Goal: Task Accomplishment & Management: Manage account settings

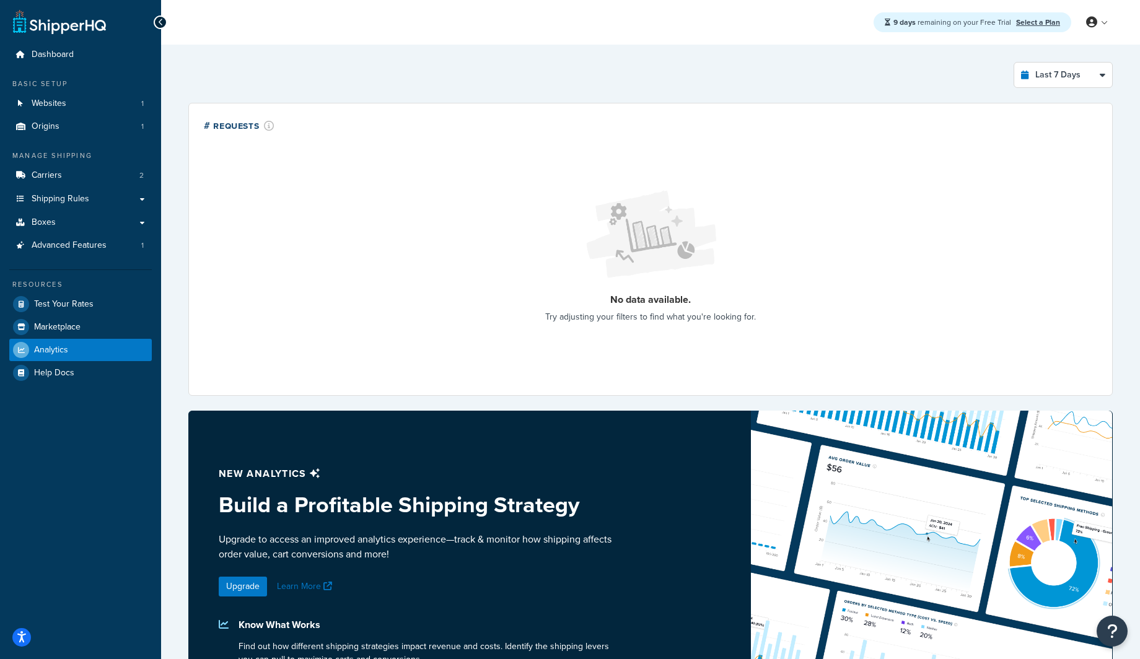
select select "last_7_days"
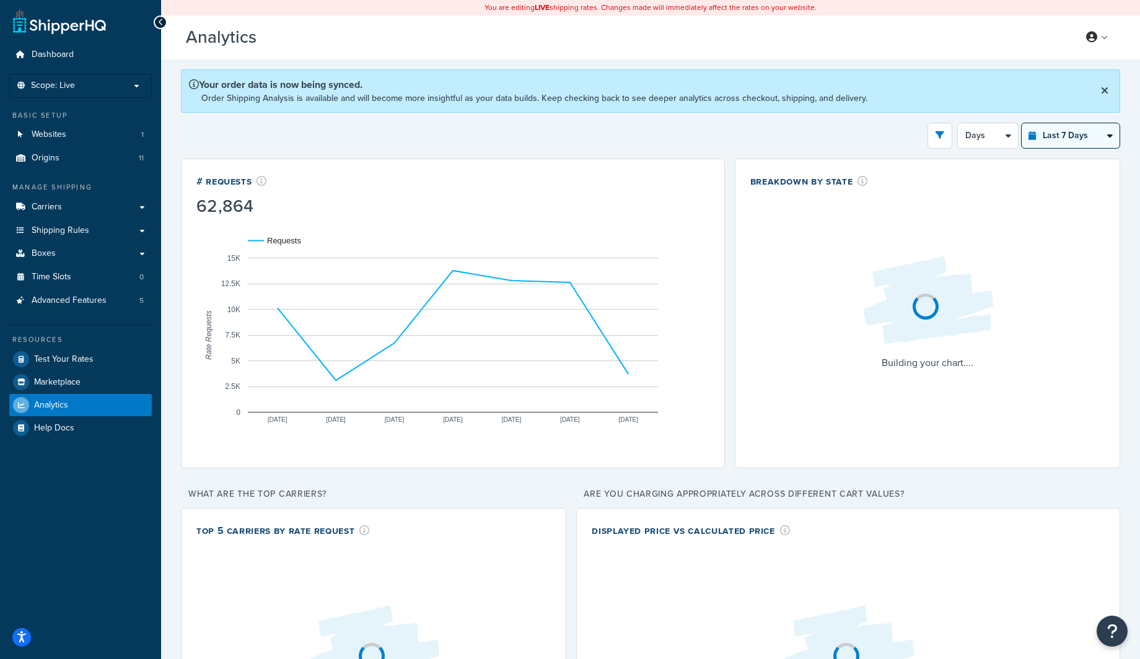
click at [1091, 140] on select "Last 24 Hours Last 7 Days Last 30 Days Last 3 Months Last 6 Months Last 12 Mont…" at bounding box center [1071, 135] width 98 height 25
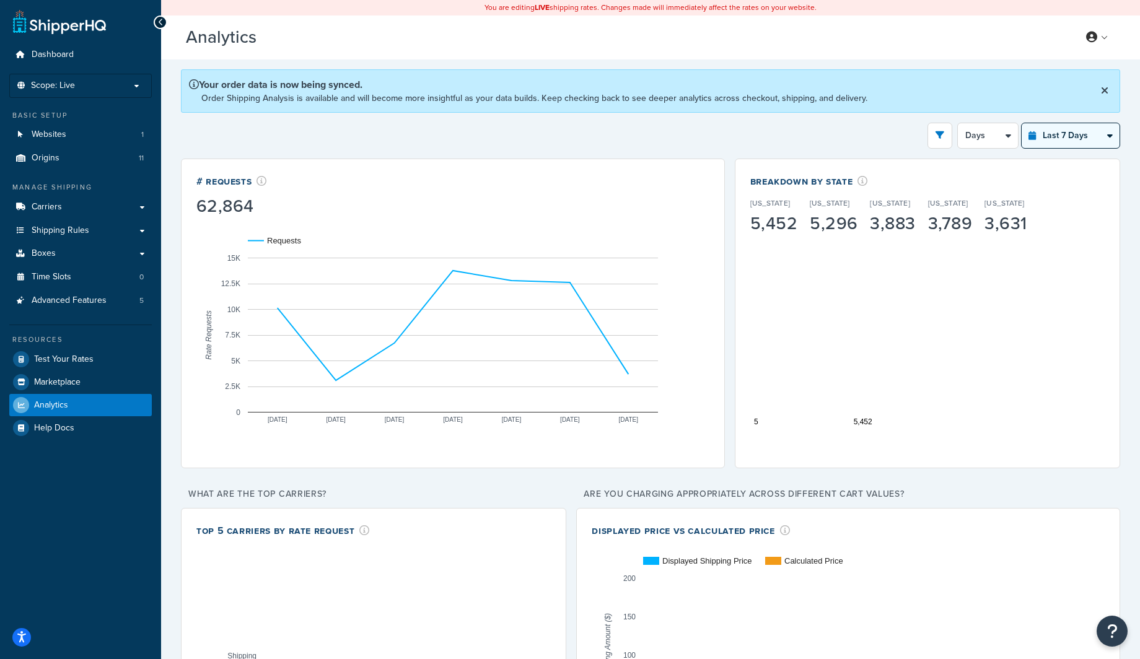
select select "last_year"
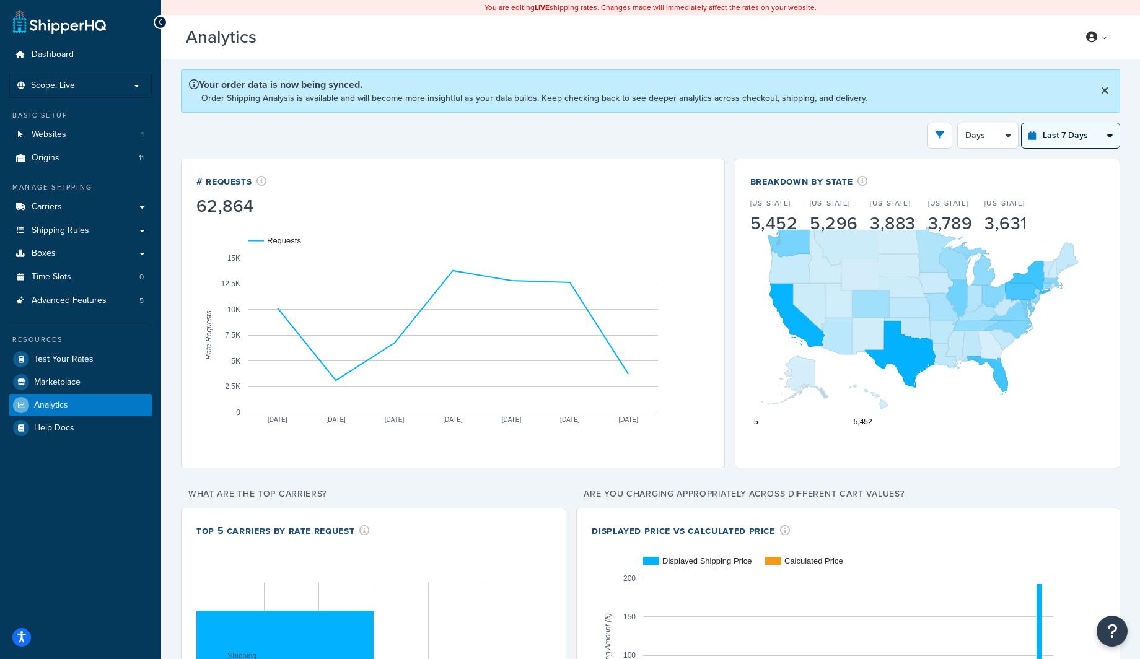
click at [1022, 123] on select "Last 24 Hours Last 7 Days Last 30 Days Last 3 Months Last 6 Months Last 12 Mont…" at bounding box center [1071, 135] width 98 height 25
select select "1M"
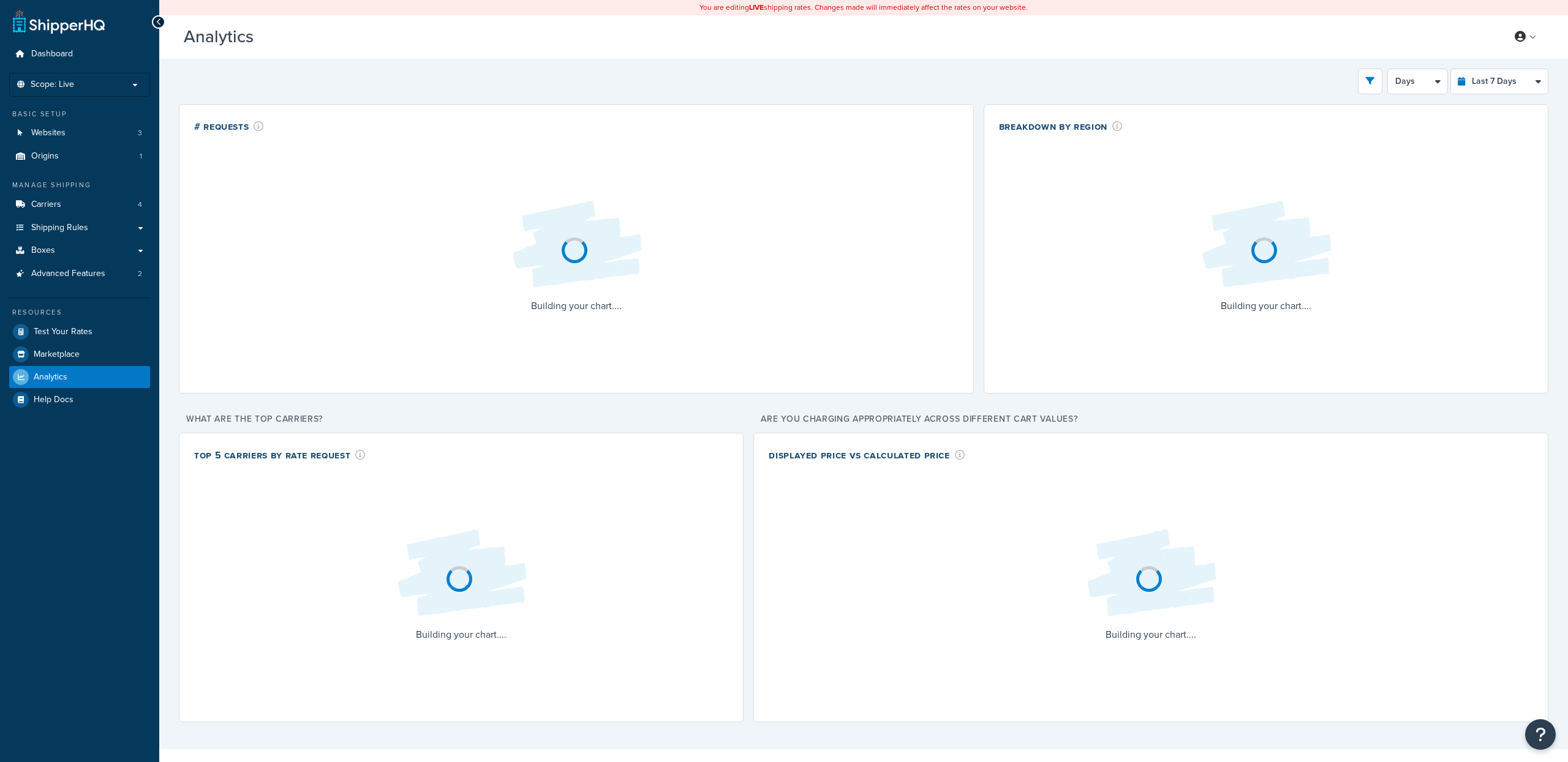
select select "last_7_days"
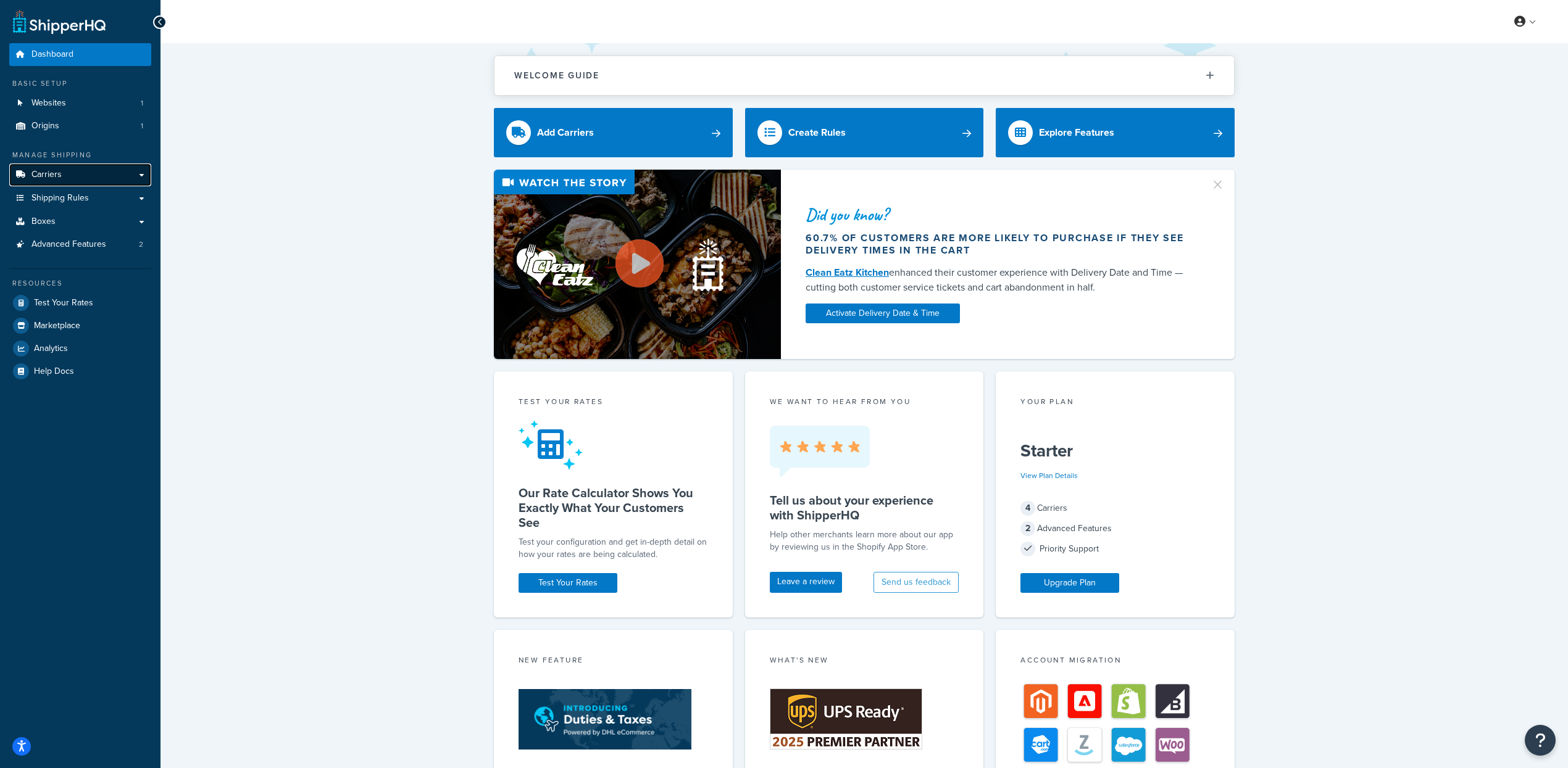
click at [110, 178] on link "Carriers" at bounding box center [80, 174] width 142 height 23
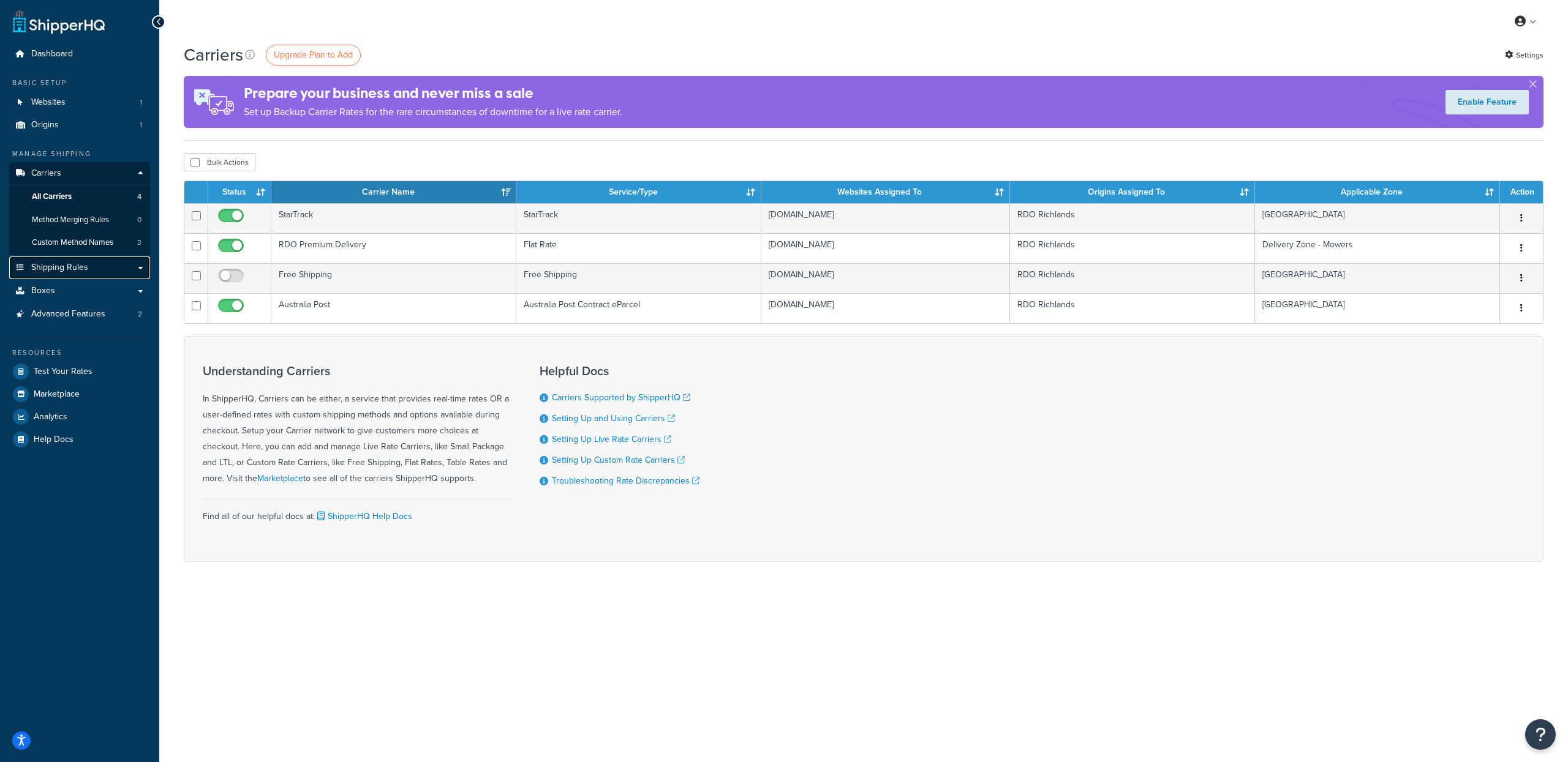
click at [121, 275] on link "Shipping Rules" at bounding box center [79, 268] width 141 height 23
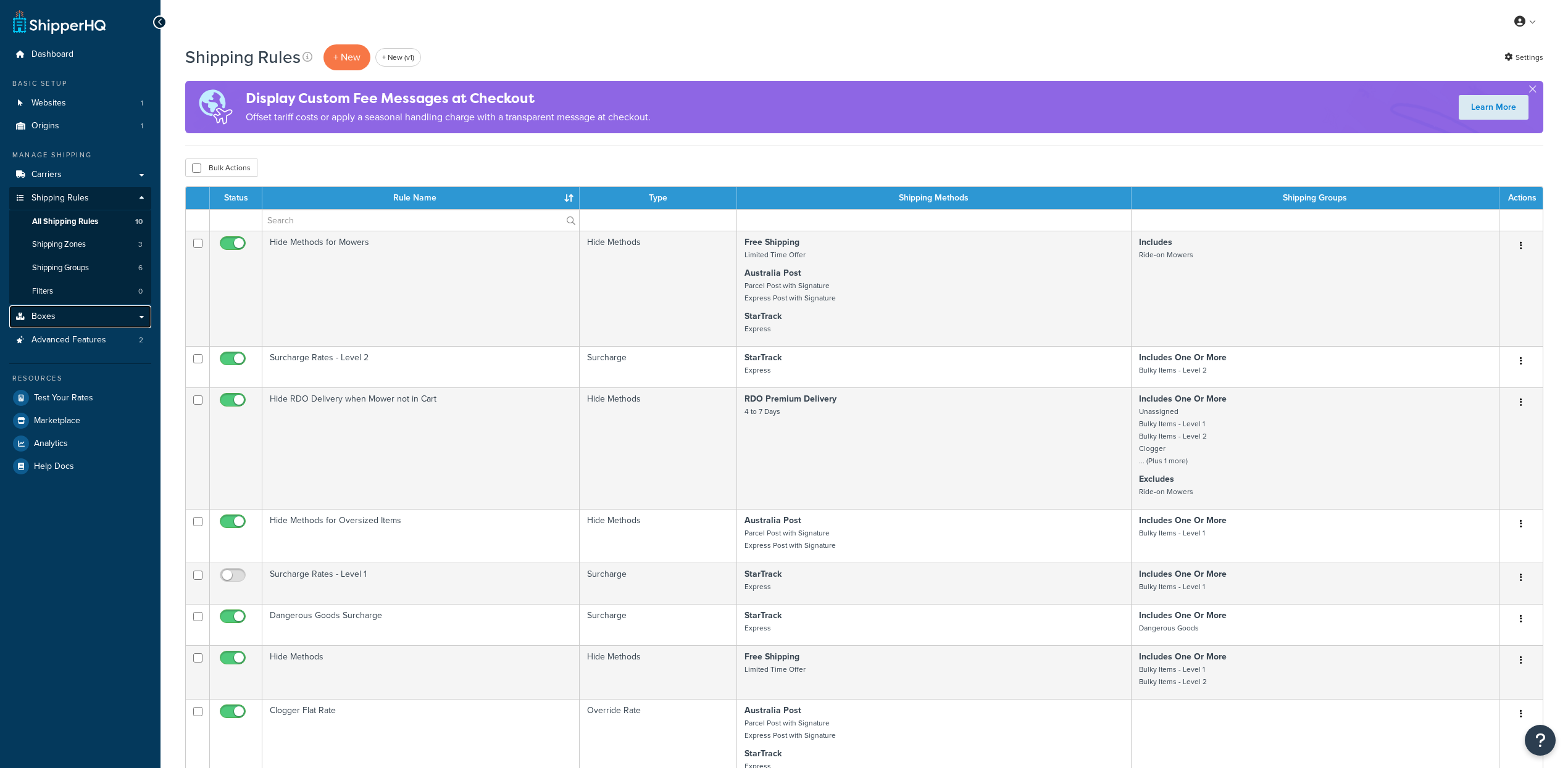
click at [92, 320] on link "Boxes" at bounding box center [80, 317] width 142 height 23
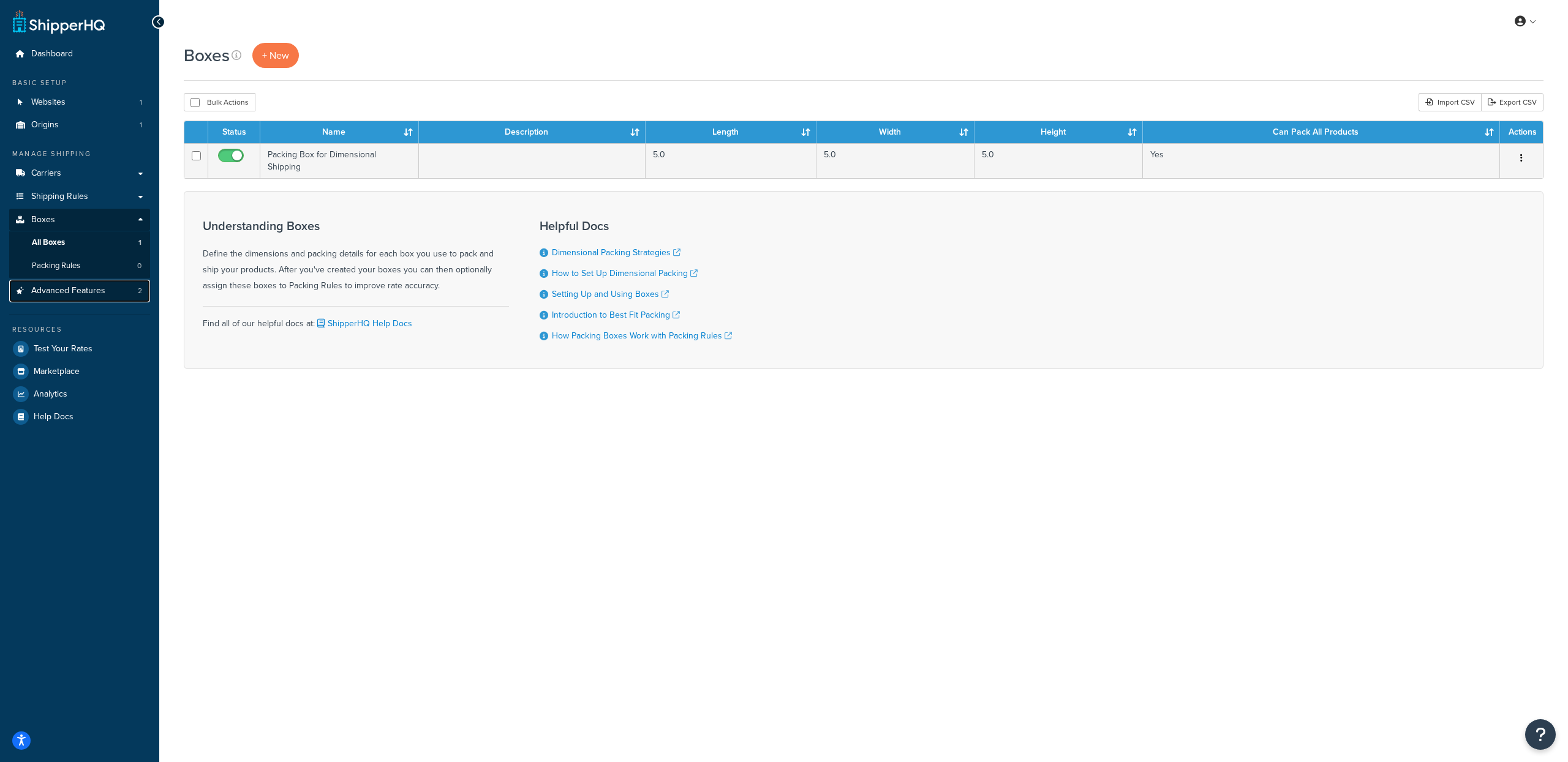
click at [104, 296] on link "Advanced Features 2" at bounding box center [79, 291] width 141 height 23
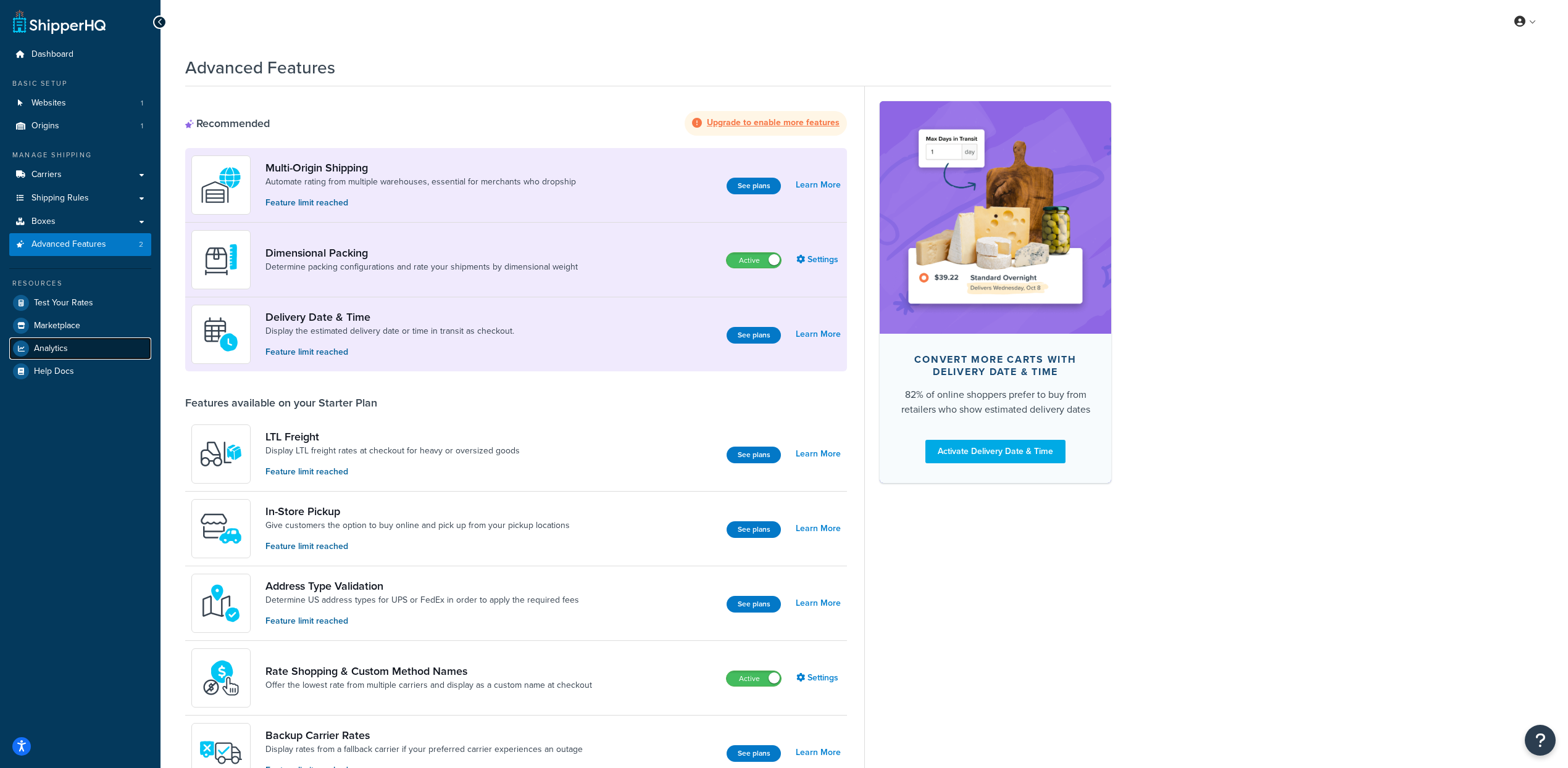
click at [86, 347] on link "Analytics" at bounding box center [80, 349] width 142 height 22
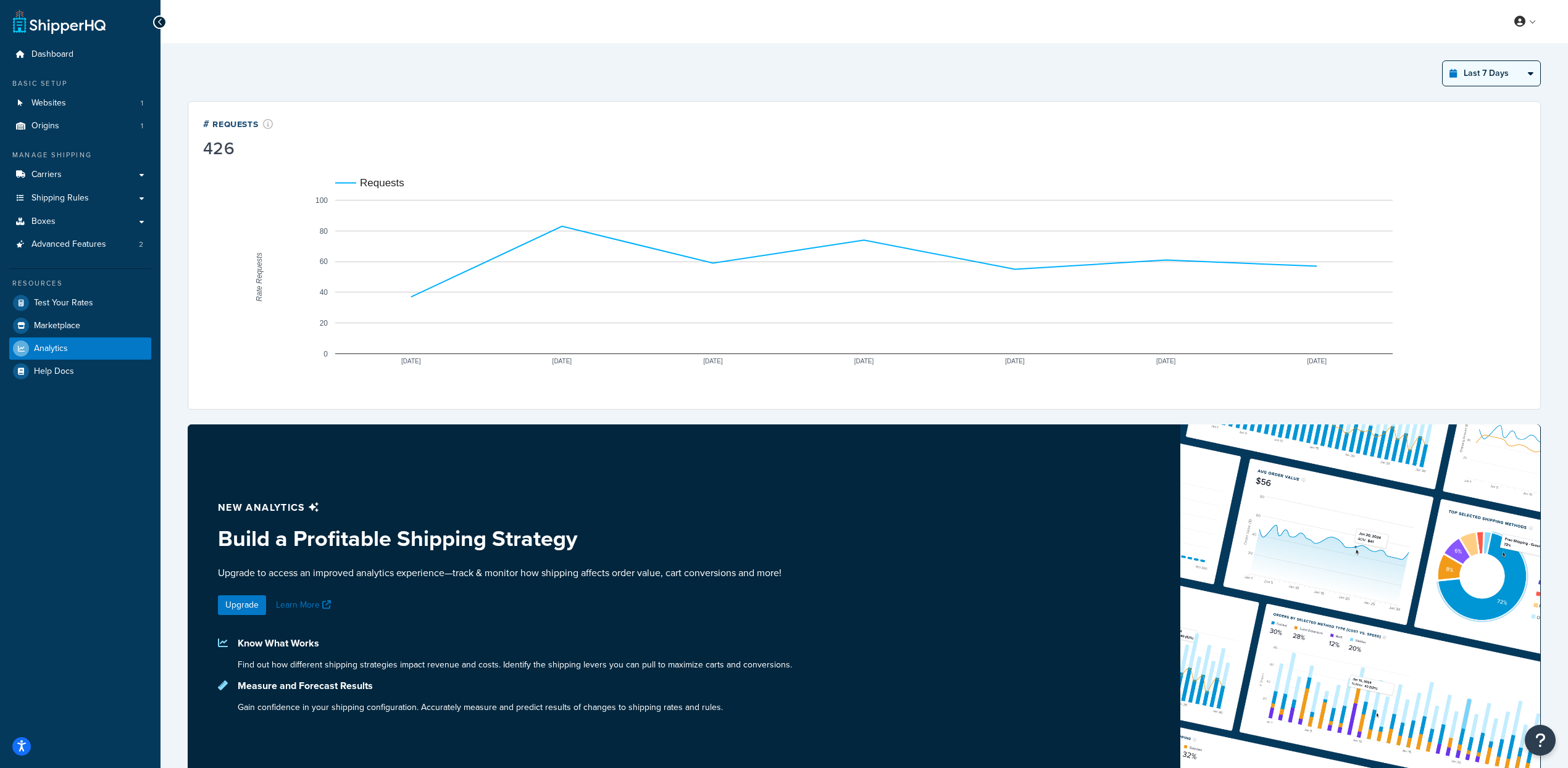
click at [1473, 84] on select "Last 24 Hours Last 7 Days Last 30 Days Last 3 Months Last 6 Months Last 12 Mont…" at bounding box center [1491, 73] width 98 height 25
select select "last_year"
click at [1442, 61] on select "Last 24 Hours Last 7 Days Last 30 Days Last 3 Months Last 6 Months Last 12 Mont…" at bounding box center [1491, 73] width 98 height 25
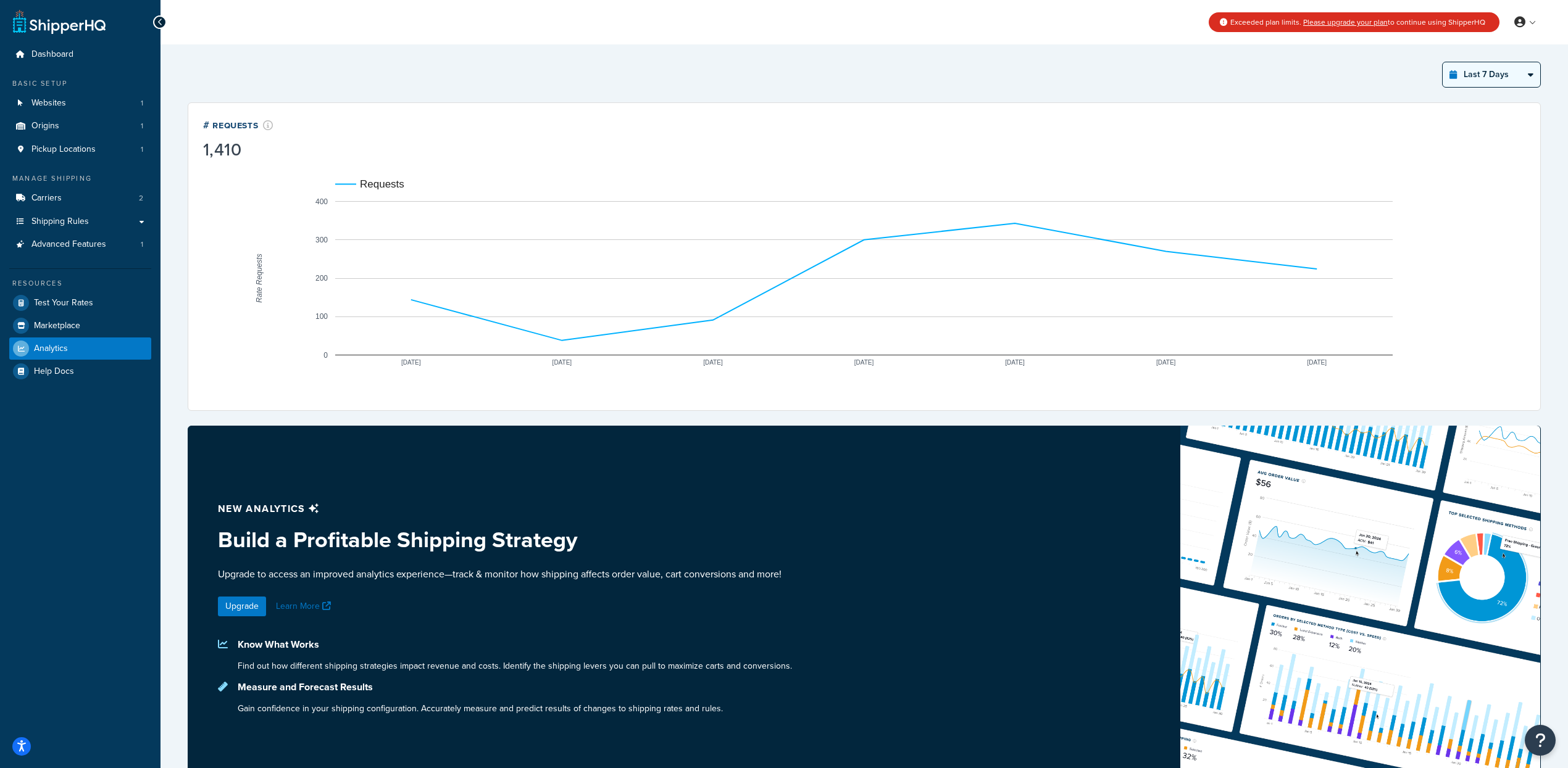
click at [1494, 69] on select "Last 24 Hours Last 7 Days Last 30 Days Last 3 Months Last 6 Months Last 12 Mont…" at bounding box center [1491, 75] width 98 height 25
select select "last_year"
click at [1442, 63] on select "Last 24 Hours Last 7 Days Last 30 Days Last 3 Months Last 6 Months Last 12 Mont…" at bounding box center [1491, 75] width 98 height 25
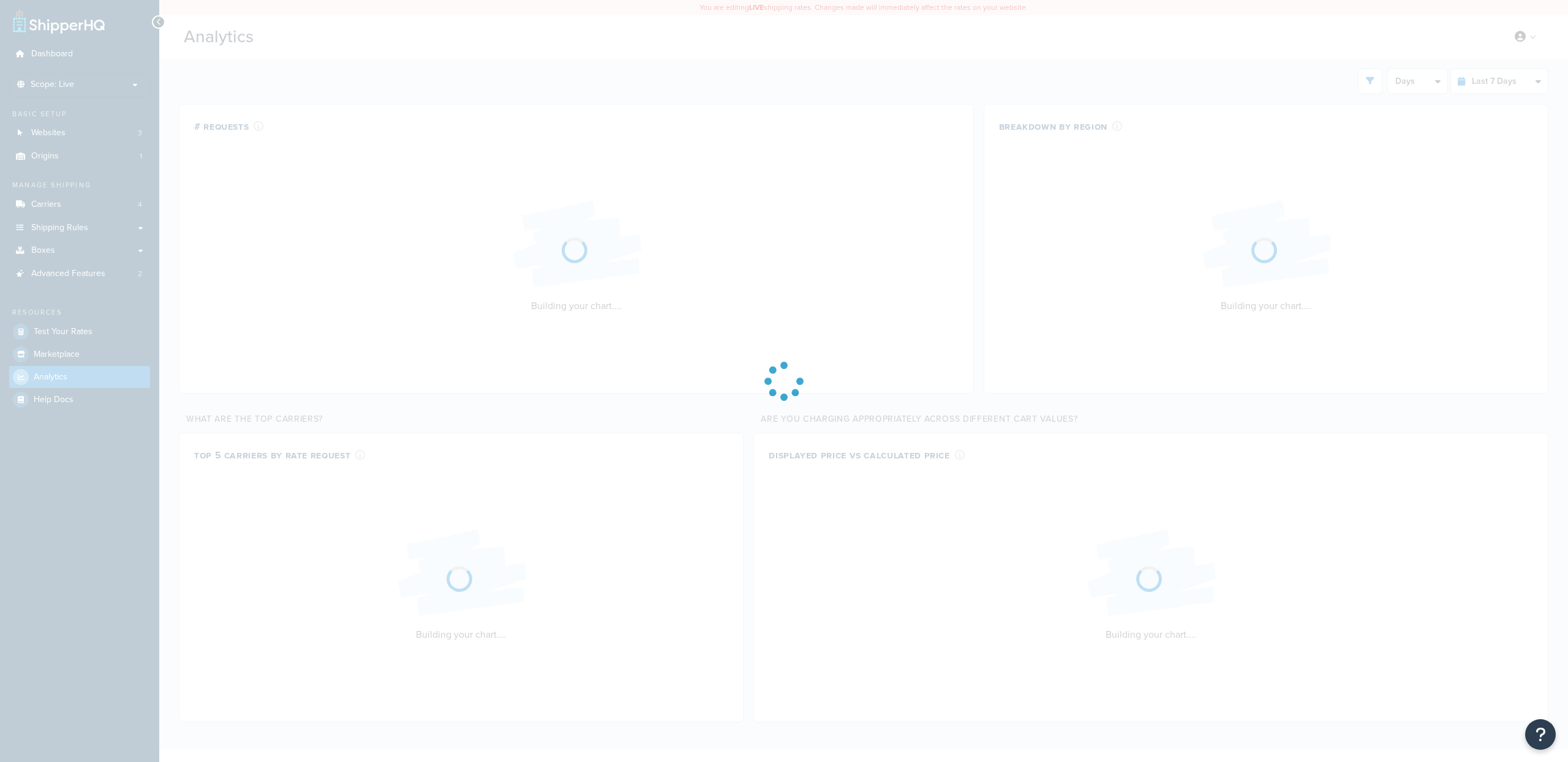
select select "last_7_days"
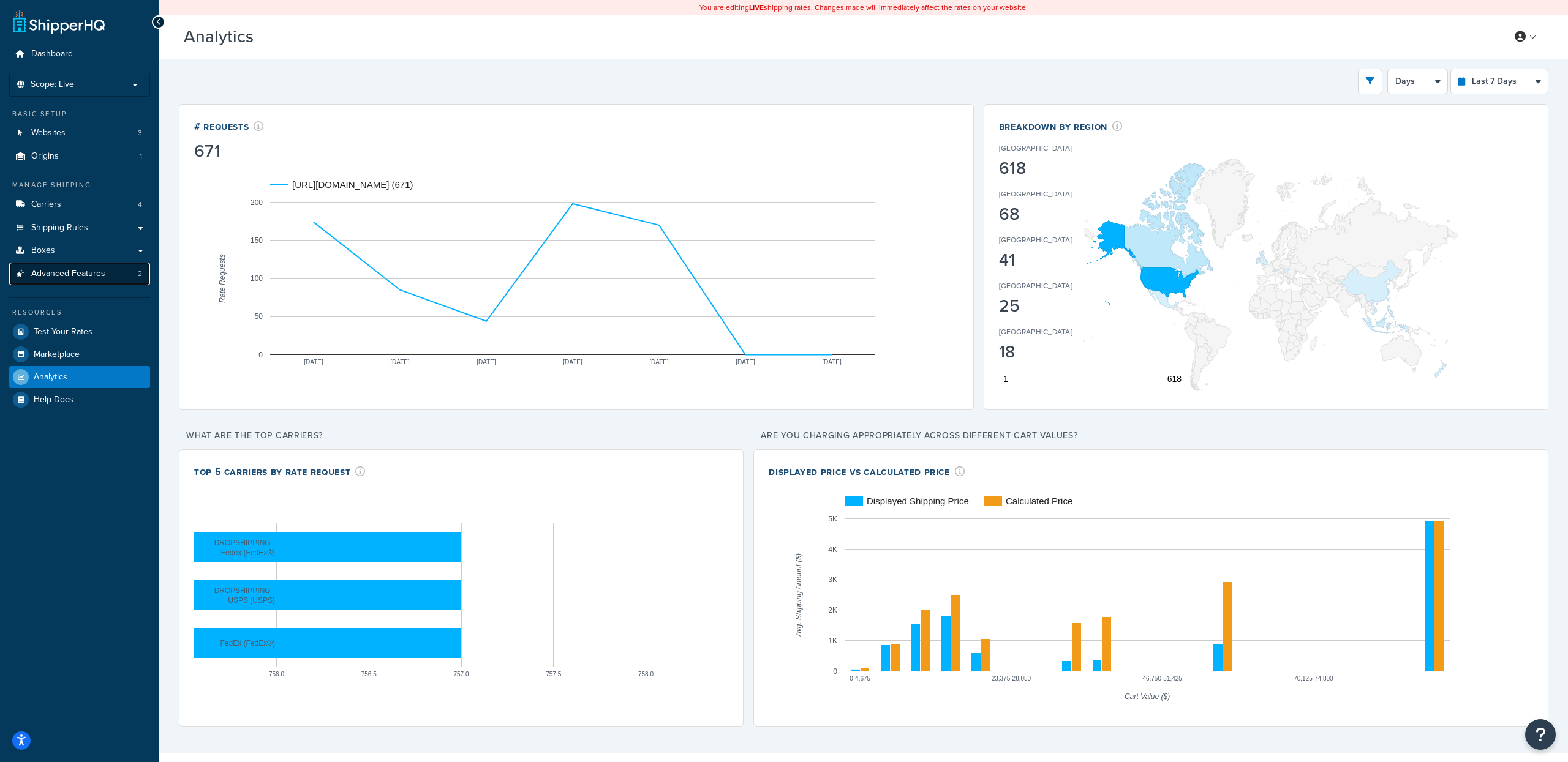
click at [99, 270] on span "Advanced Features" at bounding box center [68, 274] width 74 height 11
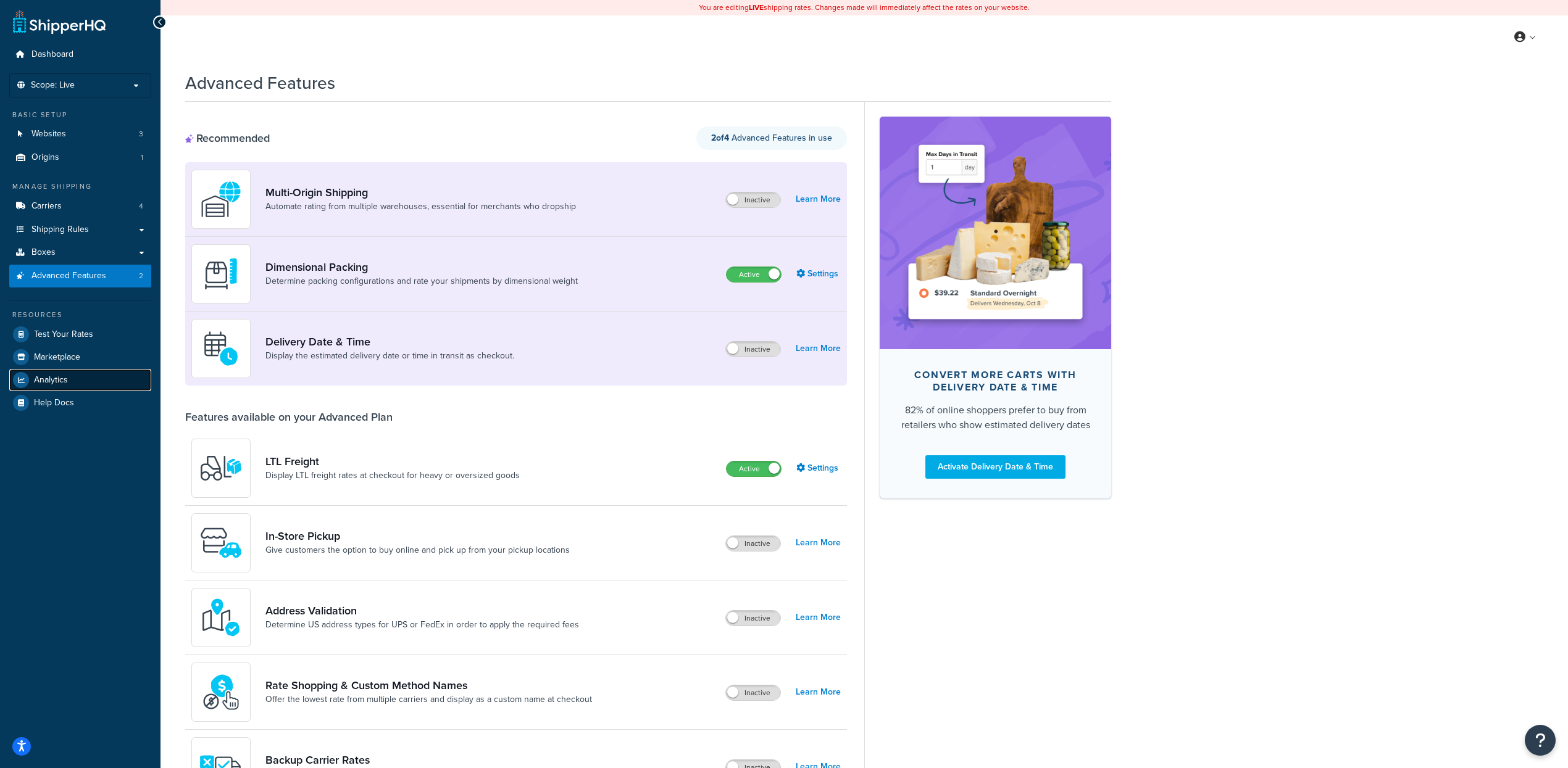
click at [88, 384] on link "Analytics" at bounding box center [80, 381] width 142 height 22
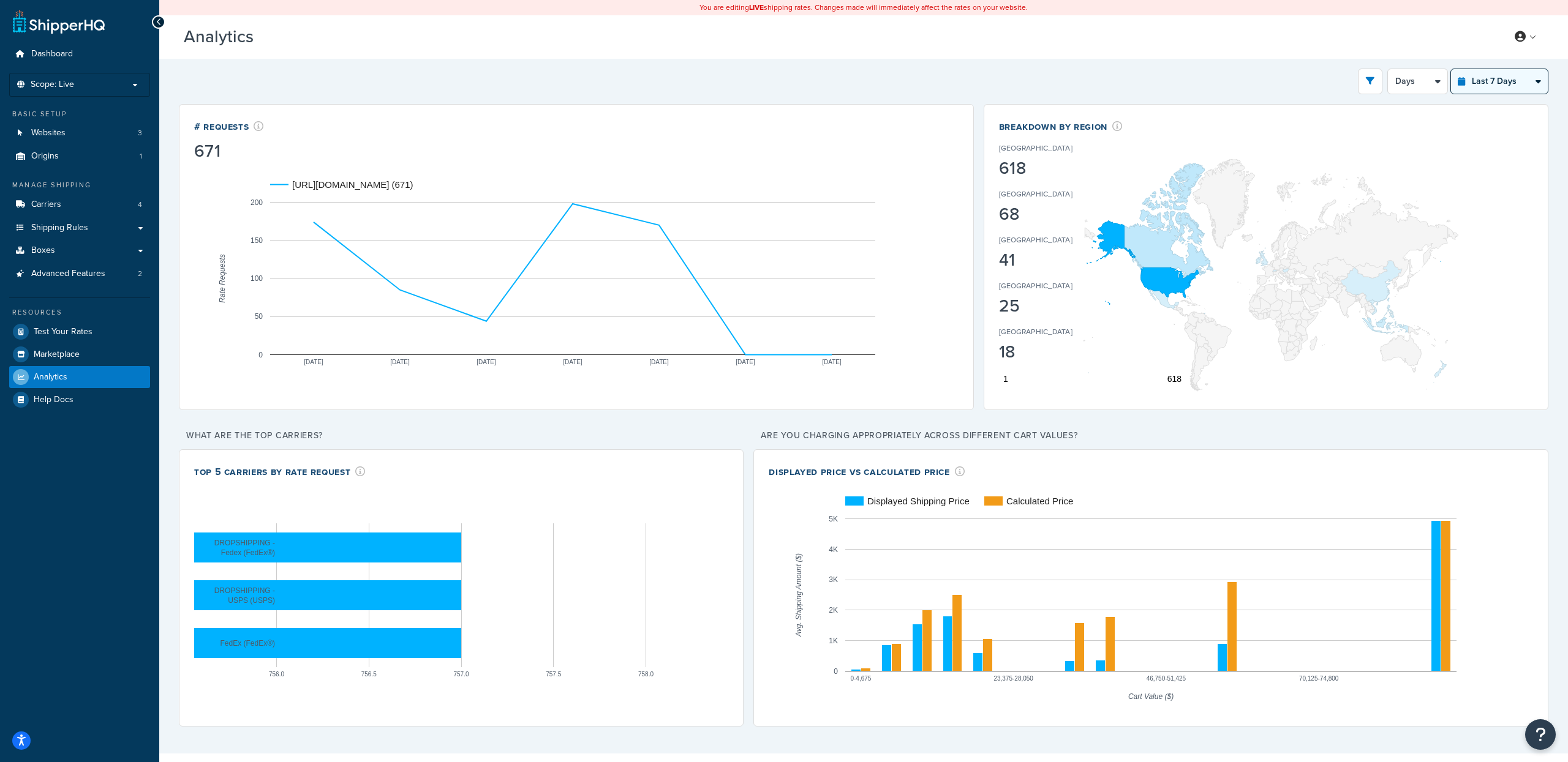
click at [1493, 89] on select "Last 24 Hours Last 7 Days Last 30 Days Last 3 Months Last 6 Months Last 12 Mont…" at bounding box center [1500, 81] width 97 height 25
select select "last_year"
click at [1451, 70] on select "Last 24 Hours Last 7 Days Last 30 Days Last 3 Months Last 6 Months Last 12 Mont…" at bounding box center [1500, 81] width 97 height 25
select select "1M"
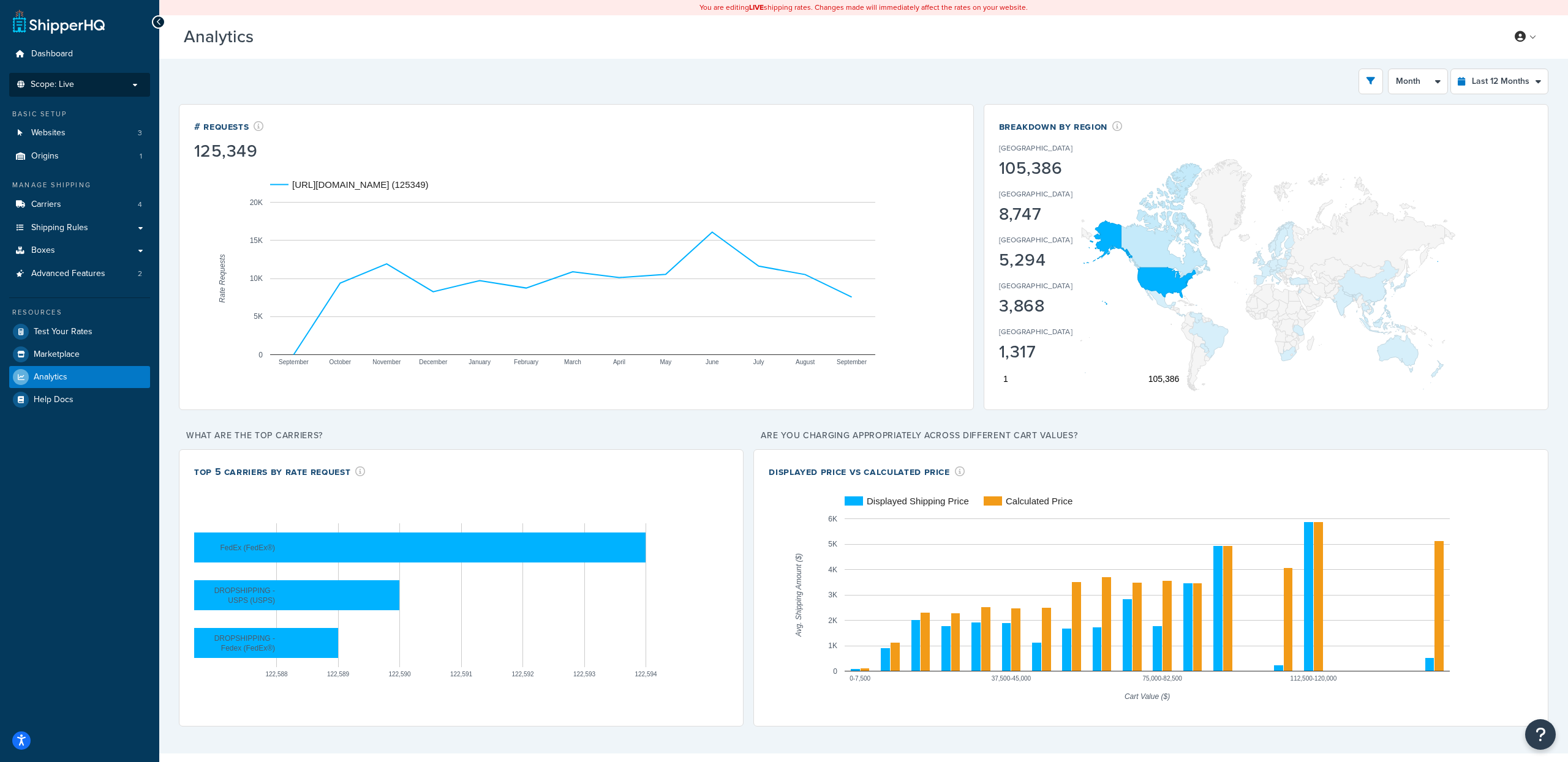
click at [98, 90] on li "Scope: Live" at bounding box center [79, 85] width 141 height 24
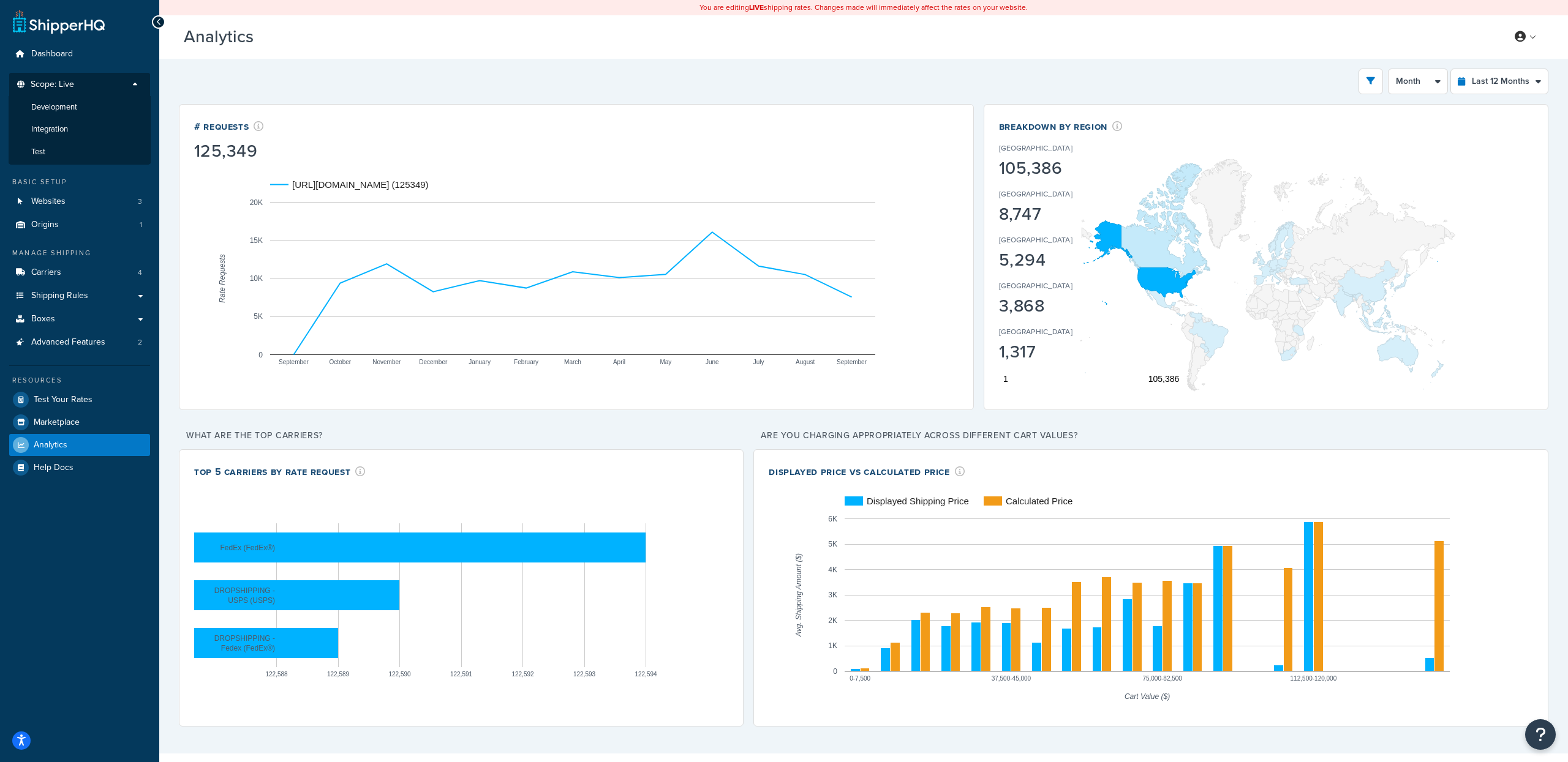
click at [272, 74] on div "Filters Website https://ts957007-container.zoeysite.com/ Palantir Partners Webs…" at bounding box center [864, 81] width 1370 height 26
click at [267, 78] on div "Filters Website https://ts957007-container.zoeysite.com/ Palantir Partners Webs…" at bounding box center [864, 81] width 1370 height 26
click at [132, 88] on p "Scope: Live" at bounding box center [79, 88] width 130 height 17
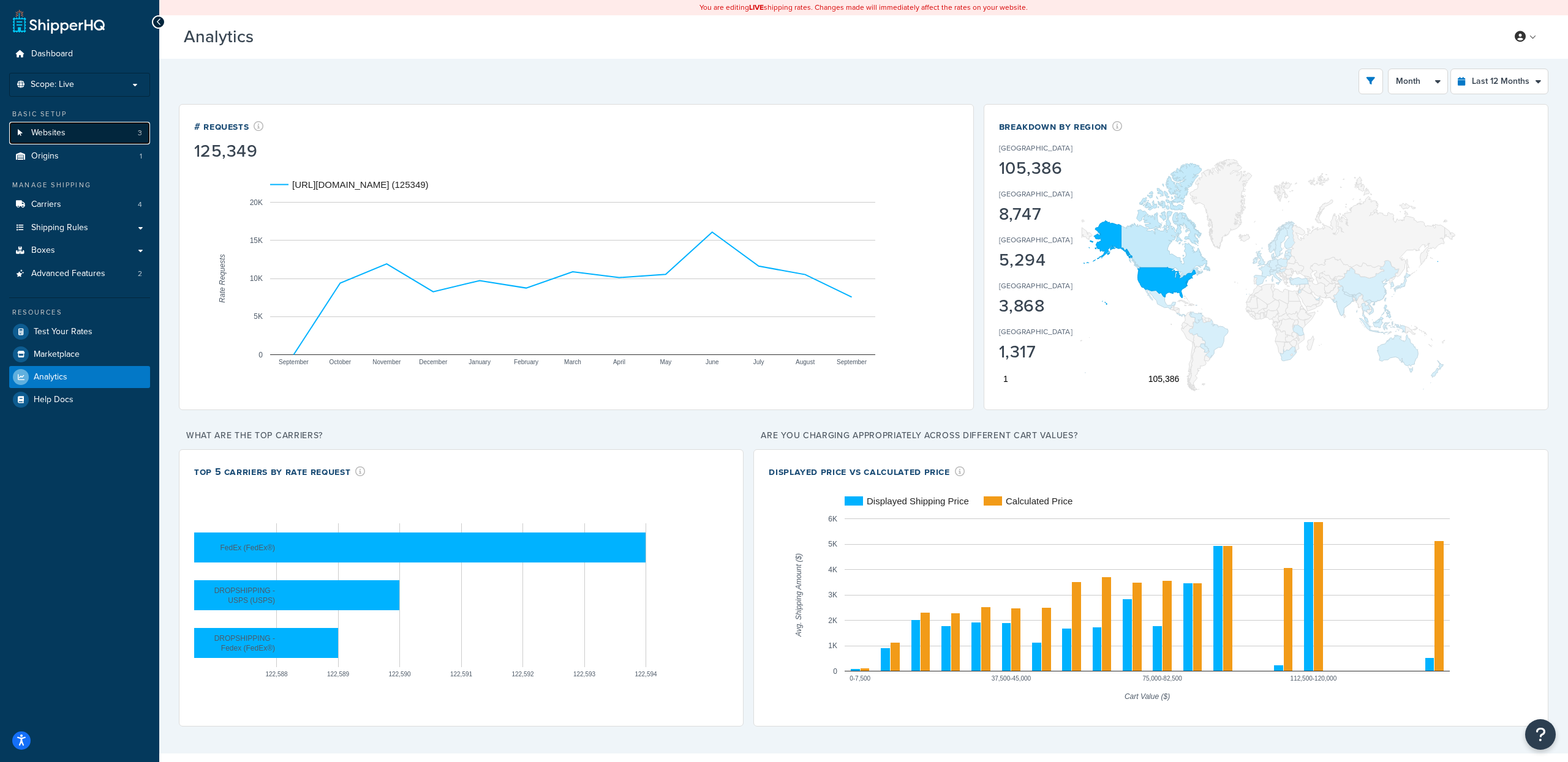
click at [82, 131] on link "Websites 3" at bounding box center [79, 132] width 141 height 23
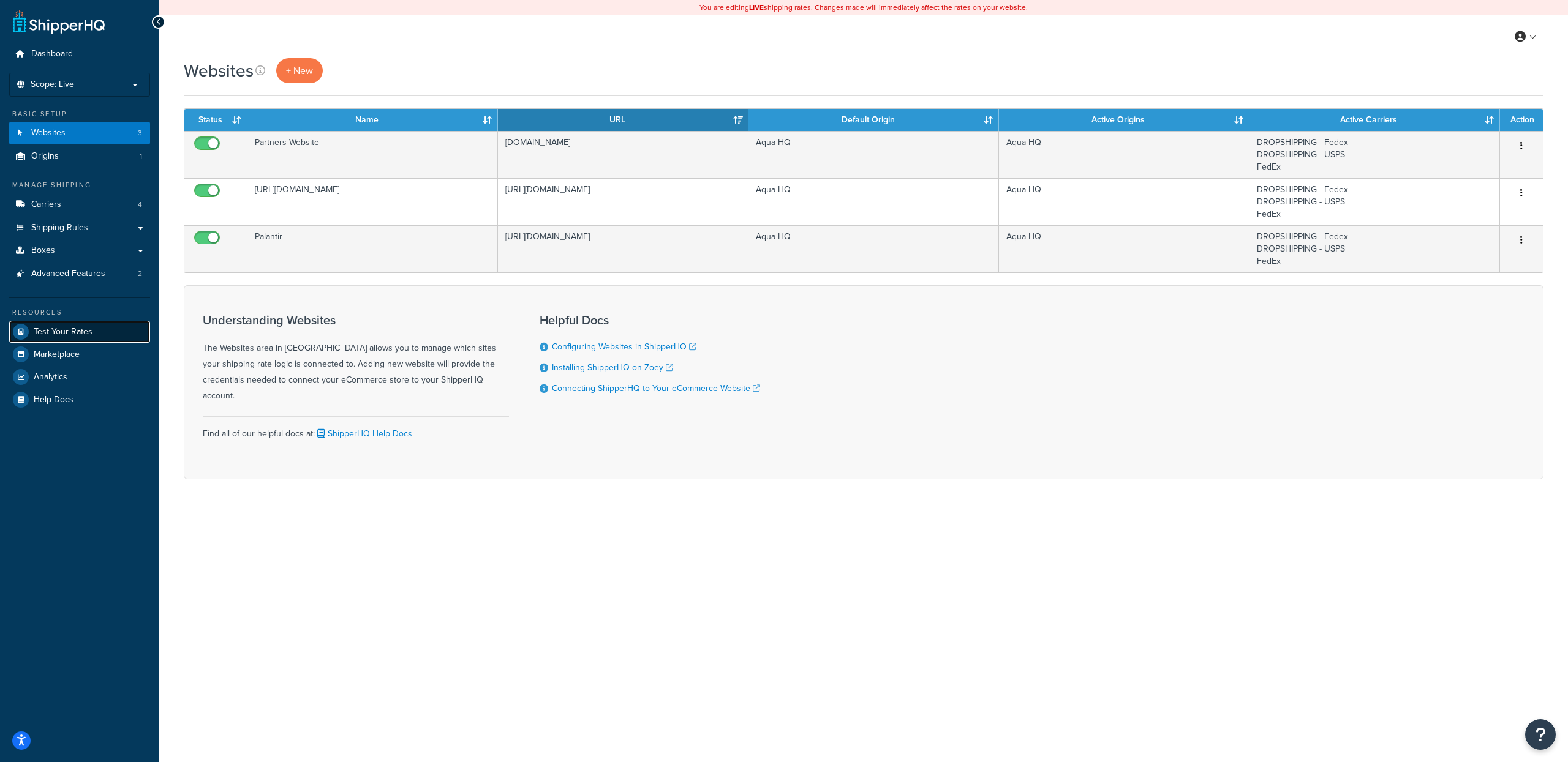
click at [82, 332] on span "Test Your Rates" at bounding box center [62, 332] width 58 height 11
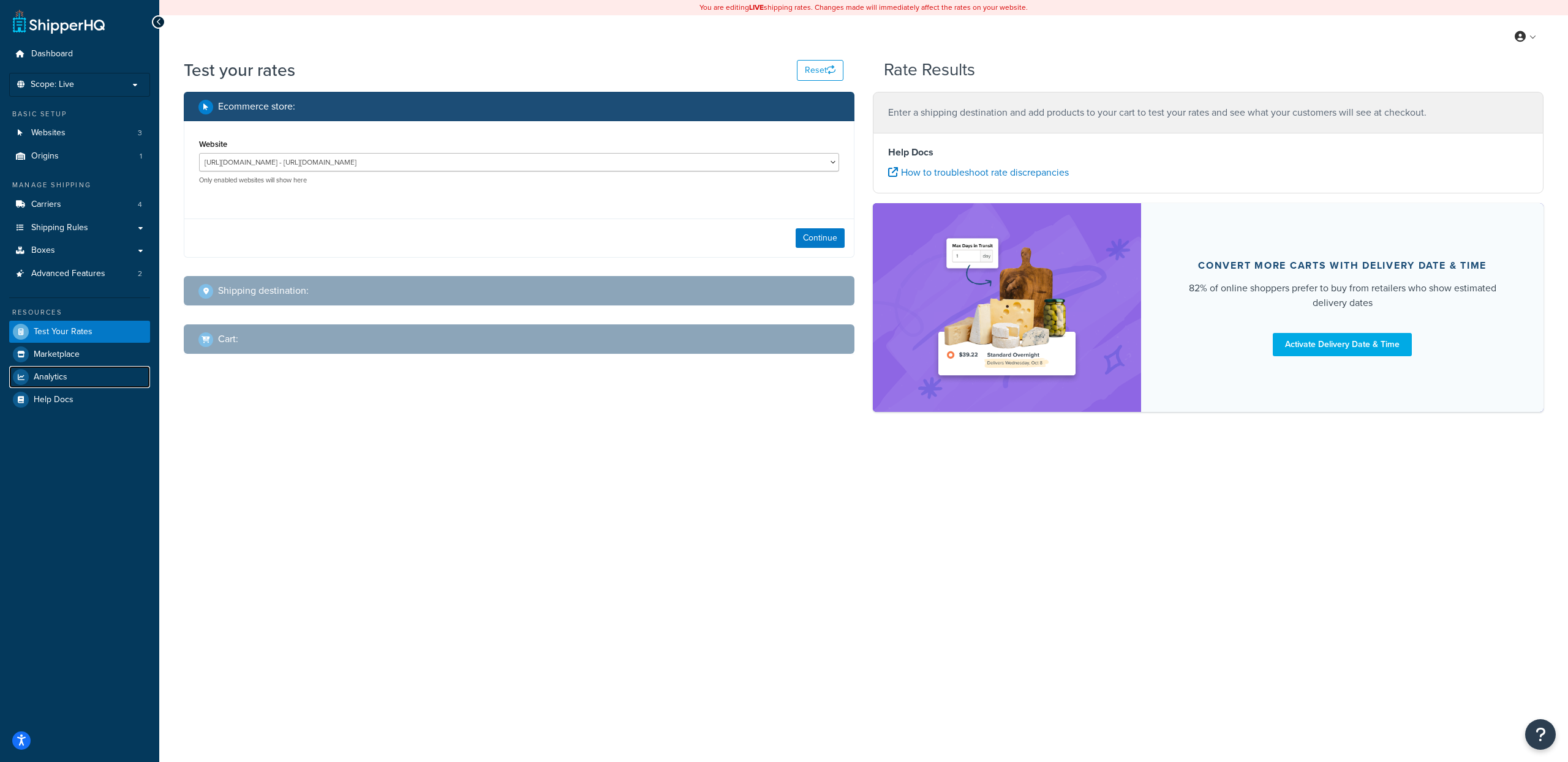
click at [54, 379] on span "Analytics" at bounding box center [50, 378] width 34 height 11
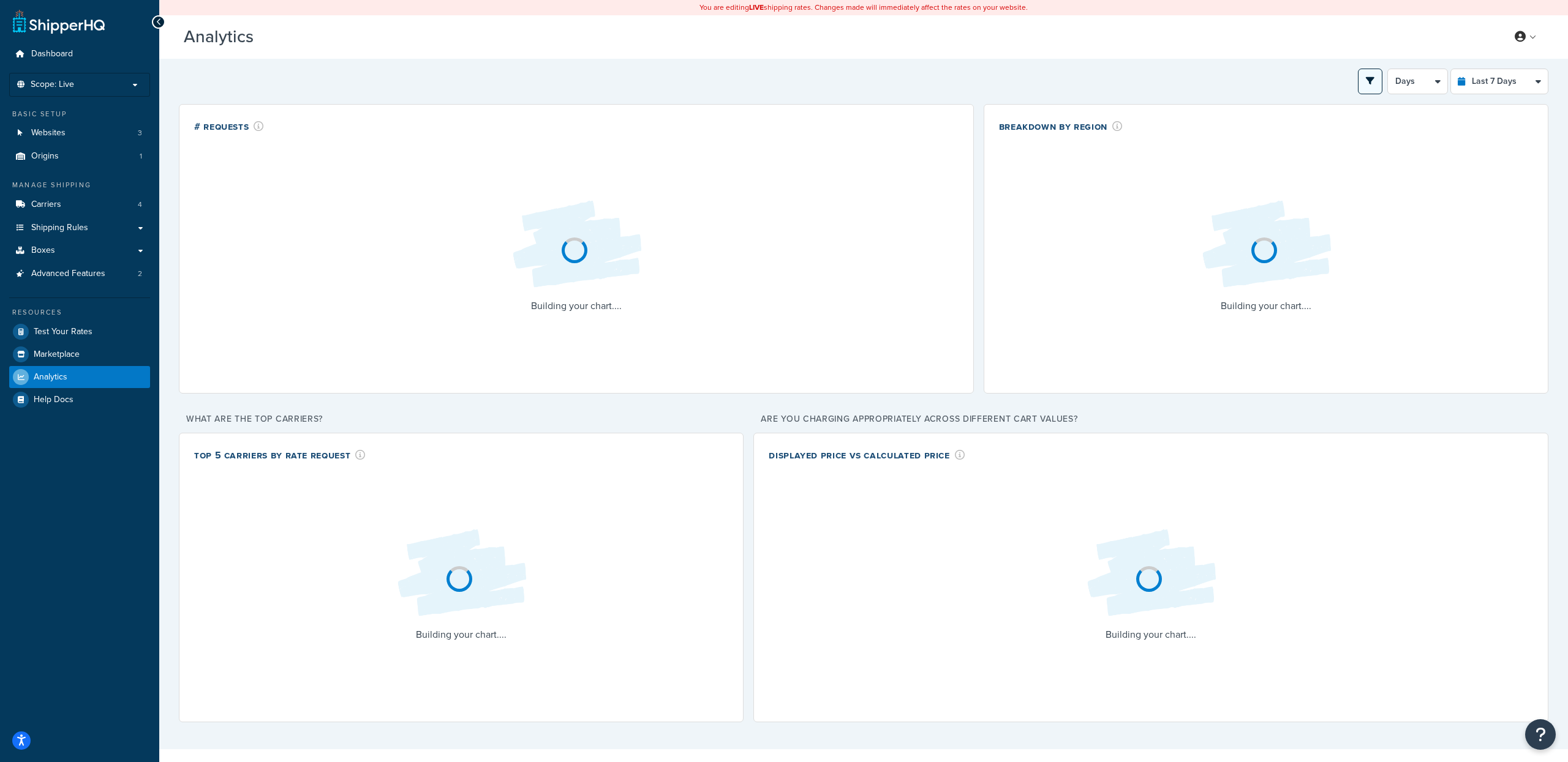
click at [1362, 86] on button "open filter drawer" at bounding box center [1370, 81] width 25 height 26
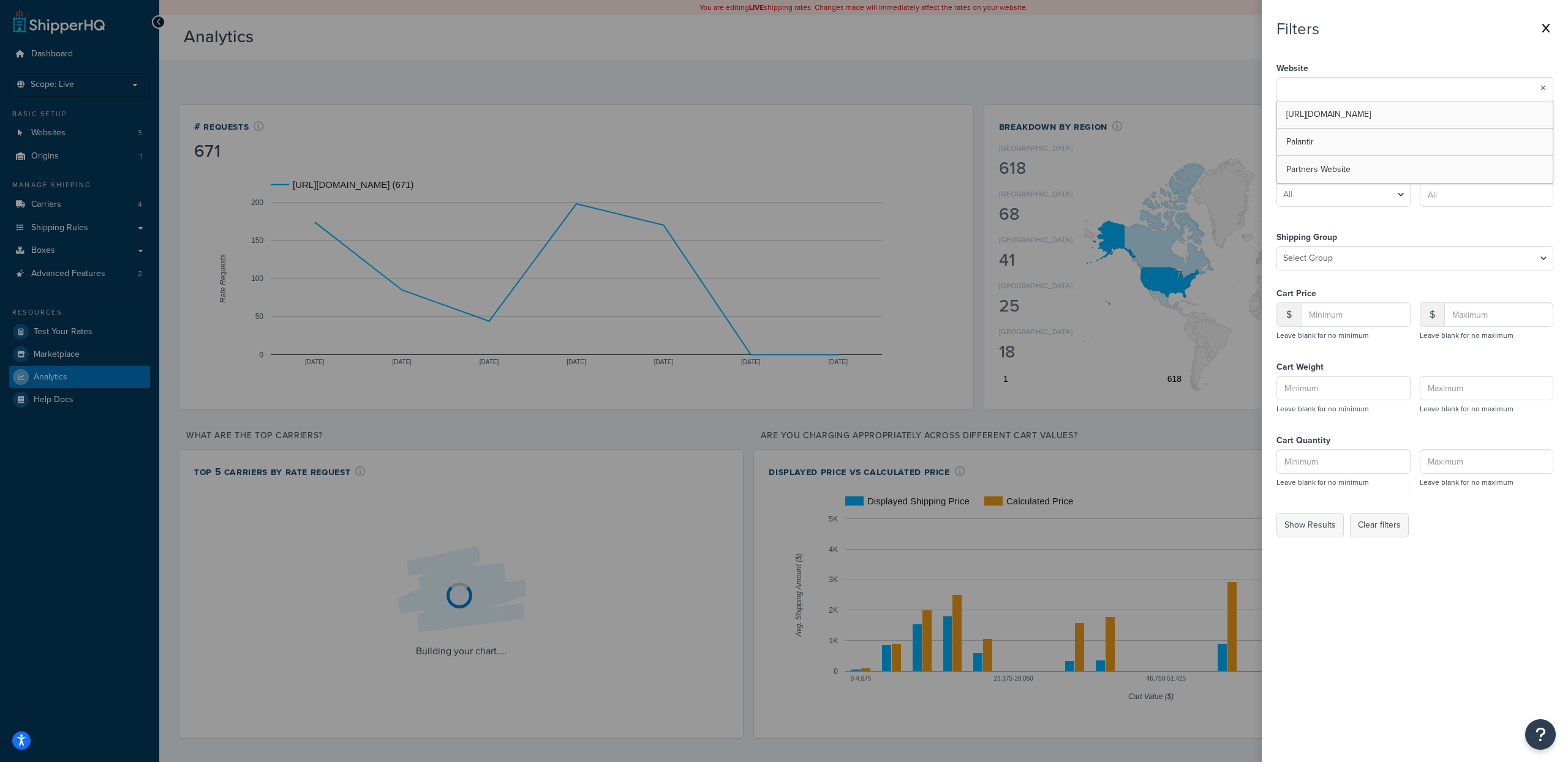
click at [1317, 89] on input "text" at bounding box center [1335, 88] width 109 height 14
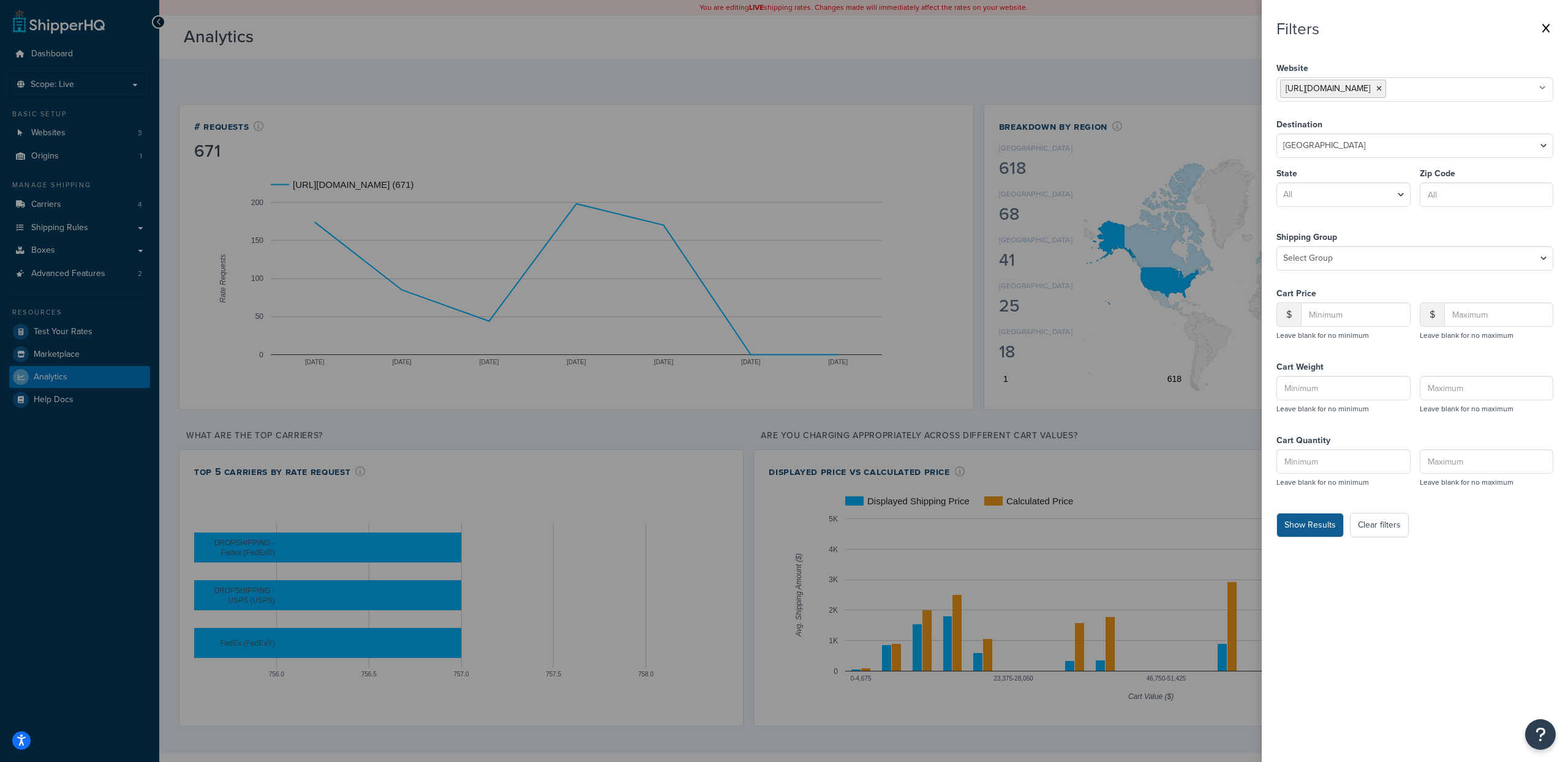
click at [1293, 529] on button "Show Results" at bounding box center [1310, 525] width 67 height 25
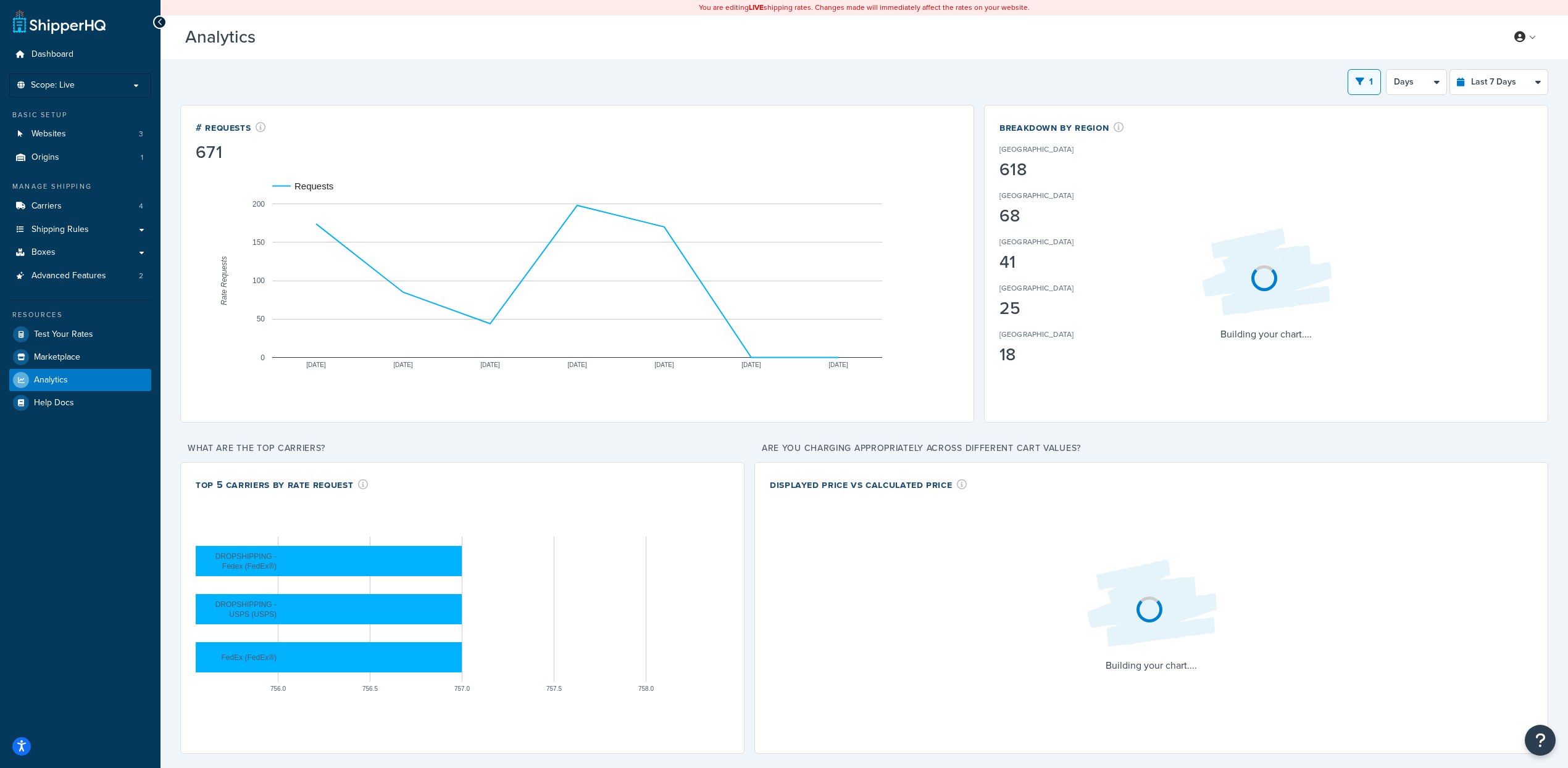
click at [1364, 77] on button "1" at bounding box center [1364, 82] width 33 height 26
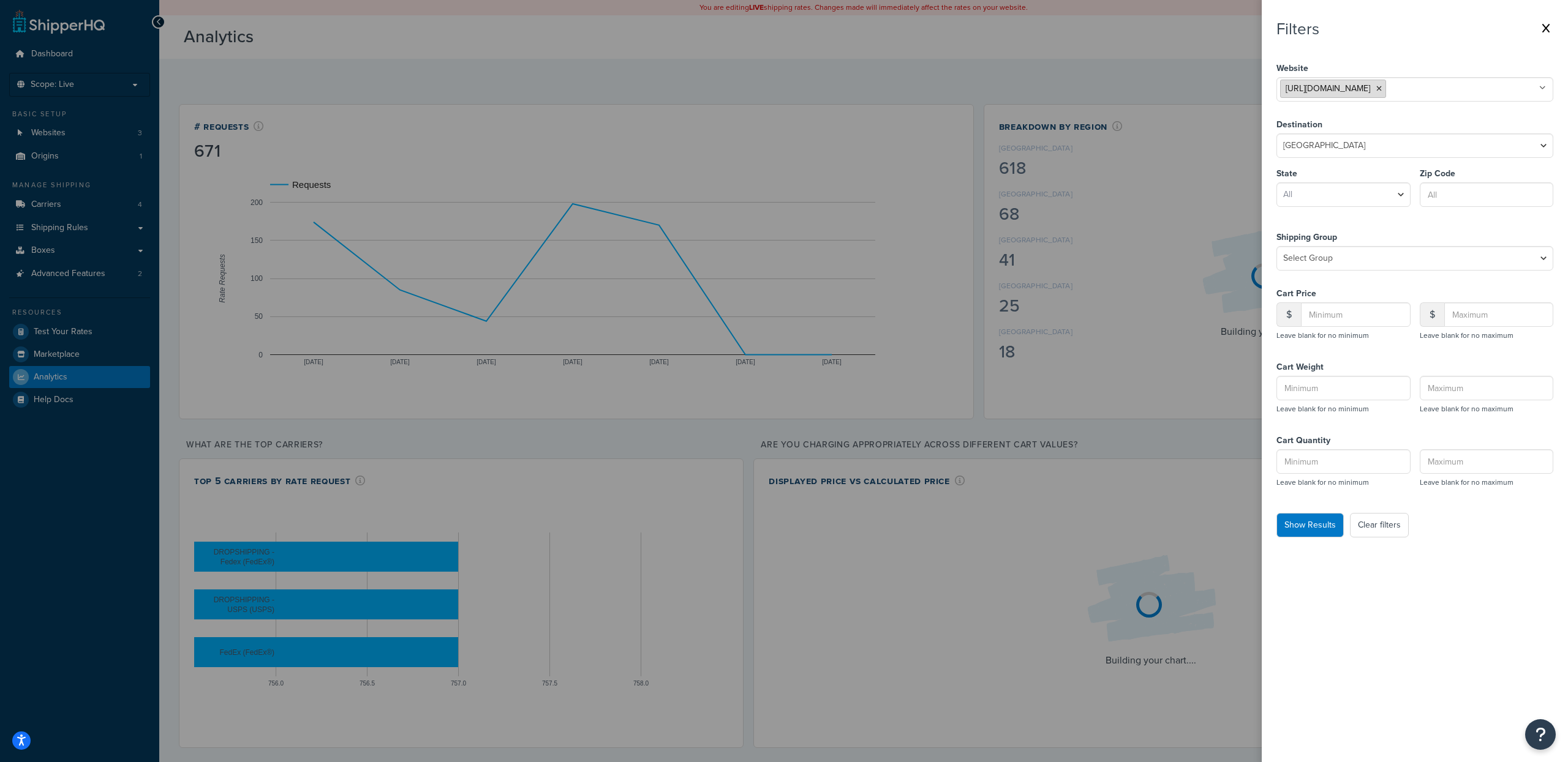
click at [1382, 86] on icon at bounding box center [1379, 88] width 6 height 7
click at [1428, 89] on ul at bounding box center [1415, 89] width 277 height 25
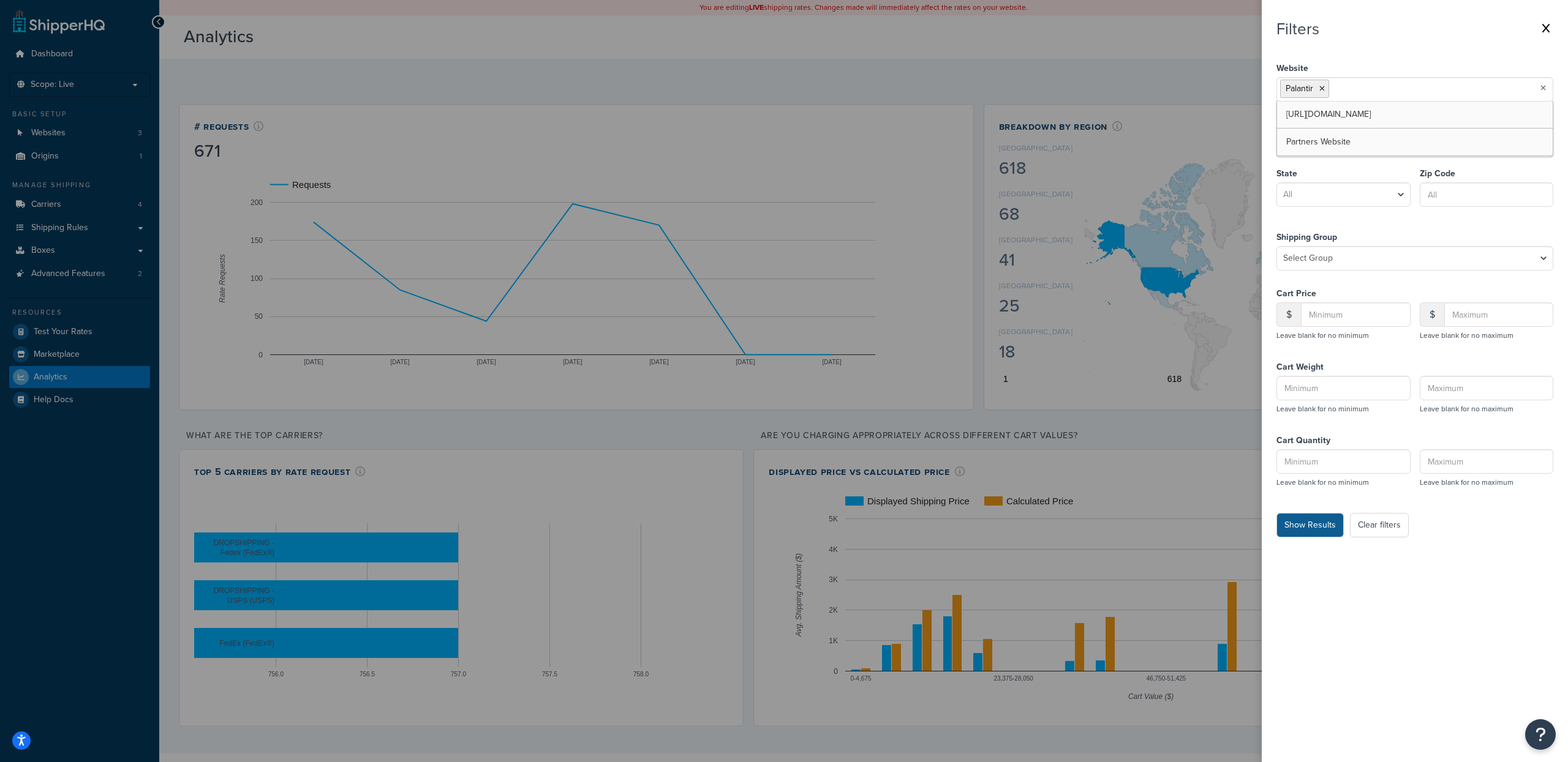
click at [1300, 534] on button "Show Results" at bounding box center [1310, 525] width 67 height 25
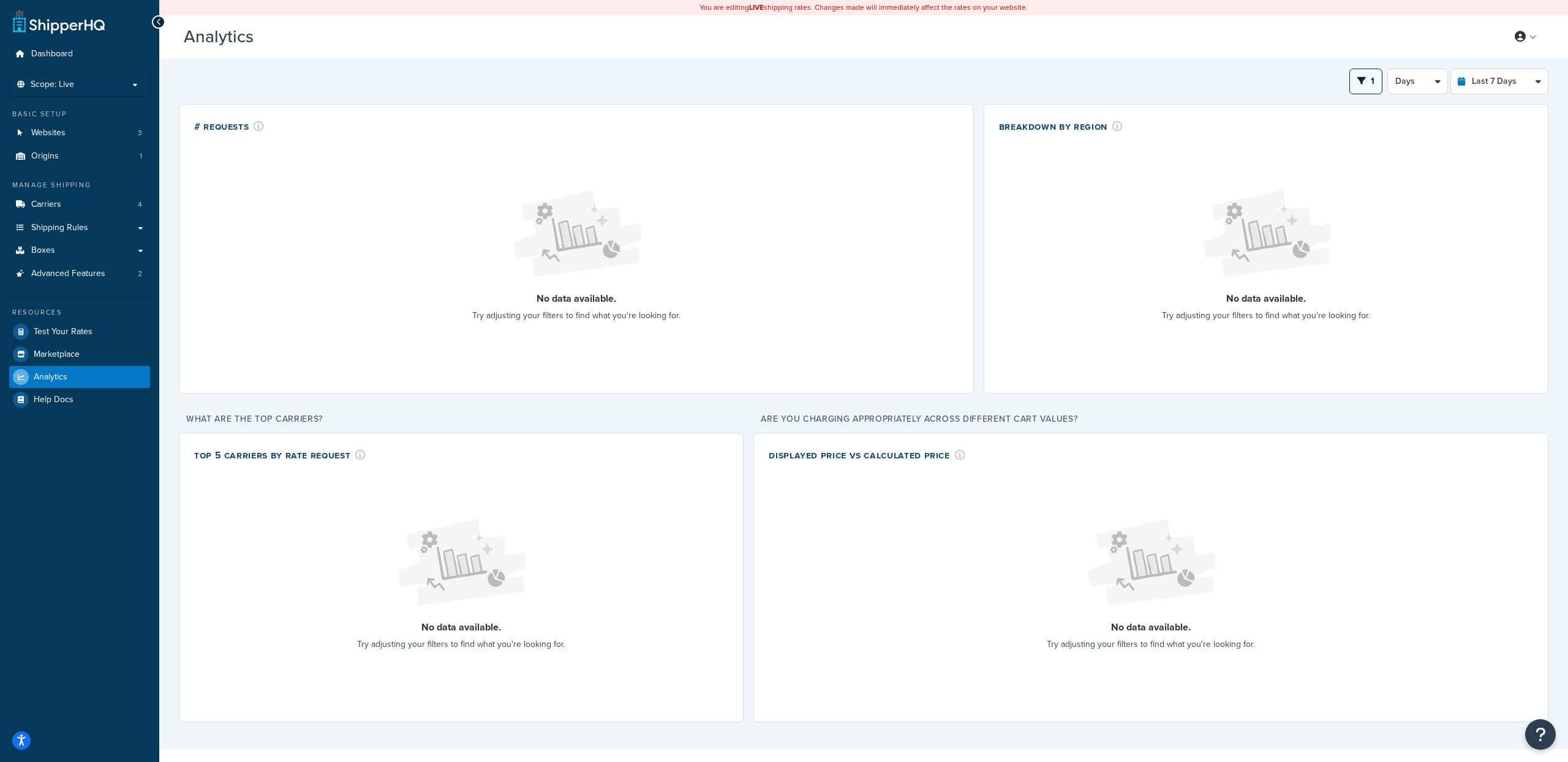
click at [1354, 83] on button "1" at bounding box center [1365, 81] width 33 height 26
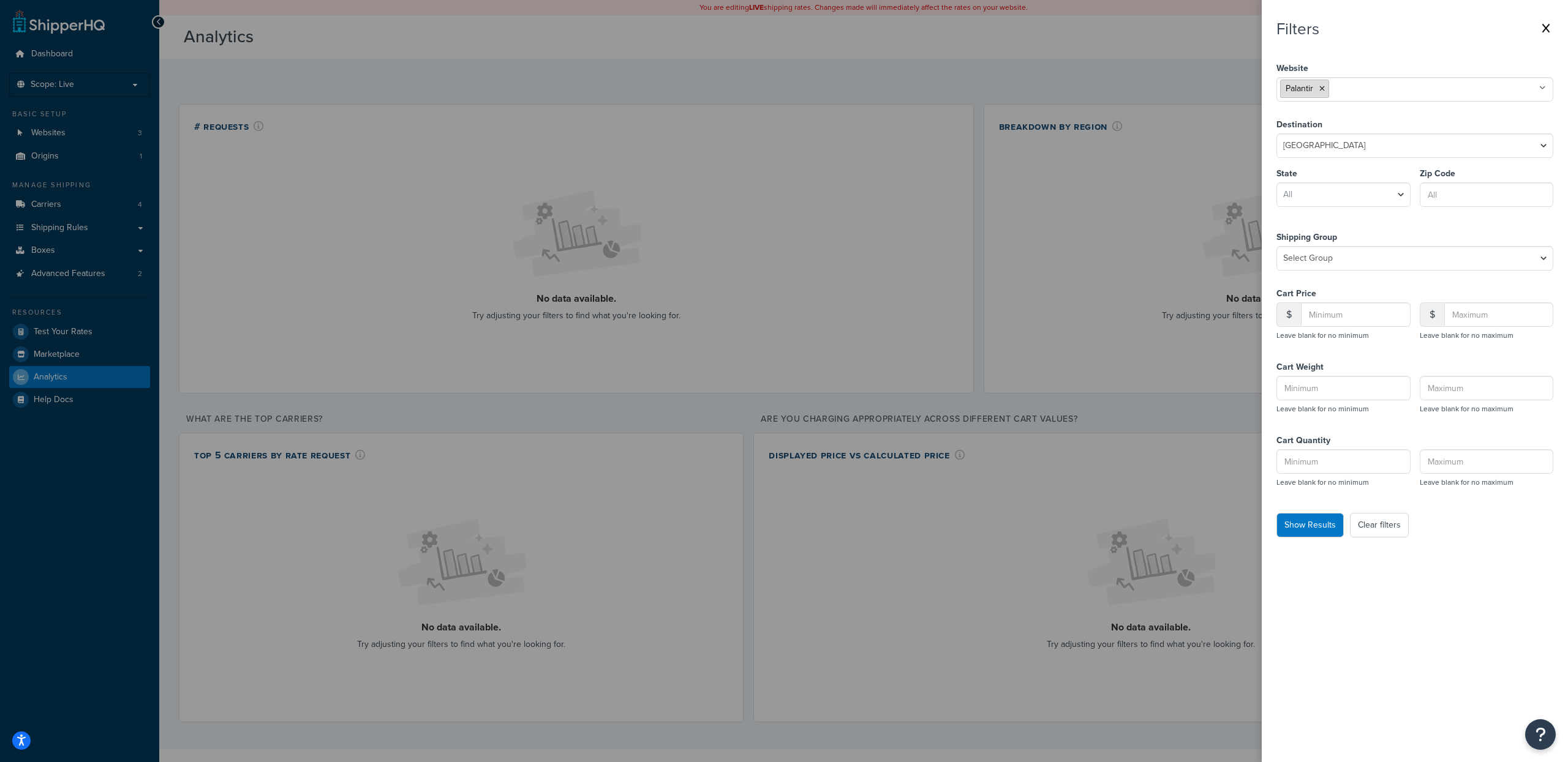
click at [1325, 91] on li "Palantir" at bounding box center [1305, 89] width 49 height 19
click at [1323, 91] on icon at bounding box center [1323, 88] width 6 height 7
click at [1335, 86] on input "text" at bounding box center [1335, 88] width 109 height 14
click at [1306, 529] on button "Show Results" at bounding box center [1310, 525] width 67 height 25
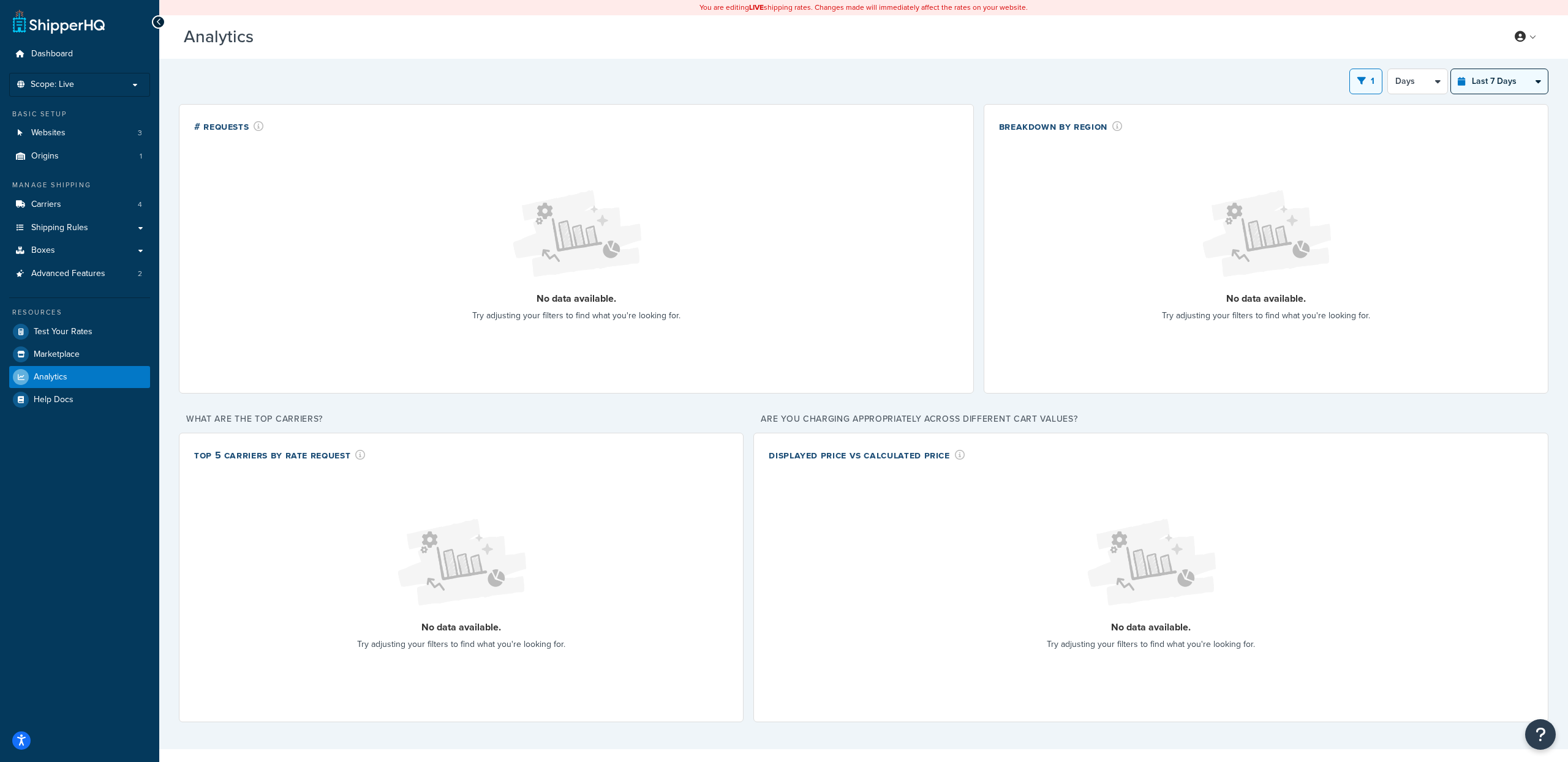
click at [1486, 80] on select "Last 24 Hours Last 7 Days Last 30 Days Last 3 Months Last 6 Months Last 12 Mont…" at bounding box center [1500, 81] width 97 height 25
select select "last_year"
click at [1451, 70] on select "Last 24 Hours Last 7 Days Last 30 Days Last 3 Months Last 6 Months Last 12 Mont…" at bounding box center [1500, 81] width 97 height 25
select select "1M"
click at [1361, 85] on icon "open filter drawer" at bounding box center [1362, 80] width 9 height 9
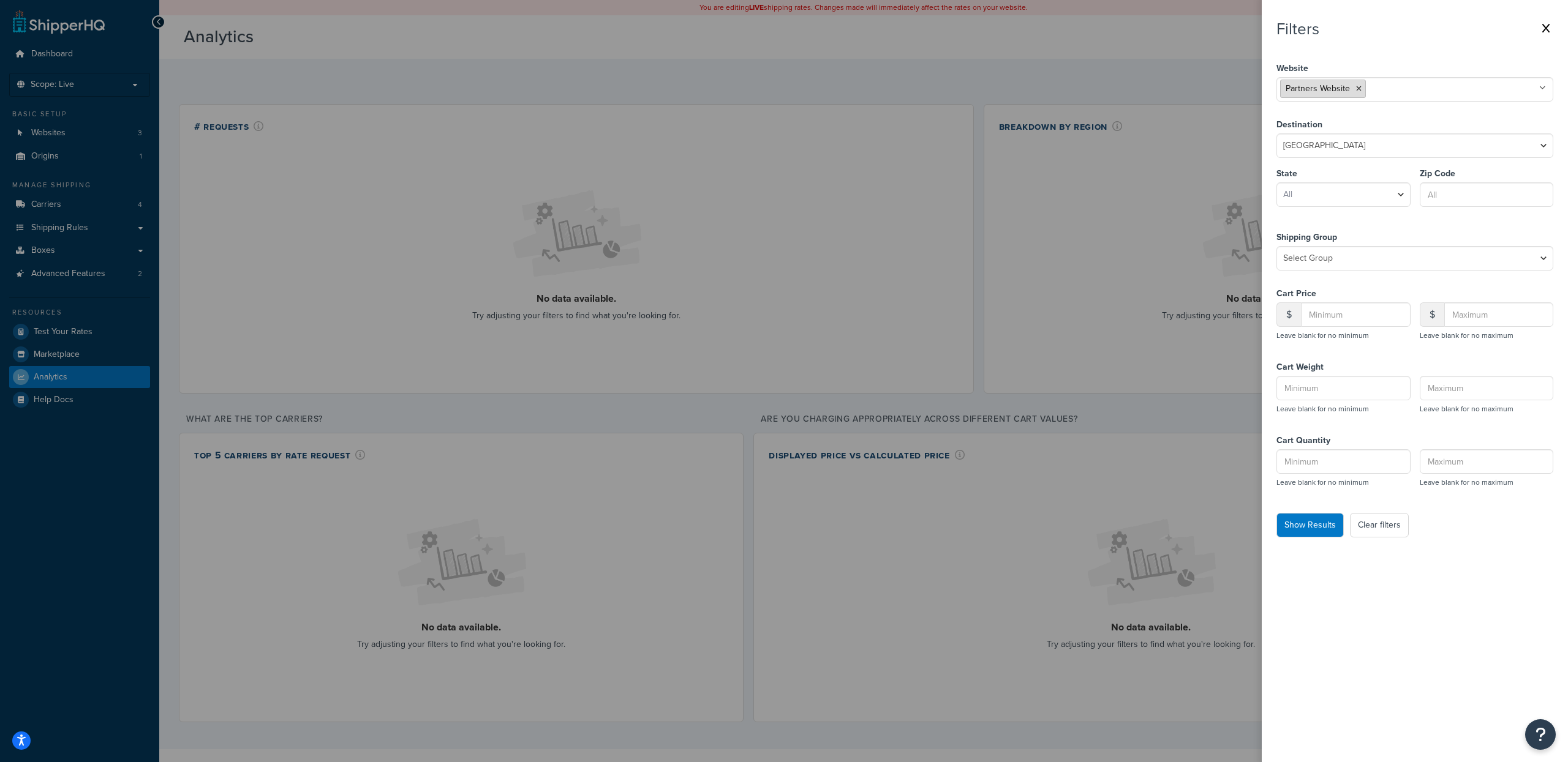
click at [1362, 89] on li "Partners Website" at bounding box center [1323, 89] width 86 height 19
click at [1360, 88] on icon at bounding box center [1359, 88] width 6 height 7
click at [1311, 523] on button "Show Results" at bounding box center [1310, 525] width 67 height 25
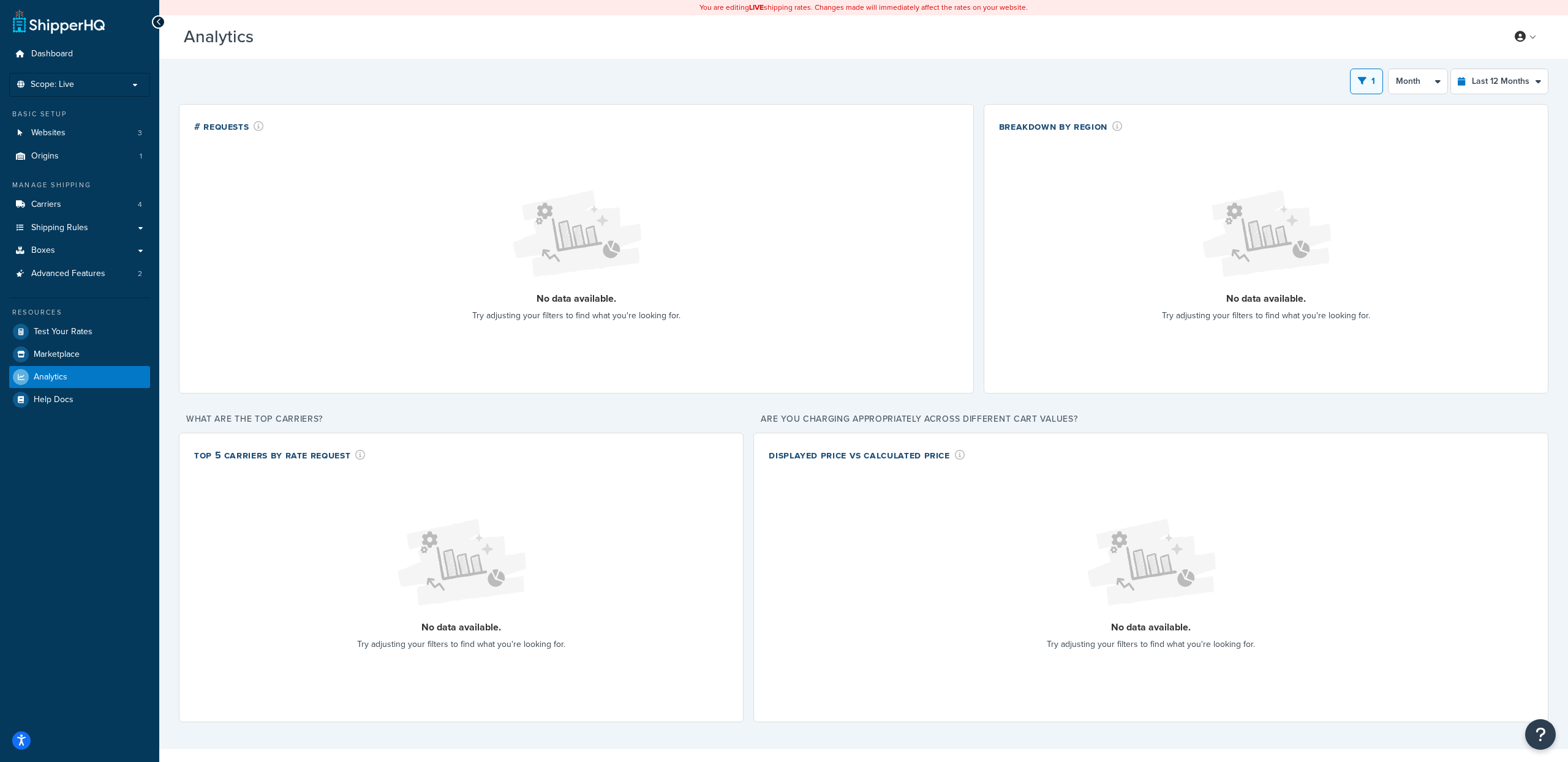
drag, startPoint x: 1354, startPoint y: 83, endPoint x: 1352, endPoint y: 90, distance: 7.3
click at [1355, 83] on button "1" at bounding box center [1366, 81] width 33 height 26
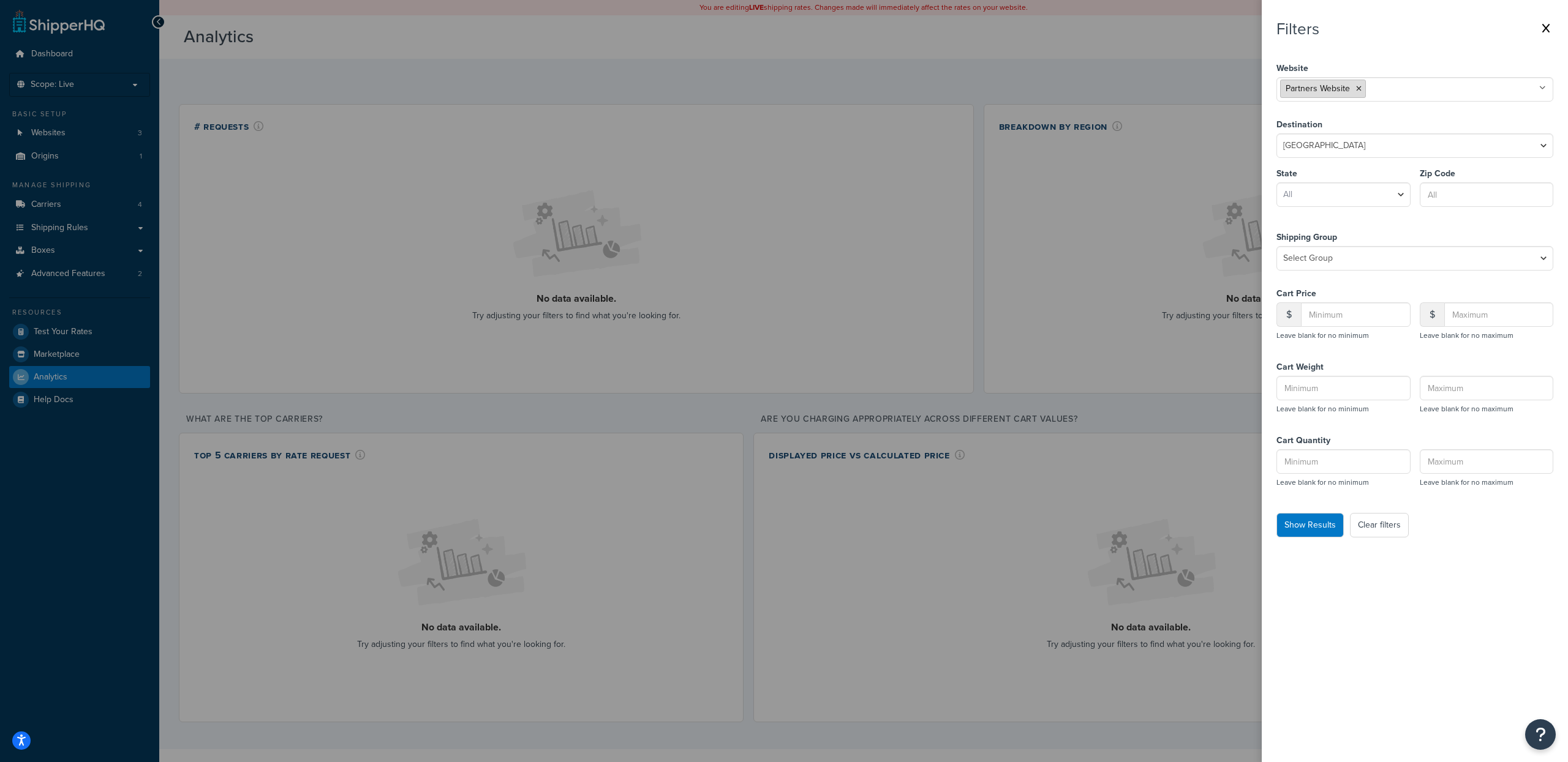
click at [1358, 90] on icon at bounding box center [1359, 88] width 6 height 7
click at [1314, 535] on button "Show Results" at bounding box center [1310, 525] width 67 height 25
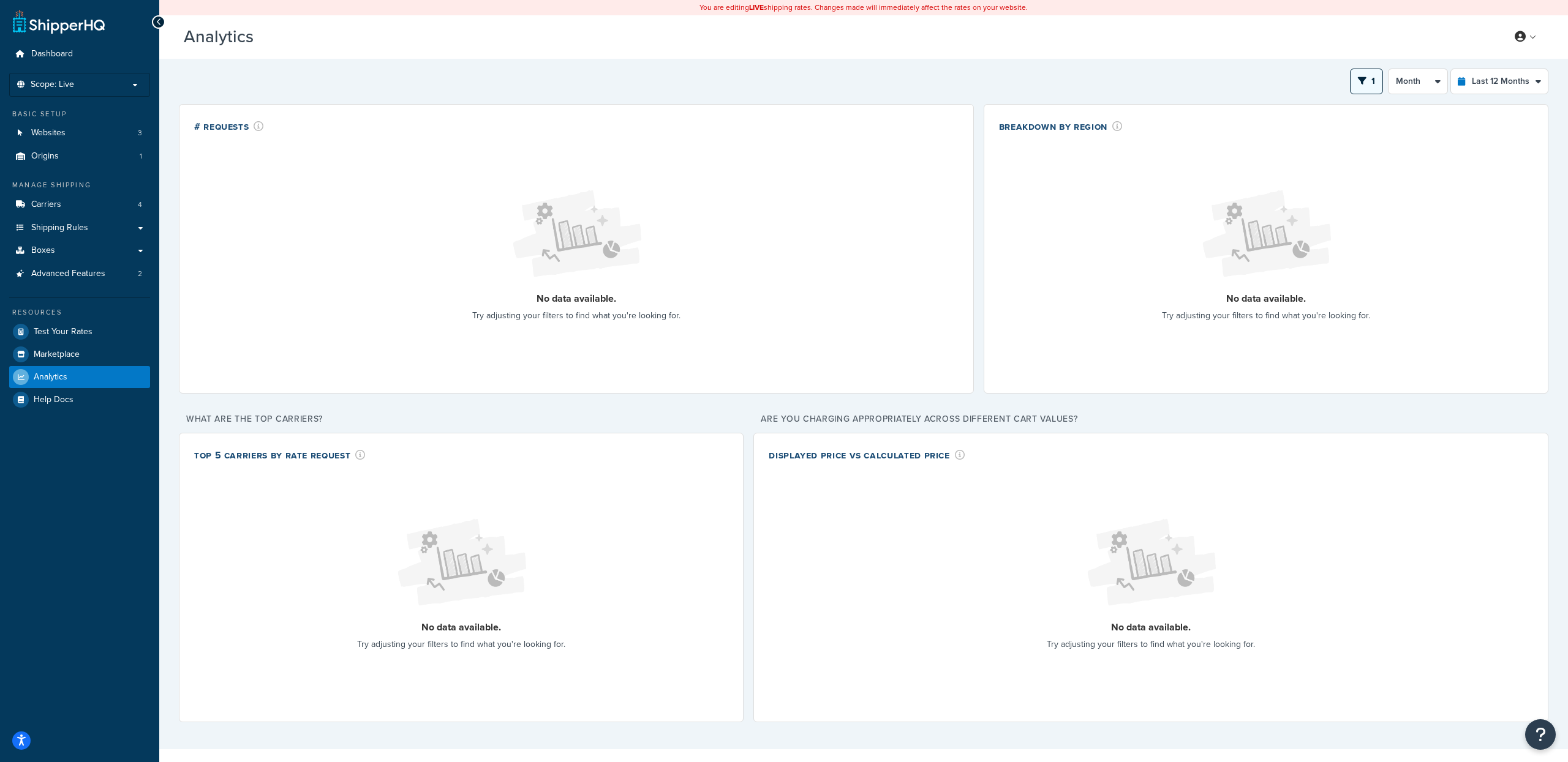
click at [1362, 82] on icon "open filter drawer" at bounding box center [1362, 80] width 9 height 9
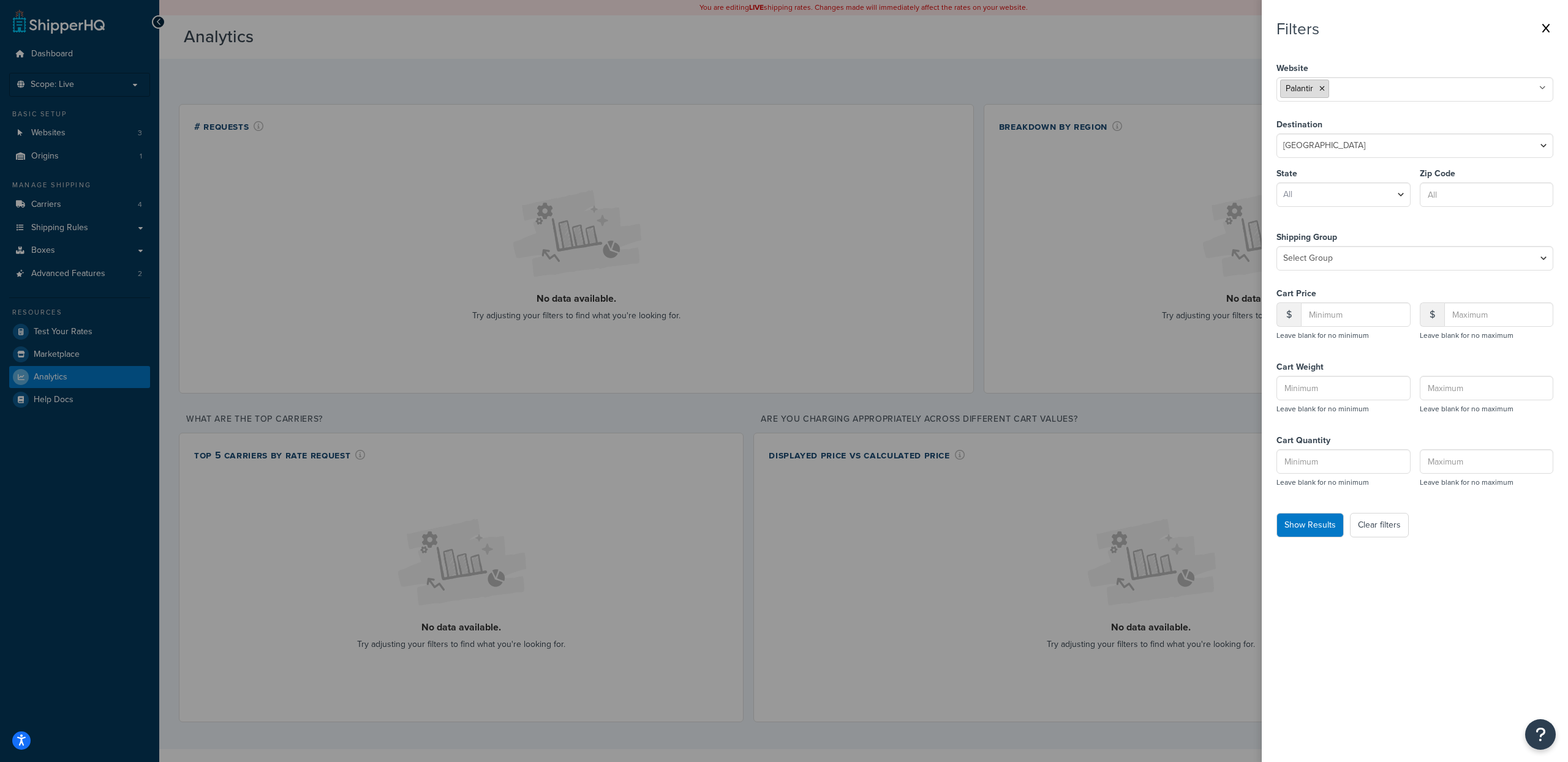
click at [1323, 91] on icon at bounding box center [1323, 88] width 6 height 7
click at [1294, 531] on button "Show Results" at bounding box center [1310, 525] width 67 height 25
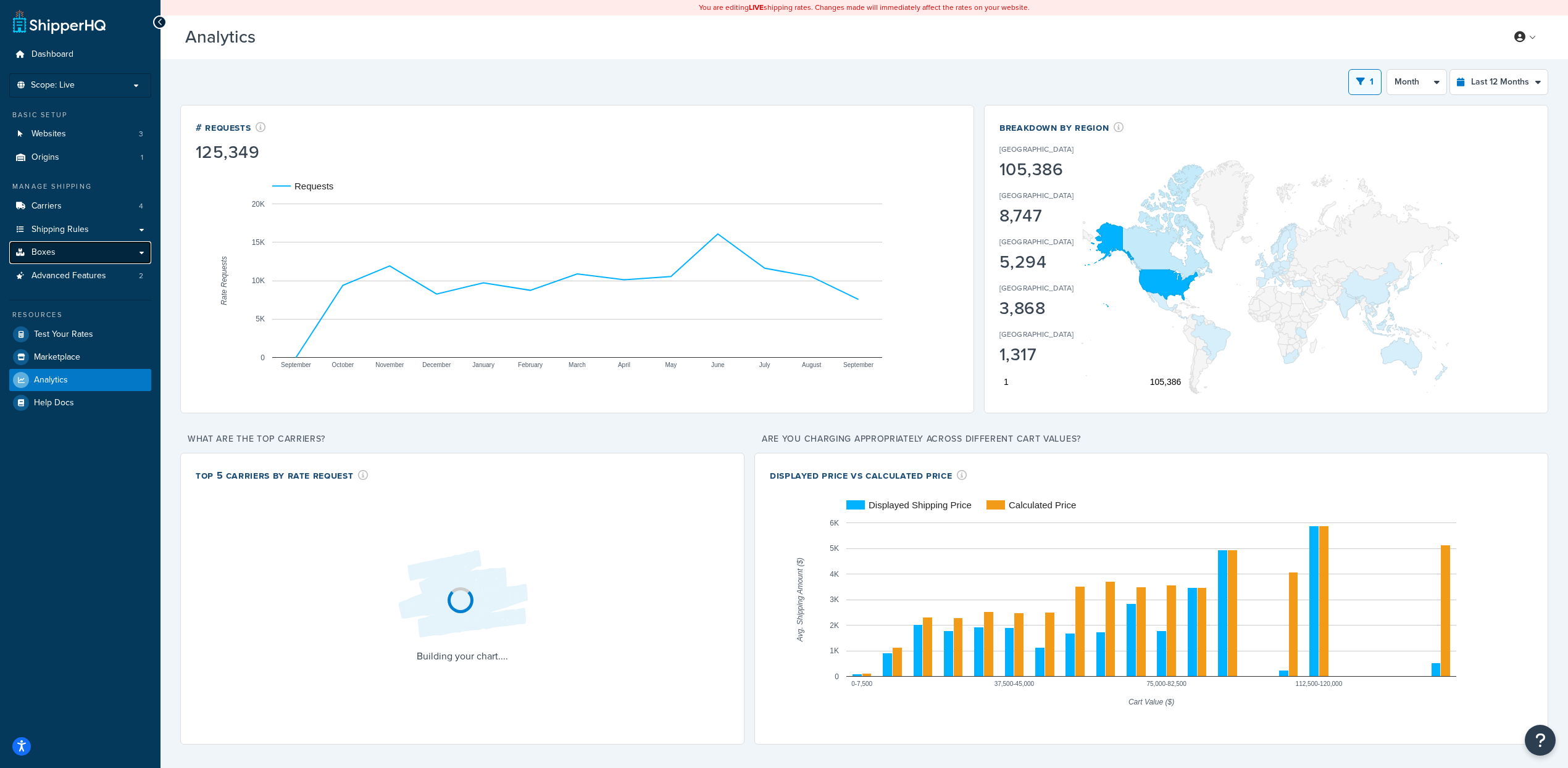
click at [71, 245] on link "Boxes" at bounding box center [80, 252] width 142 height 23
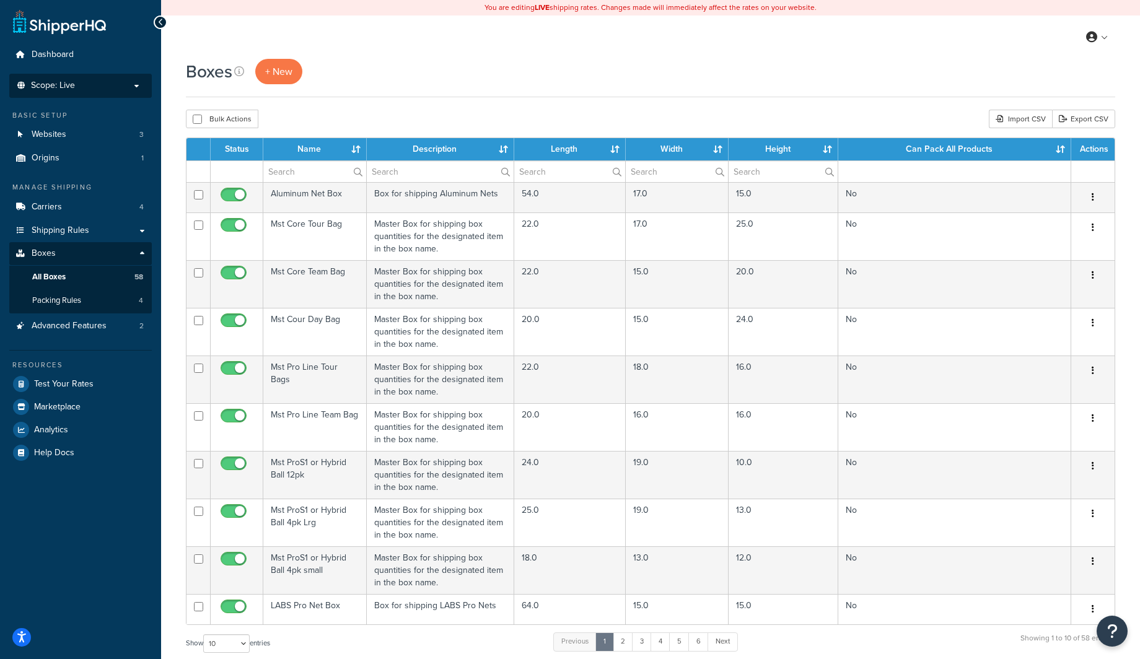
click at [50, 94] on li "Scope: Live Development Integration Test" at bounding box center [80, 86] width 143 height 24
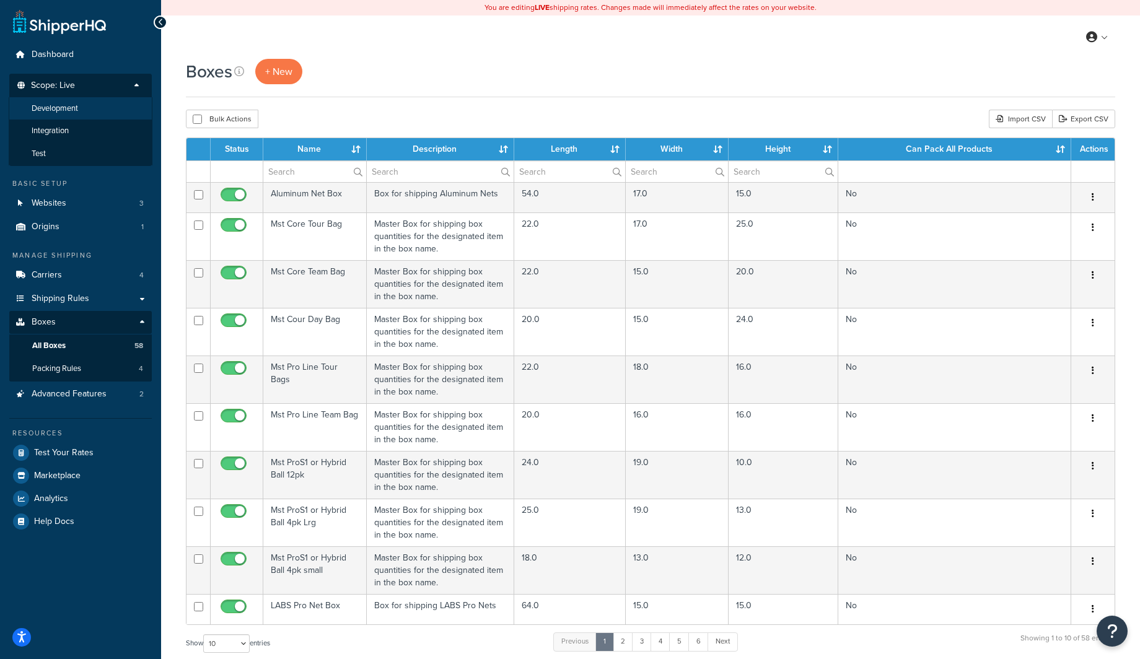
click at [59, 113] on span "Development" at bounding box center [55, 108] width 46 height 11
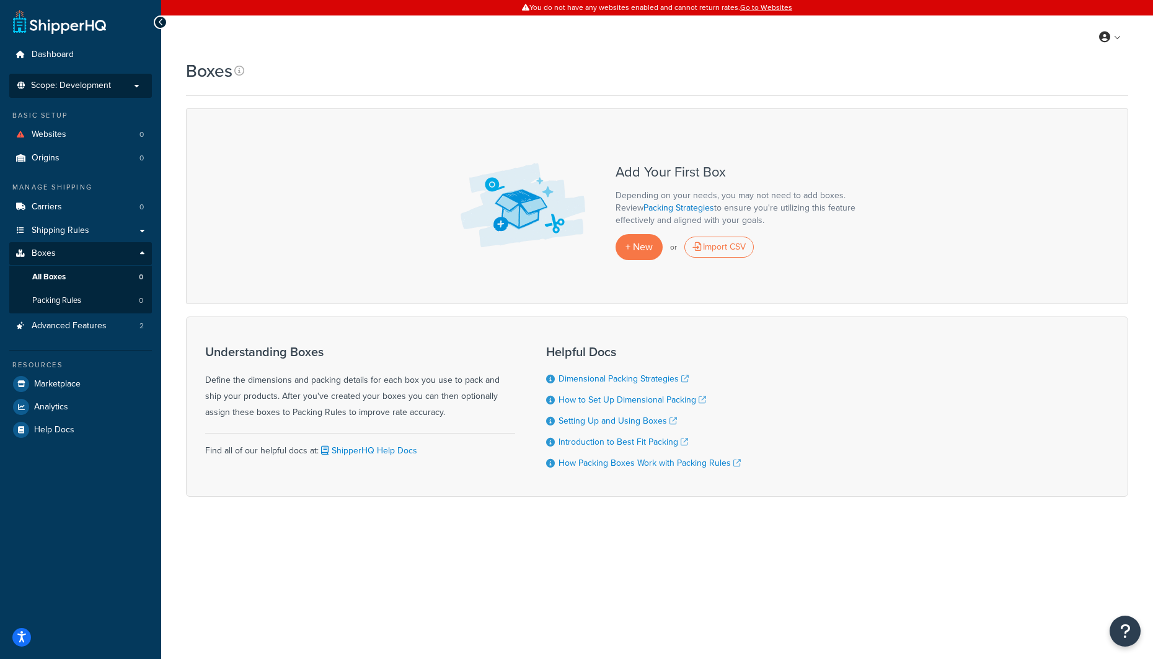
click at [99, 90] on span "Scope: Development" at bounding box center [71, 86] width 80 height 11
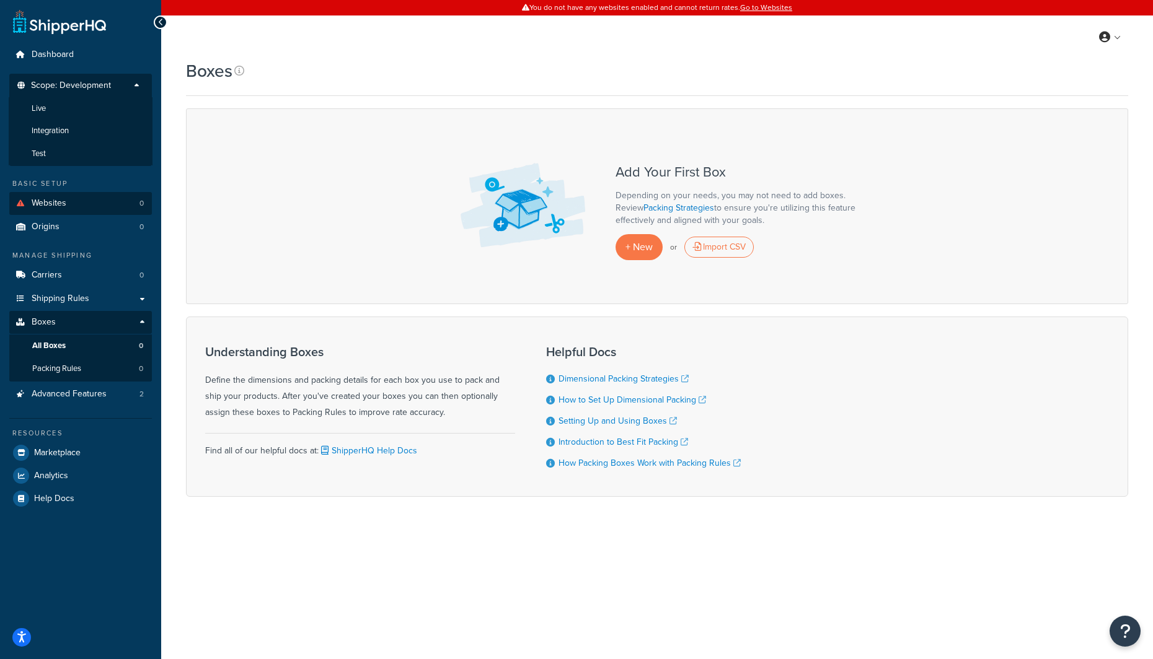
click at [90, 127] on li "Integration" at bounding box center [81, 131] width 144 height 23
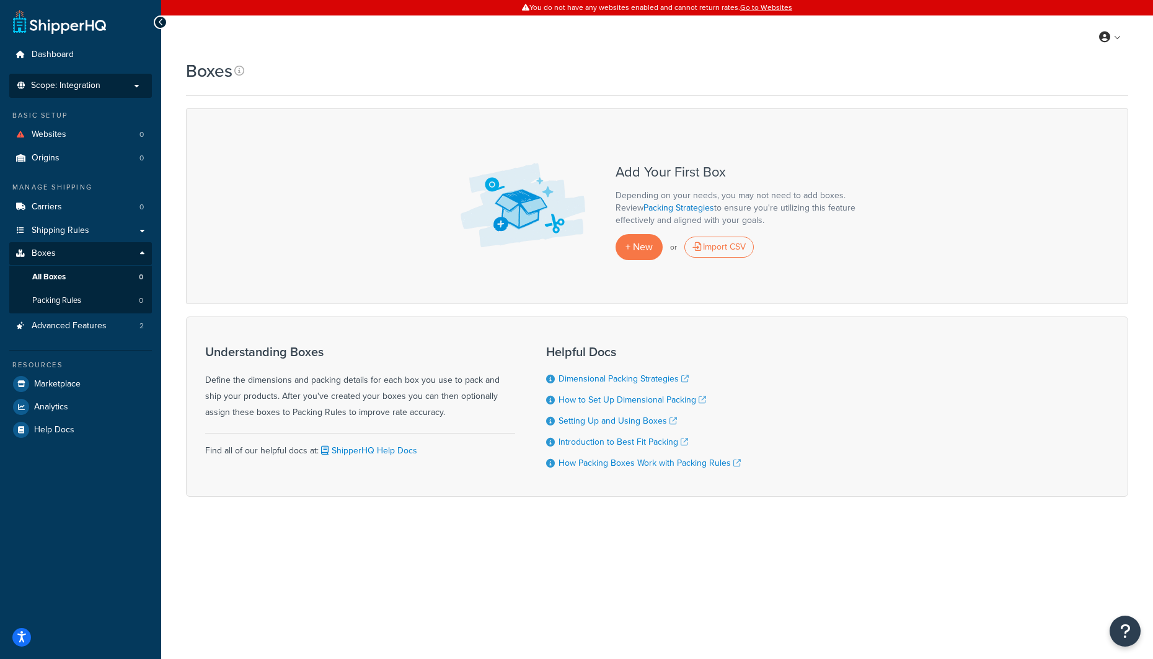
drag, startPoint x: 97, startPoint y: 77, endPoint x: 97, endPoint y: 108, distance: 30.4
click at [97, 78] on li "Scope: Integration Live Development Test" at bounding box center [80, 86] width 143 height 24
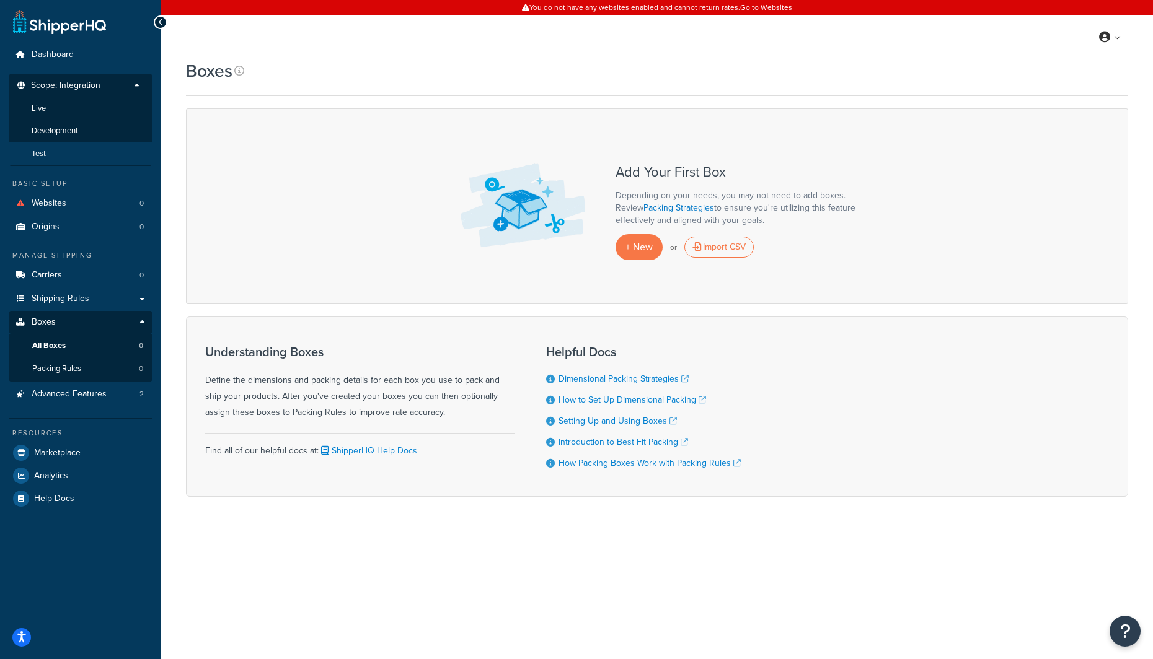
click at [93, 158] on li "Test" at bounding box center [81, 154] width 144 height 23
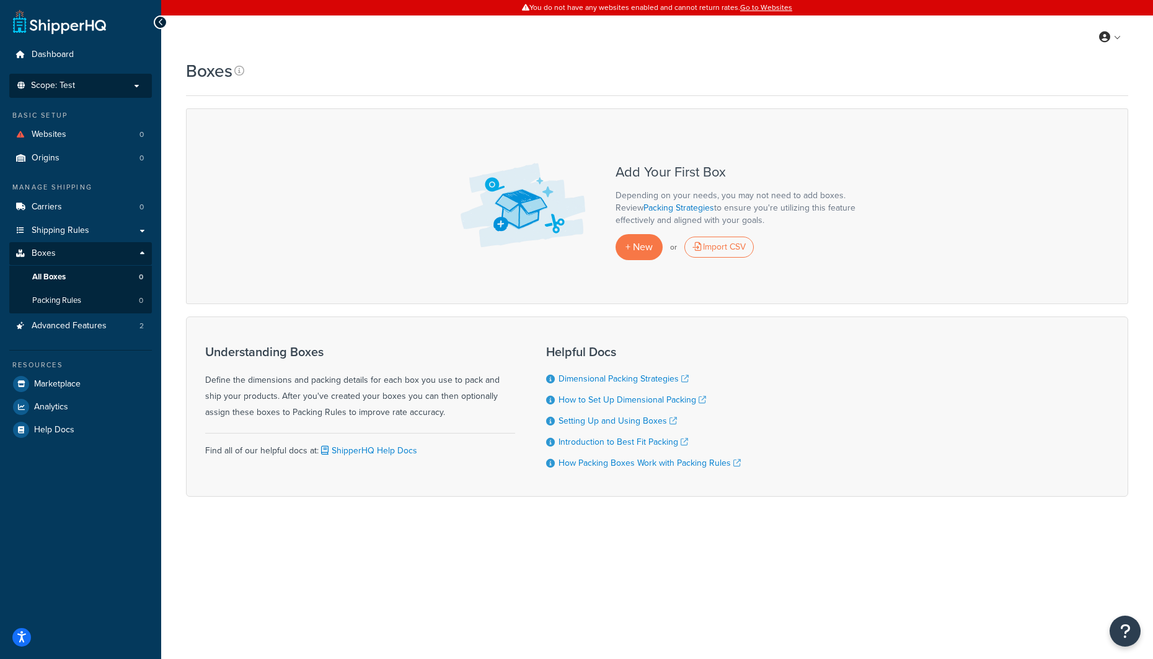
drag, startPoint x: 84, startPoint y: 82, endPoint x: 82, endPoint y: 99, distance: 16.8
click at [84, 82] on p "Scope: Test" at bounding box center [80, 86] width 131 height 11
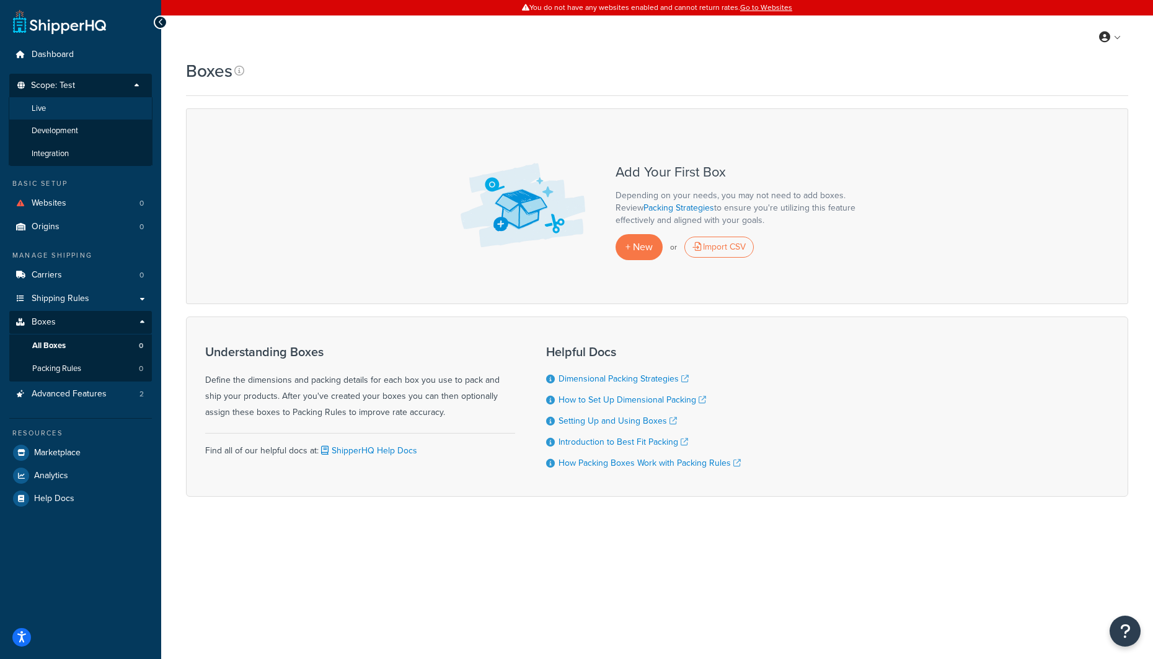
click at [77, 113] on li "Live" at bounding box center [81, 108] width 144 height 23
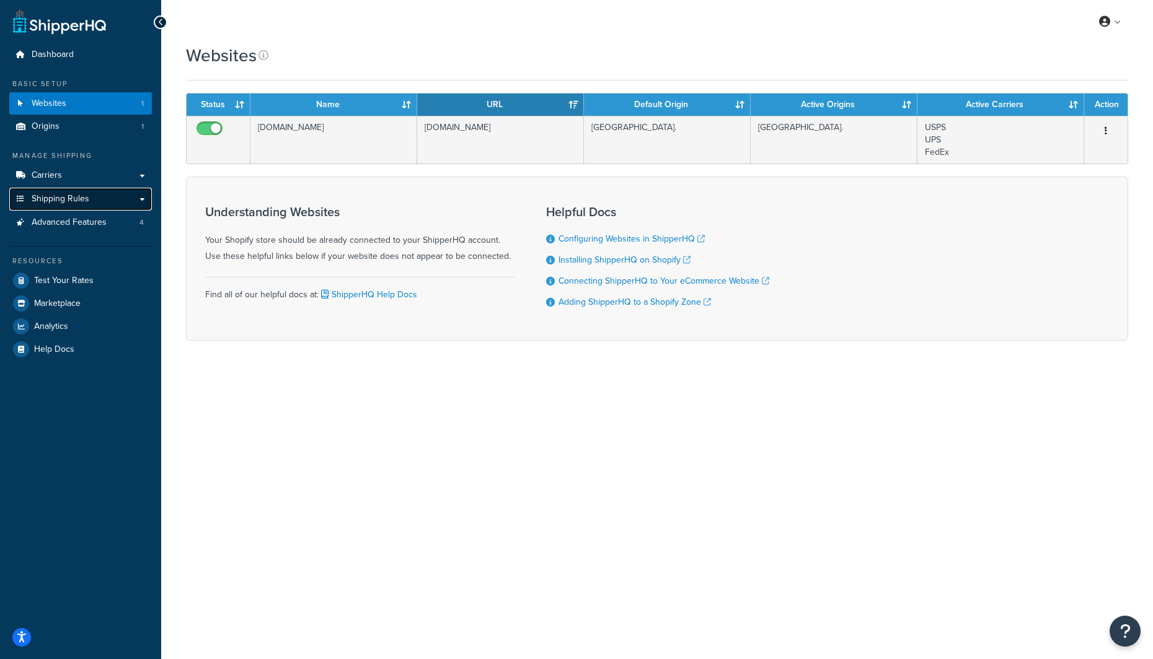
click at [64, 196] on span "Shipping Rules" at bounding box center [61, 199] width 58 height 11
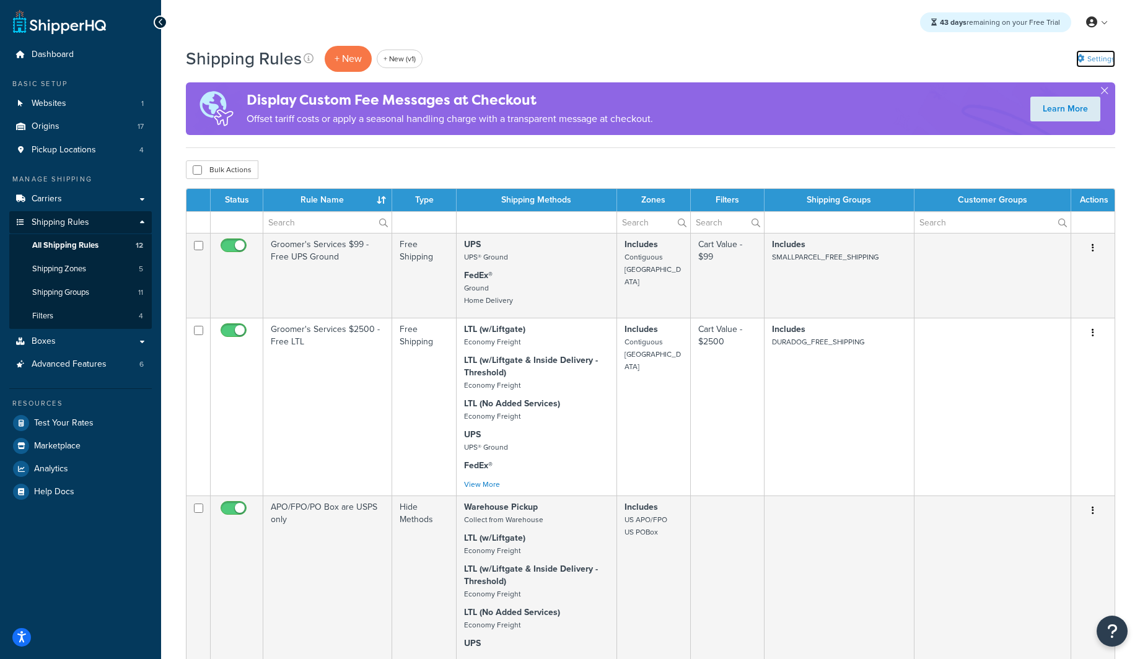
click at [1094, 64] on link "Settings" at bounding box center [1095, 58] width 39 height 17
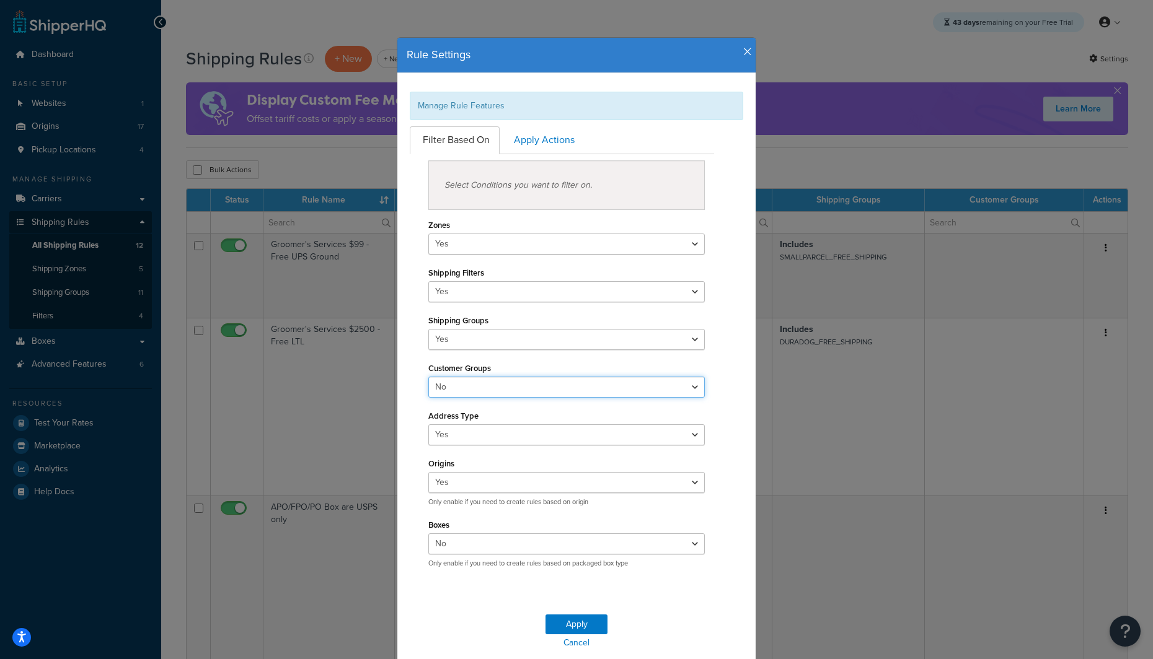
click at [481, 392] on select "Yes No" at bounding box center [566, 387] width 276 height 21
select select "true"
click at [428, 378] on select "Yes No" at bounding box center [566, 387] width 276 height 21
click at [554, 623] on button "Apply" at bounding box center [576, 625] width 62 height 20
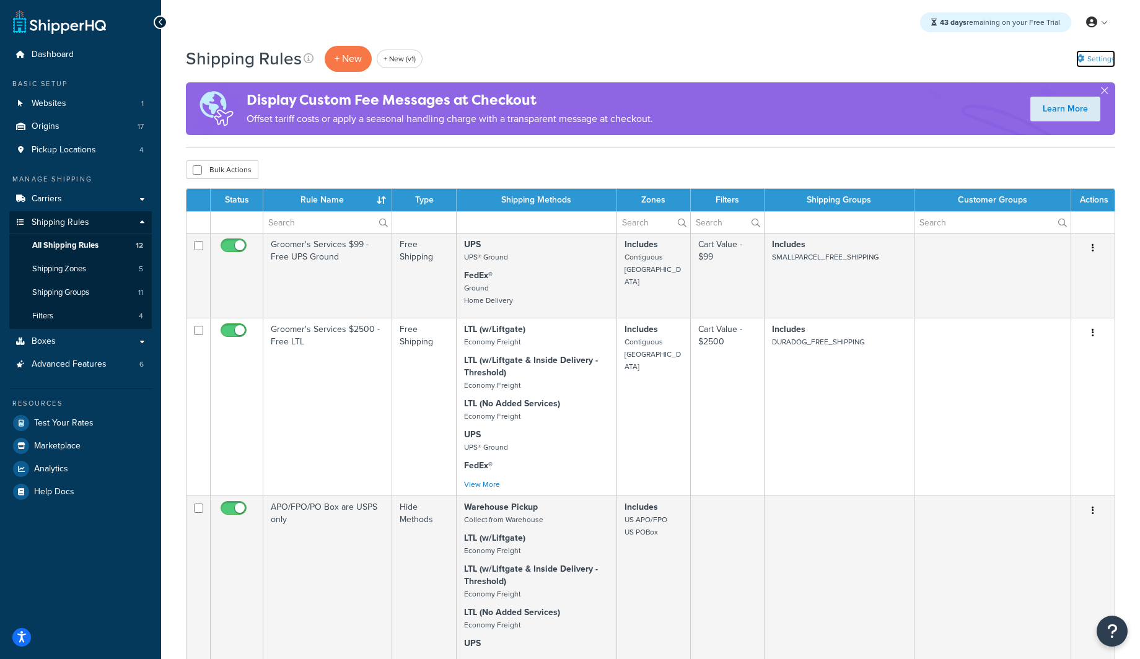
click at [1083, 59] on icon at bounding box center [1080, 59] width 8 height 8
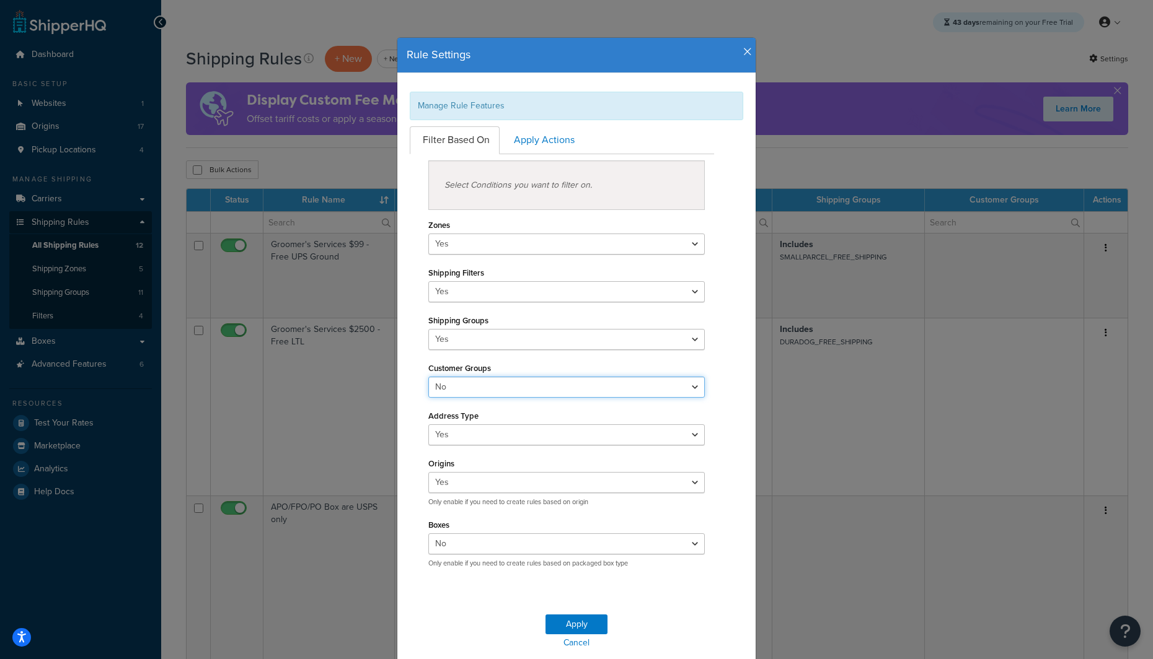
click at [460, 381] on select "Yes No" at bounding box center [566, 387] width 276 height 21
select select "true"
click at [428, 378] on select "Yes No" at bounding box center [566, 387] width 276 height 21
click at [554, 626] on button "Apply" at bounding box center [576, 625] width 62 height 20
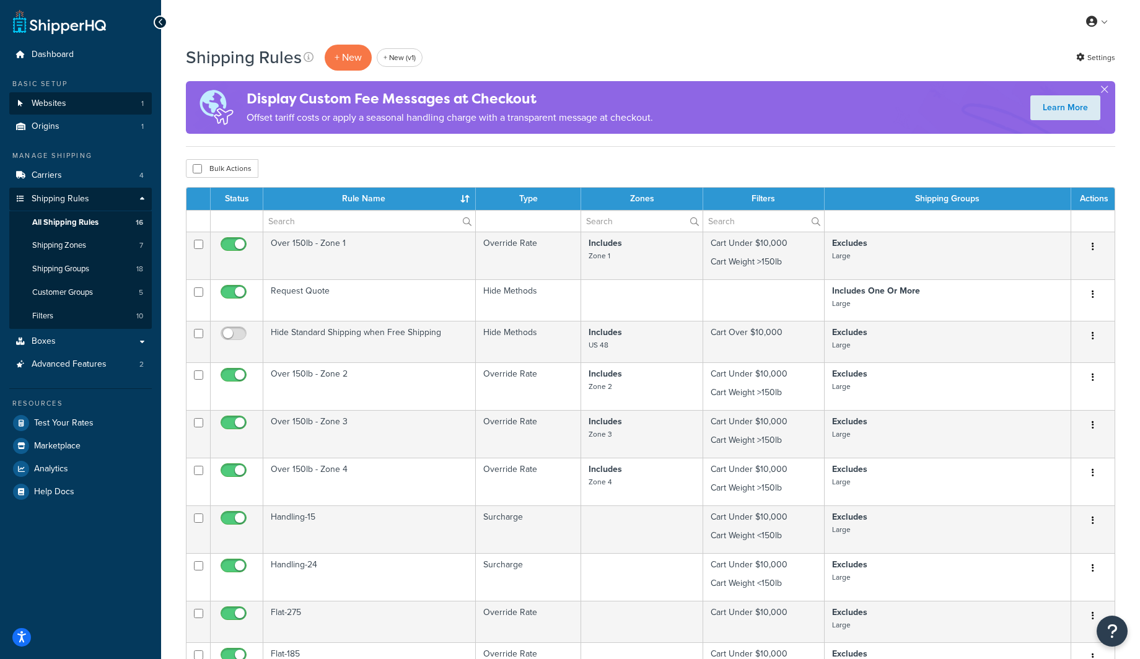
click at [43, 103] on span "Websites" at bounding box center [49, 104] width 35 height 11
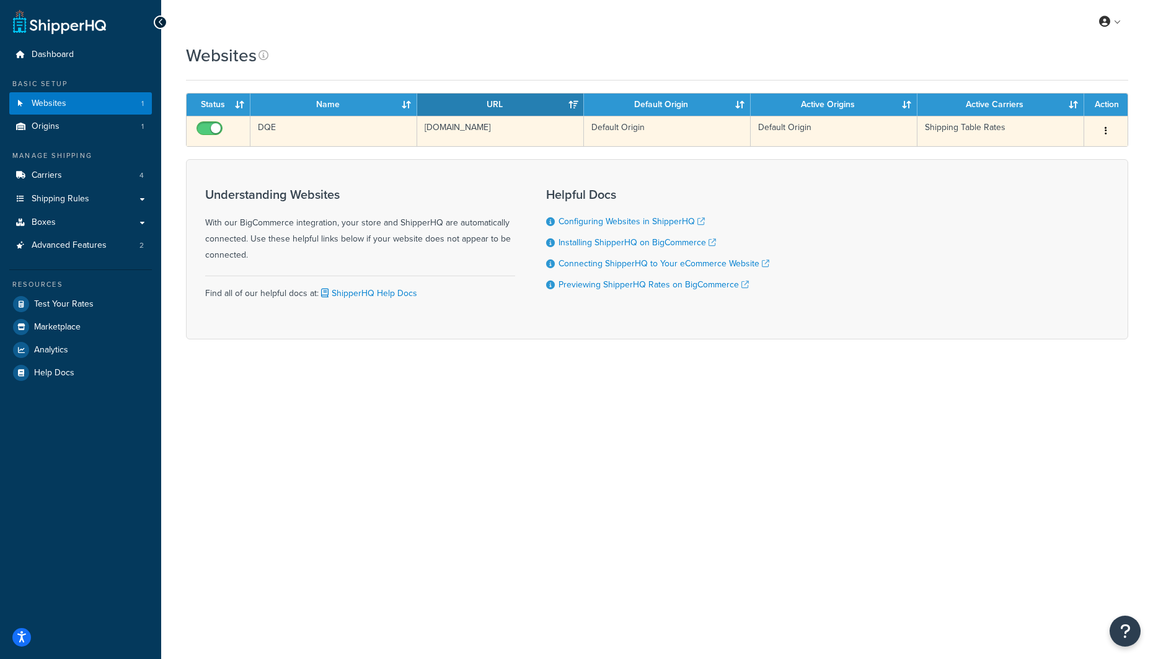
click at [480, 136] on td "[DOMAIN_NAME]" at bounding box center [500, 131] width 167 height 30
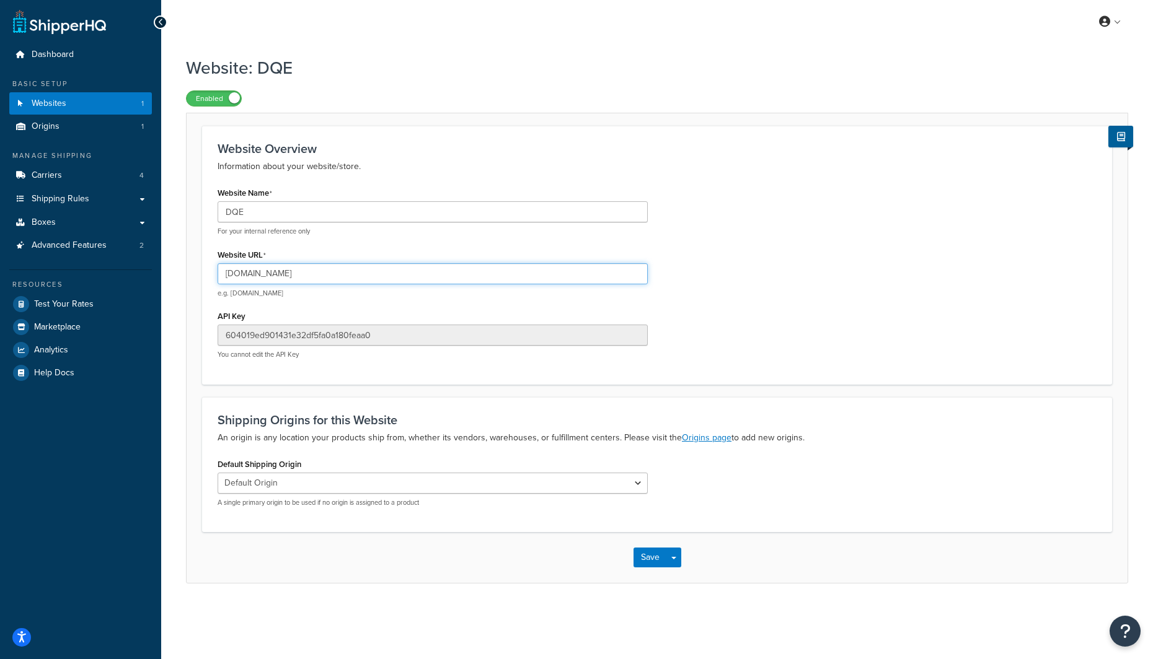
click at [325, 271] on input "[DOMAIN_NAME]" at bounding box center [433, 273] width 430 height 21
click at [1066, 71] on link "Billing" at bounding box center [1072, 71] width 110 height 25
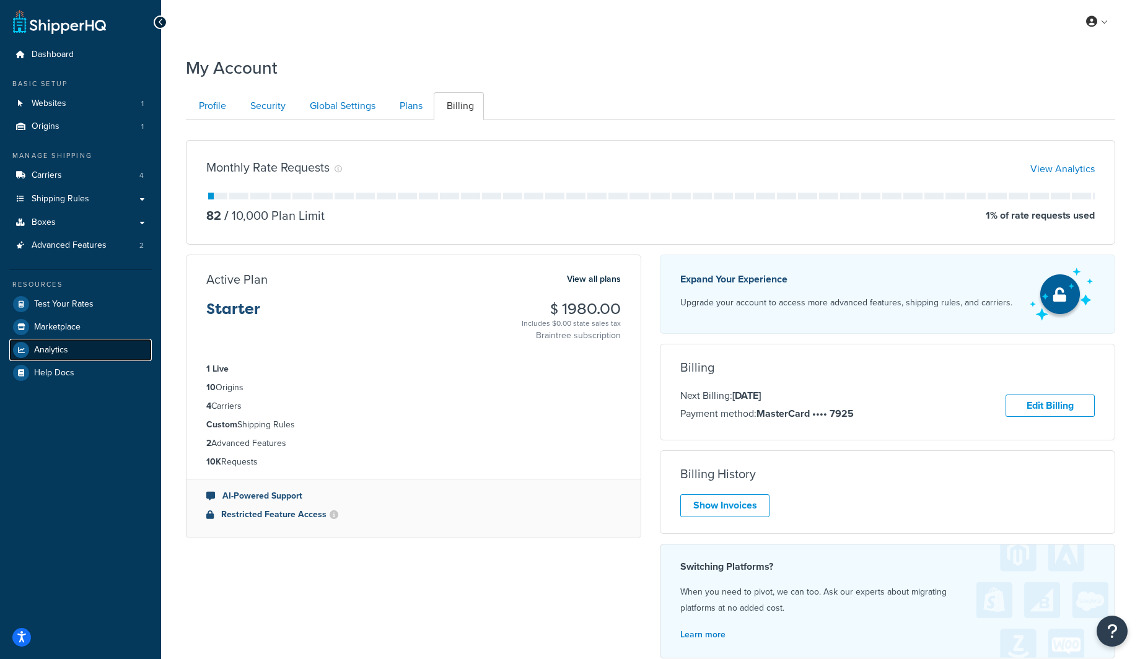
click at [89, 346] on link "Analytics" at bounding box center [80, 350] width 143 height 22
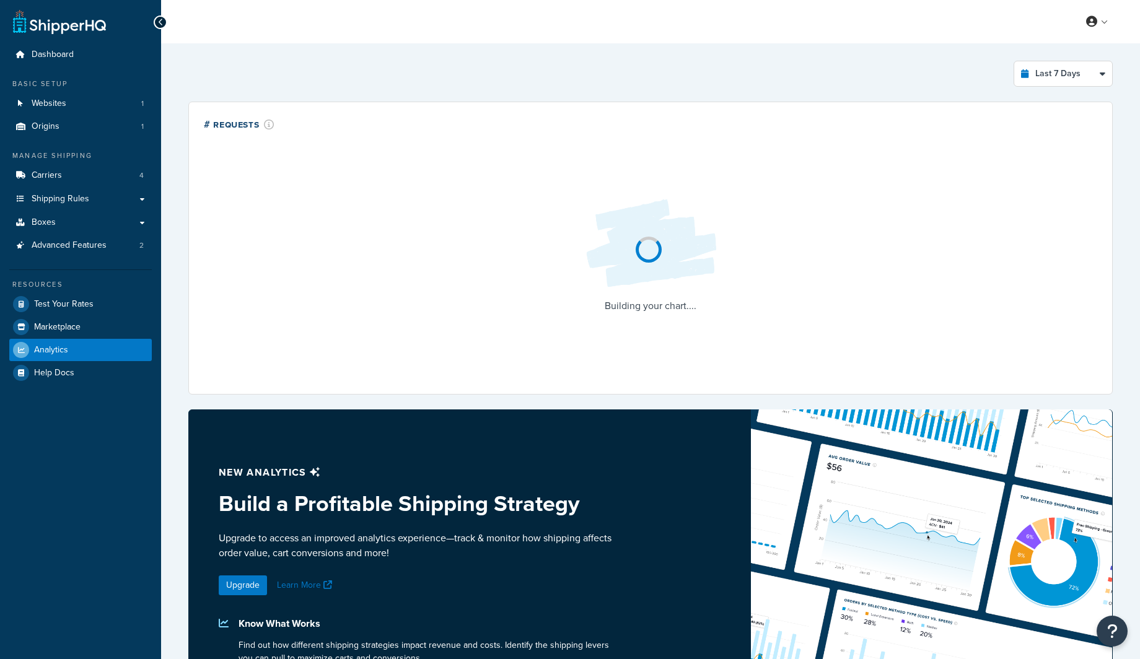
select select "last_7_days"
click at [79, 218] on link "Boxes" at bounding box center [80, 222] width 143 height 23
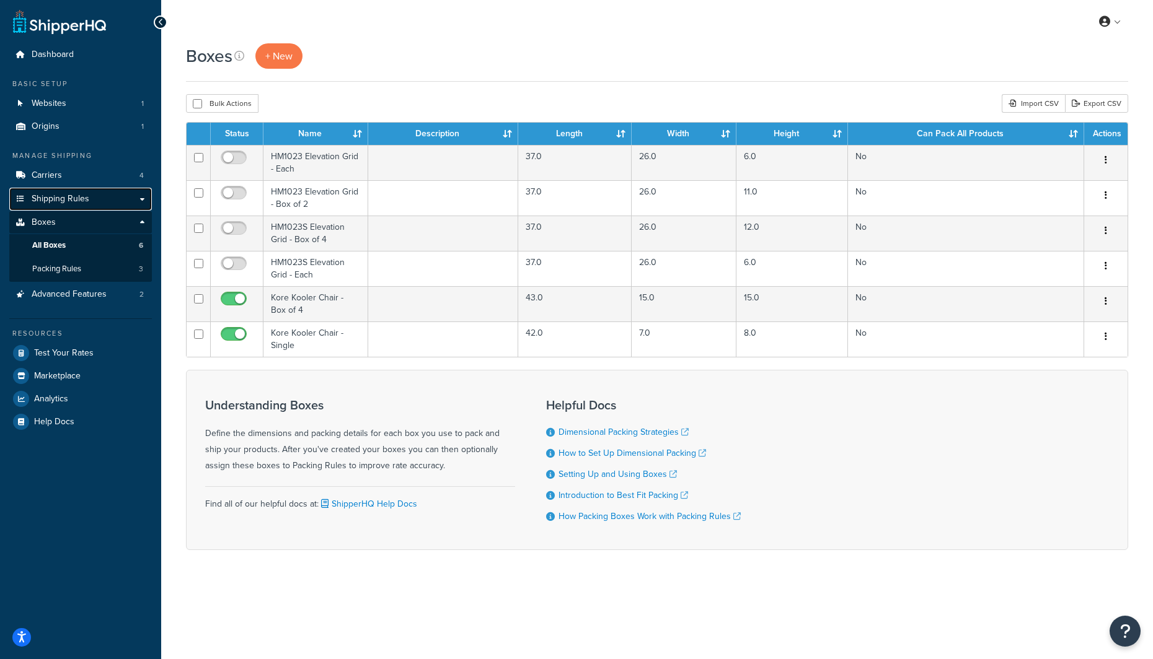
click at [81, 203] on span "Shipping Rules" at bounding box center [61, 199] width 58 height 11
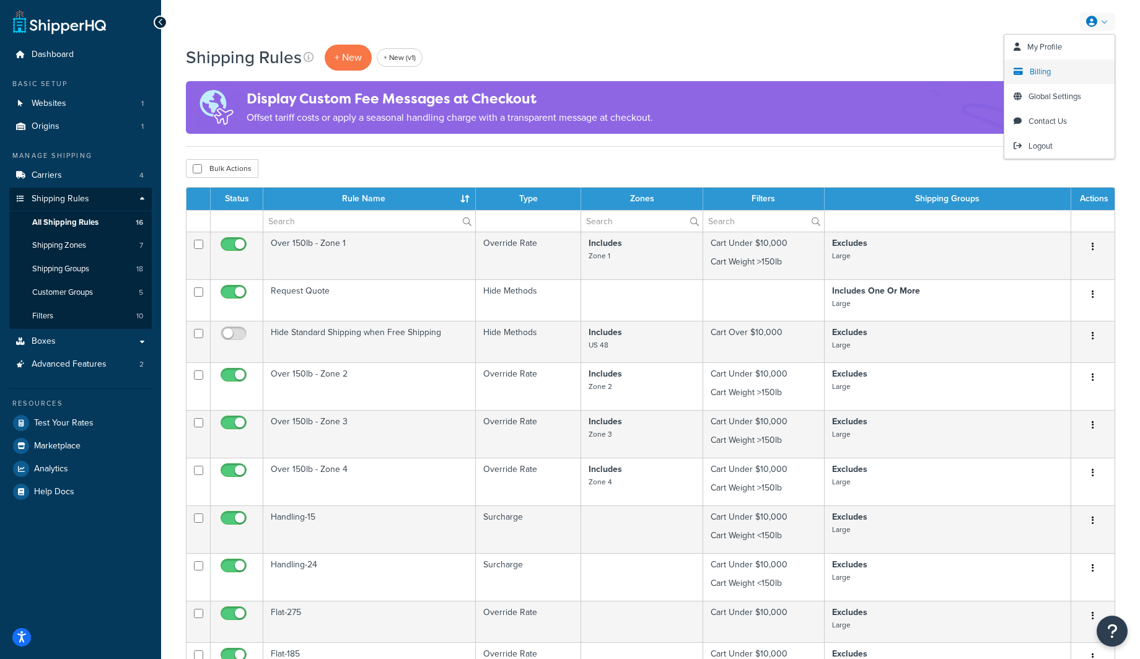
click at [1046, 71] on span "Billing" at bounding box center [1040, 72] width 21 height 12
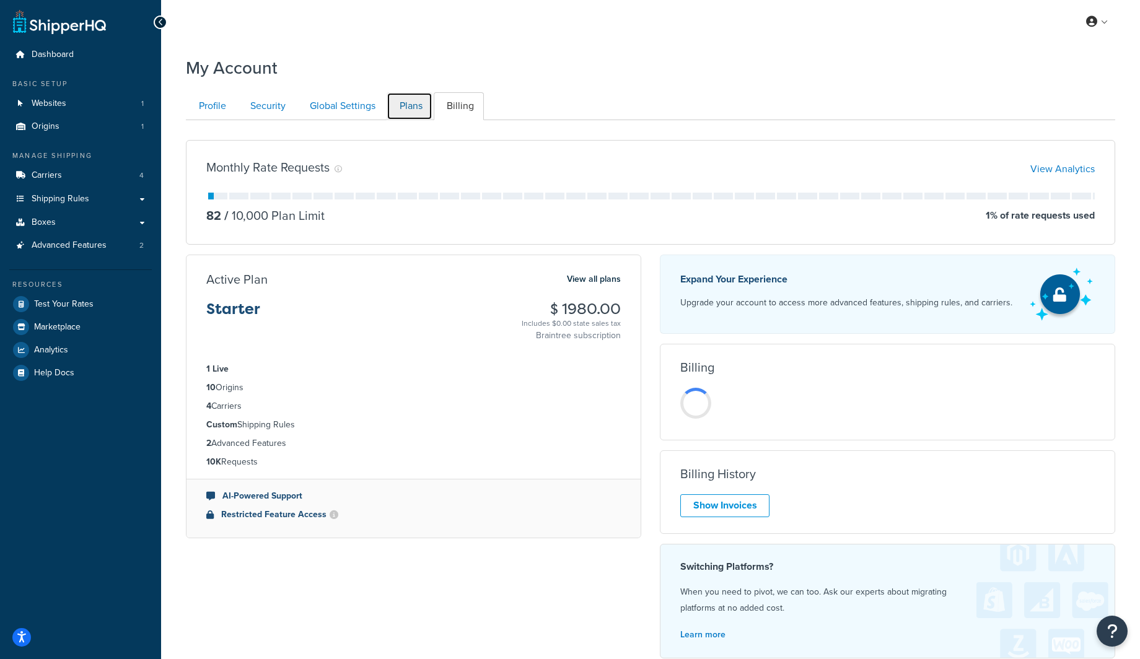
click at [411, 104] on link "Plans" at bounding box center [410, 106] width 46 height 28
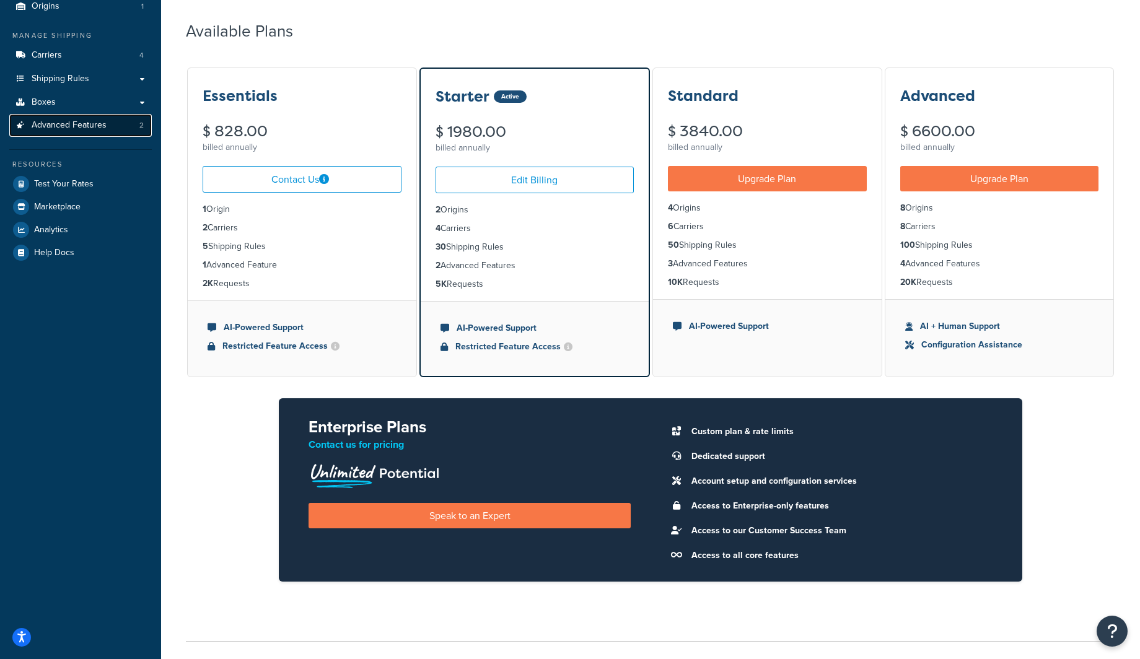
click at [89, 130] on span "Advanced Features" at bounding box center [69, 125] width 75 height 11
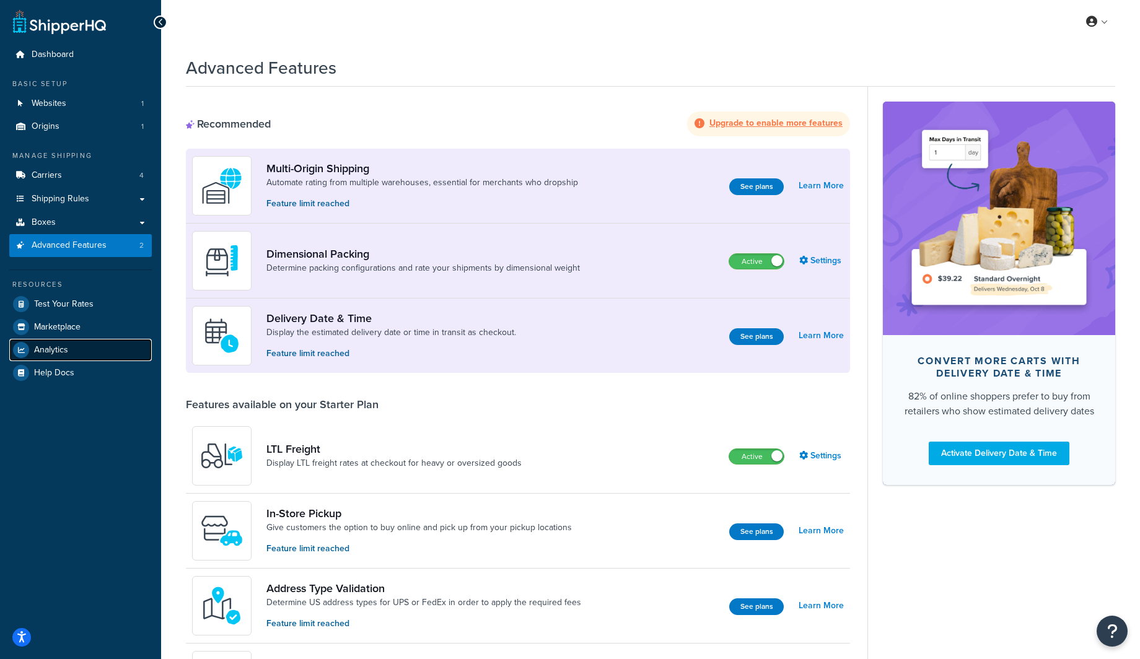
click at [57, 356] on link "Analytics" at bounding box center [80, 350] width 143 height 22
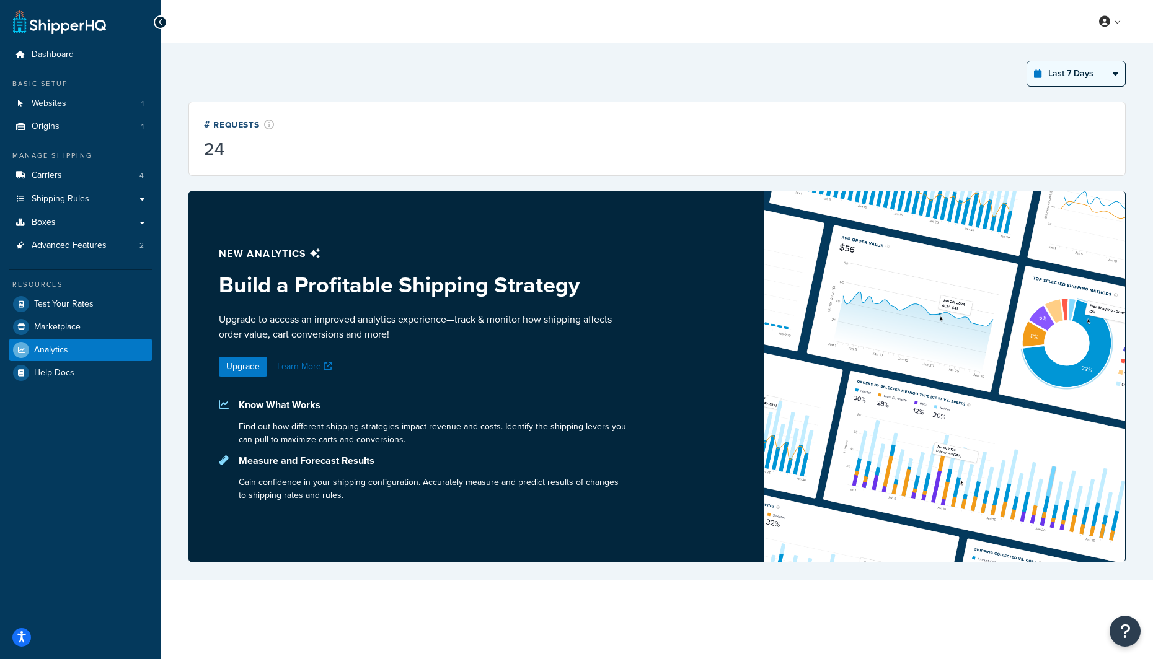
click at [1068, 68] on select "Last 24 Hours Last 7 Days Last 30 Days Last 3 Months Last 6 Months Last 12 Mont…" at bounding box center [1076, 73] width 98 height 25
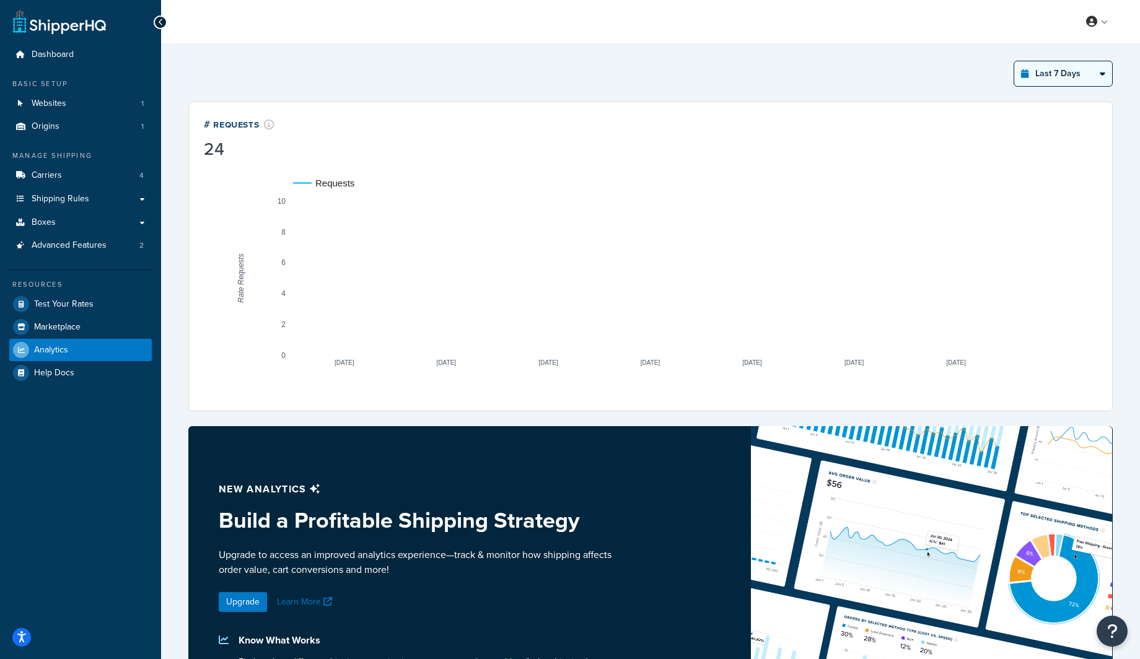
click at [1014, 61] on select "Last 24 Hours Last 7 Days Last 30 Days Last 3 Months Last 6 Months Last 12 Mont…" at bounding box center [1063, 73] width 98 height 25
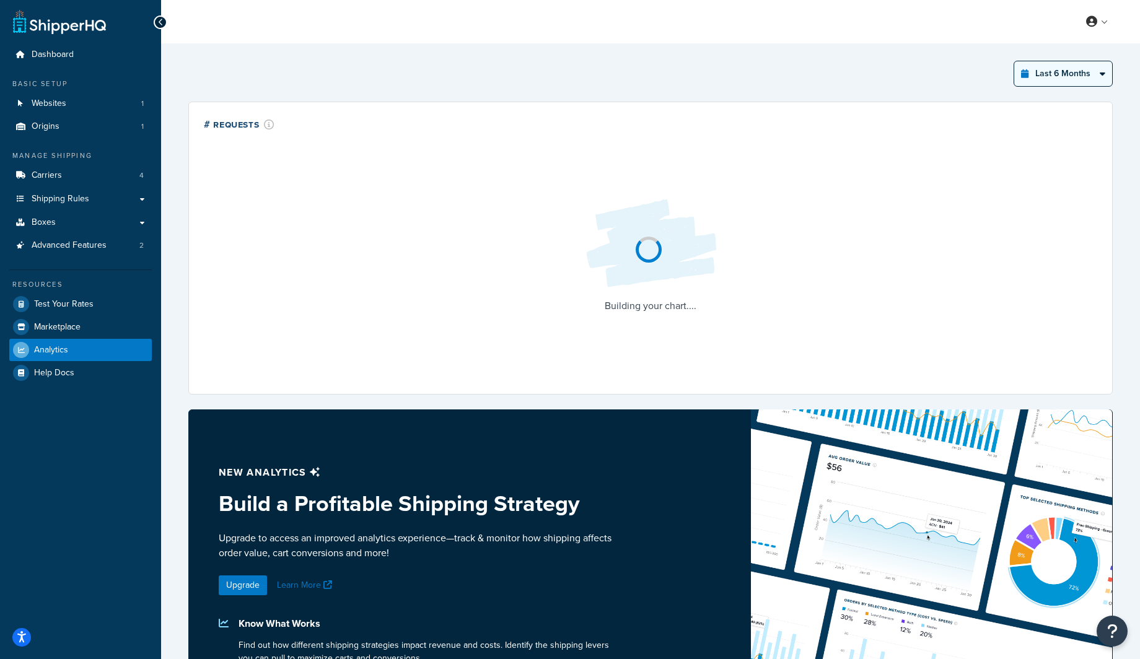
click at [1049, 76] on select "Last 24 Hours Last 7 Days Last 30 Days Last 3 Months Last 6 Months Last 12 Mont…" at bounding box center [1063, 73] width 98 height 25
select select "last_year"
click at [1014, 61] on select "Last 24 Hours Last 7 Days Last 30 Days Last 3 Months Last 6 Months Last 12 Mont…" at bounding box center [1063, 73] width 98 height 25
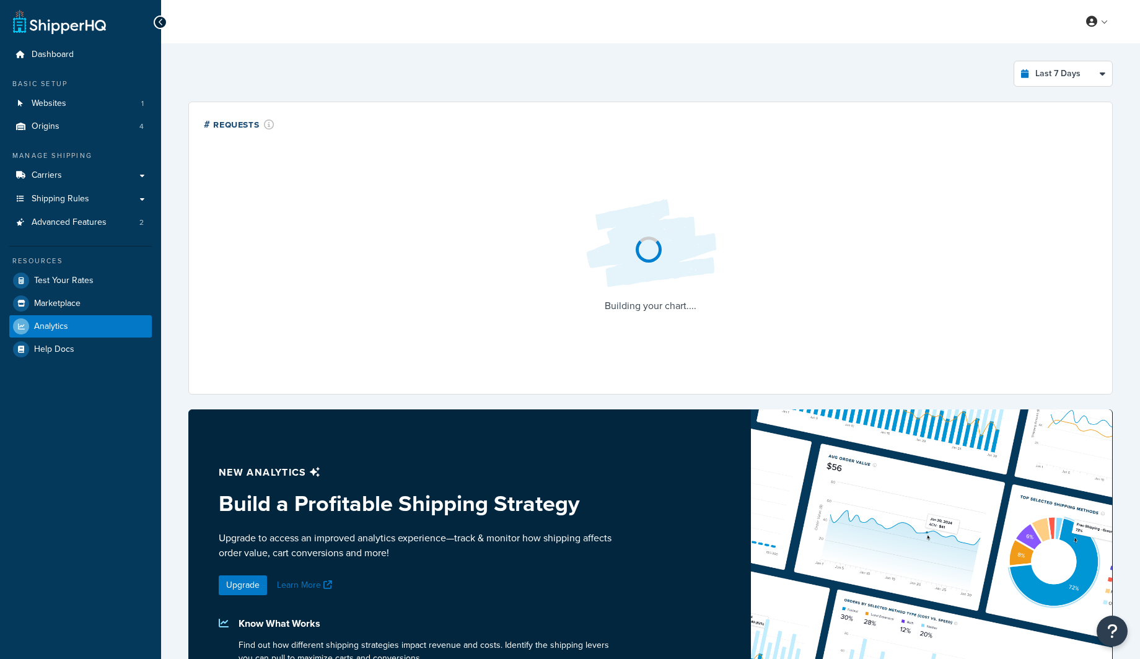
select select "last_7_days"
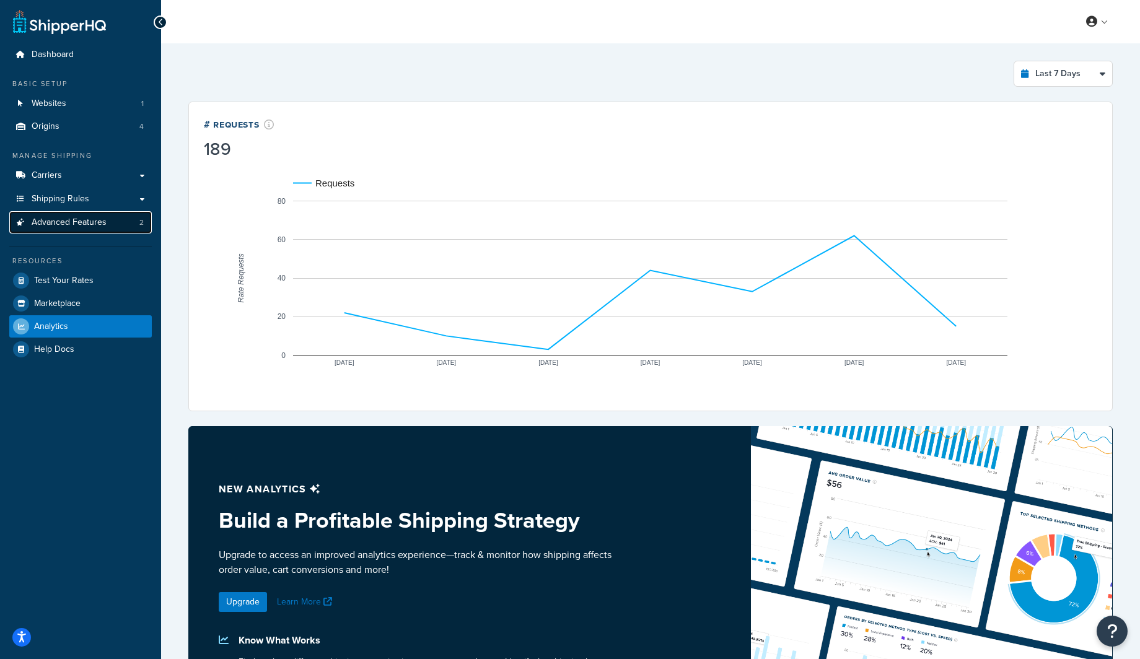
click at [104, 225] on span "Advanced Features" at bounding box center [69, 223] width 75 height 11
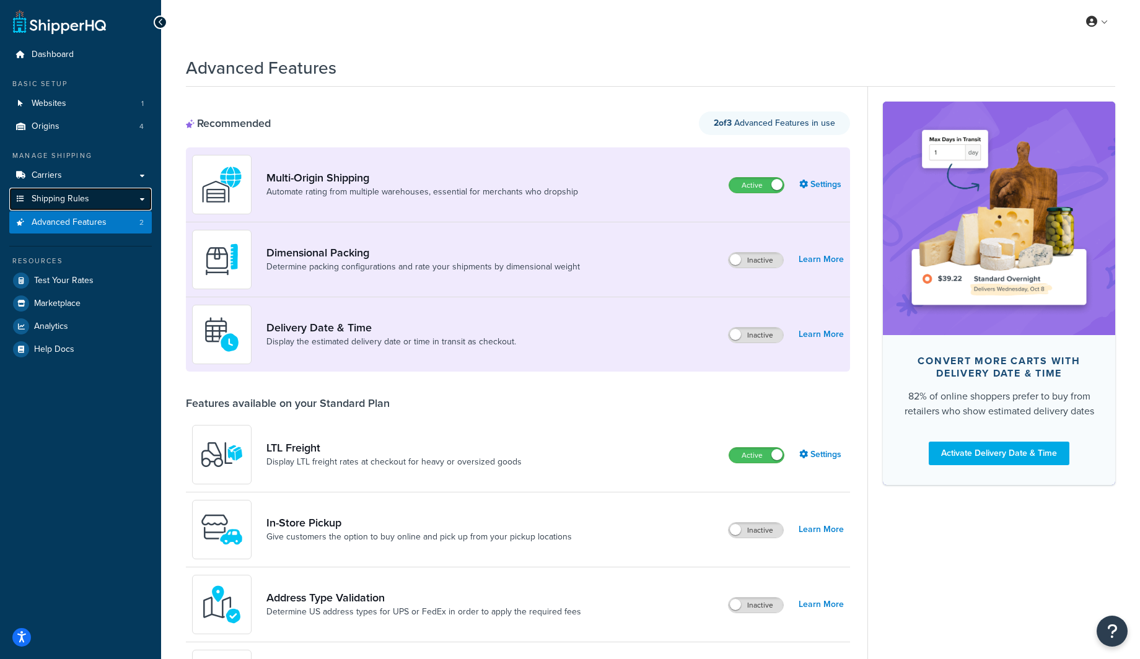
click at [100, 200] on link "Shipping Rules" at bounding box center [80, 199] width 143 height 23
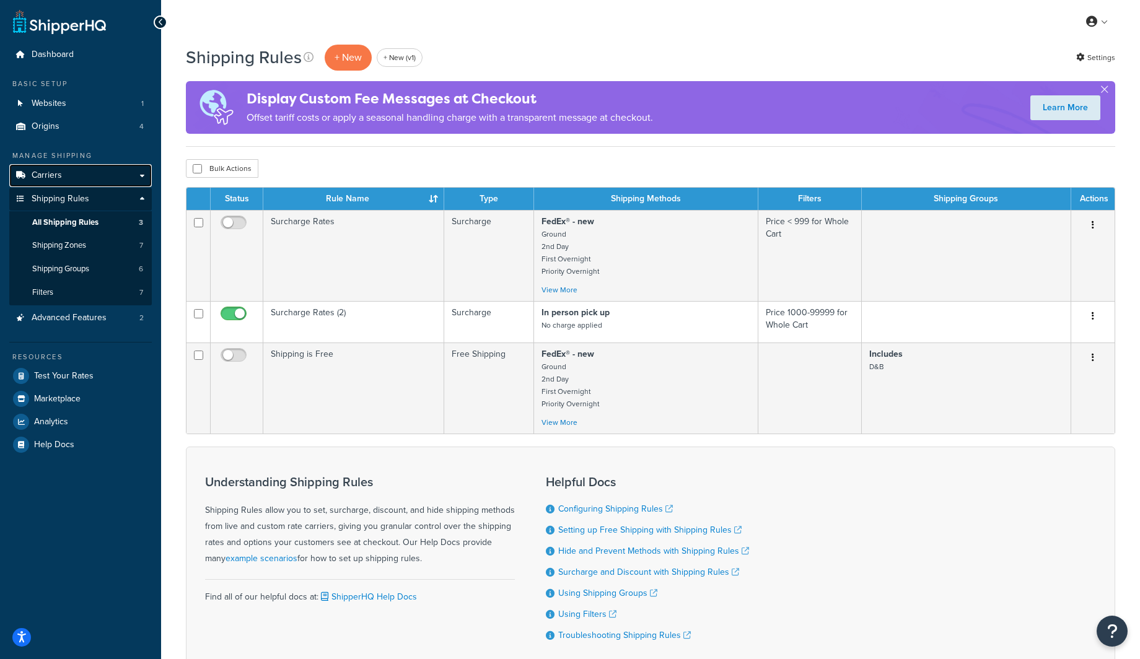
click at [114, 177] on link "Carriers" at bounding box center [80, 175] width 143 height 23
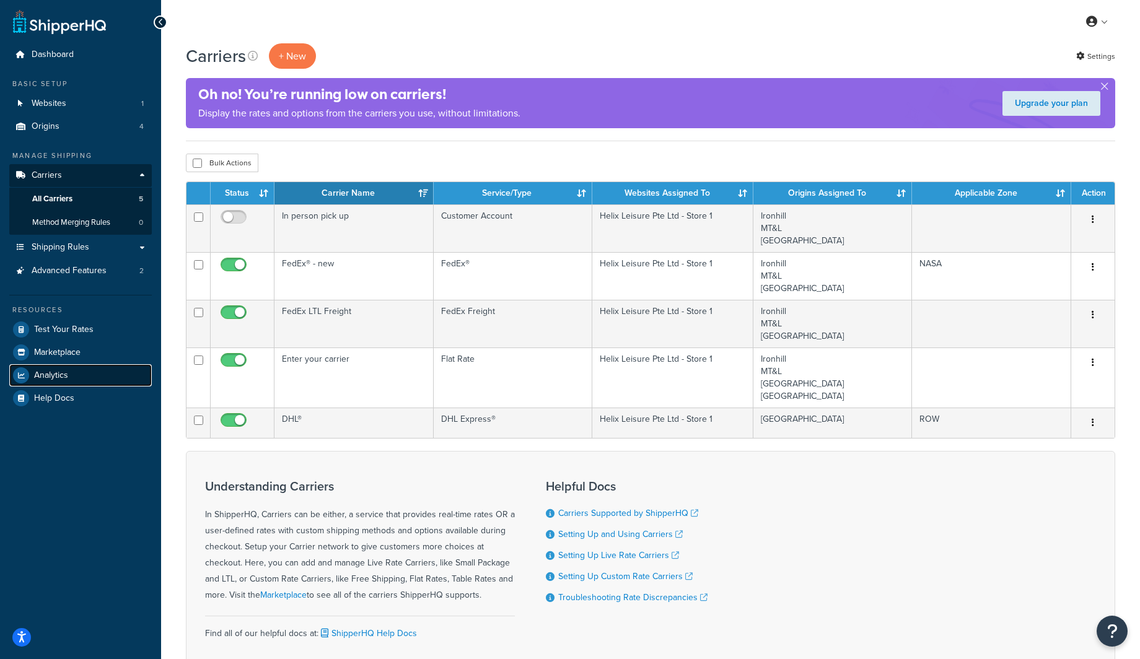
click at [64, 376] on span "Analytics" at bounding box center [51, 376] width 34 height 11
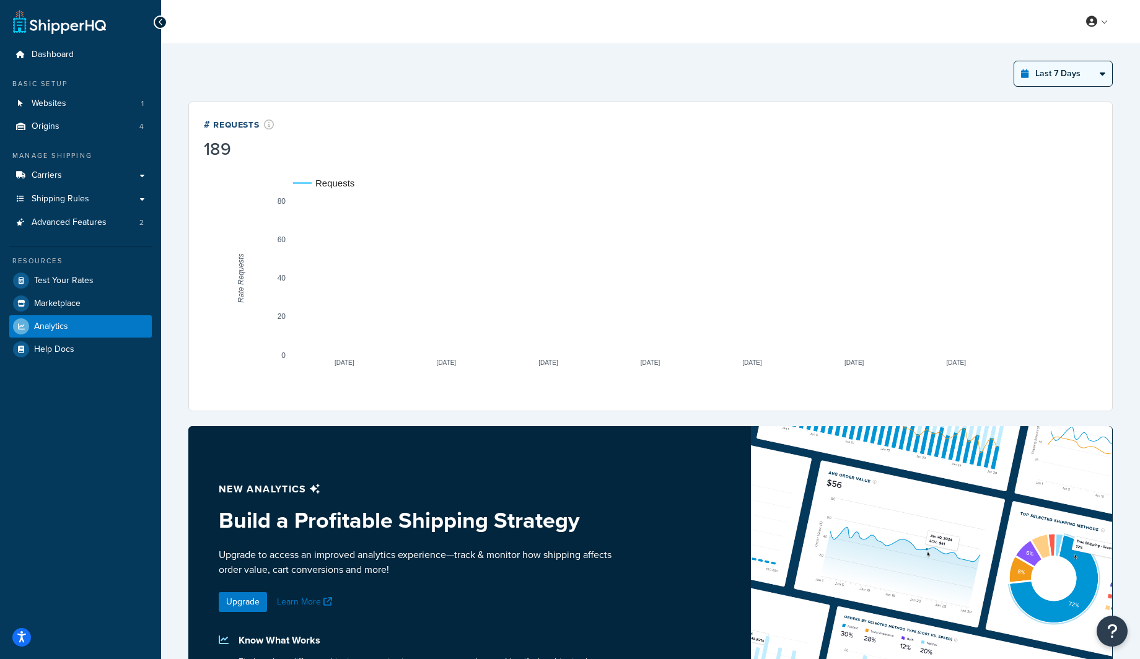
click at [1076, 74] on select "Last 24 Hours Last 7 Days Last 30 Days Last 3 Months Last 6 Months Last 12 Mont…" at bounding box center [1063, 73] width 98 height 25
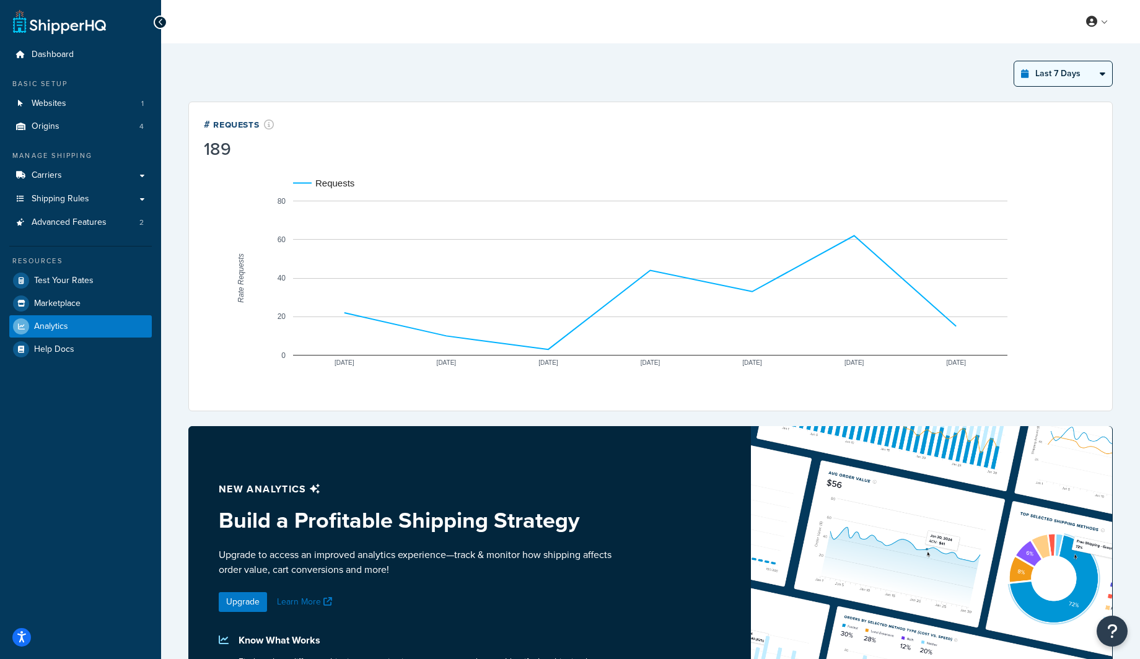
select select "last_year"
click at [1014, 61] on select "Last 24 Hours Last 7 Days Last 30 Days Last 3 Months Last 6 Months Last 12 Mont…" at bounding box center [1063, 73] width 98 height 25
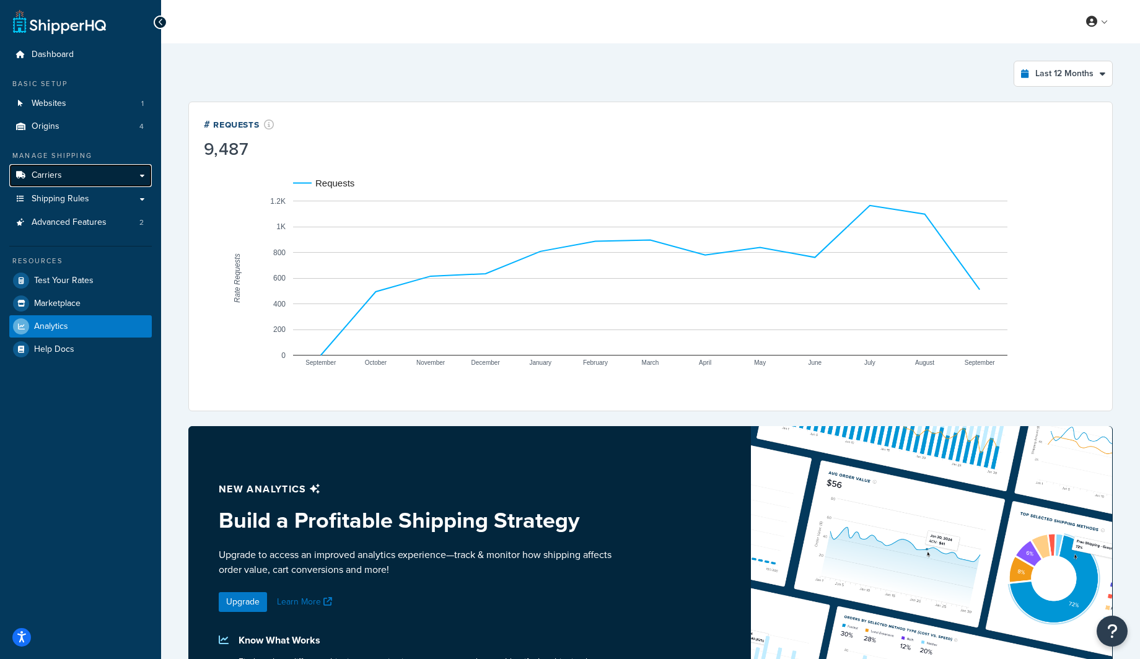
click at [37, 174] on span "Carriers" at bounding box center [47, 175] width 30 height 11
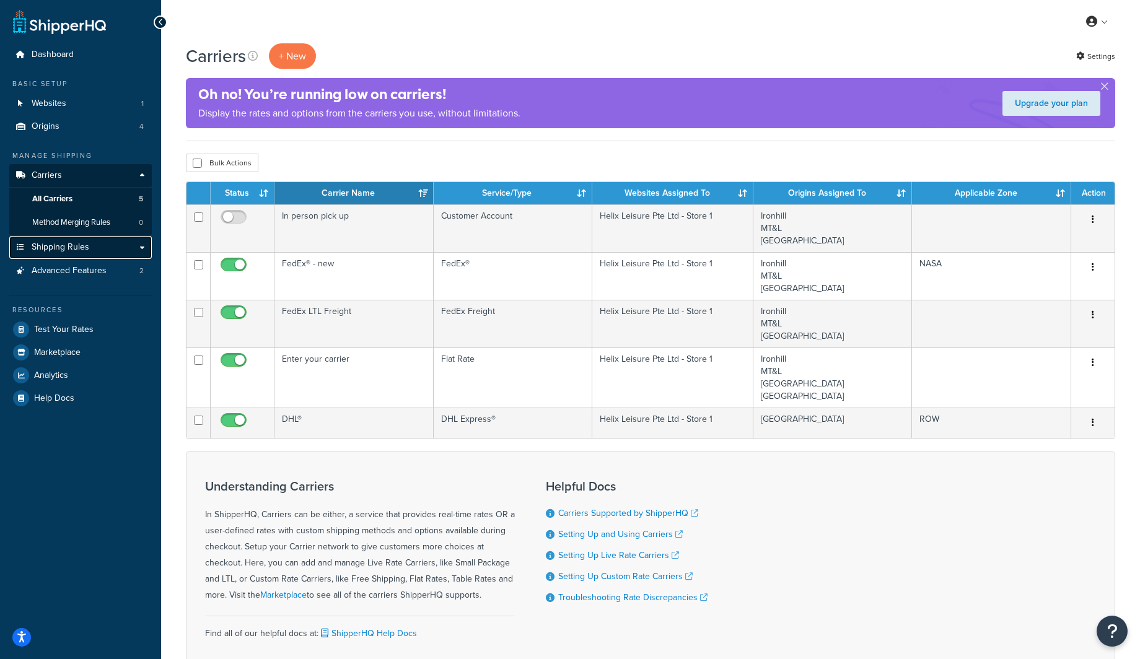
click at [63, 250] on span "Shipping Rules" at bounding box center [61, 247] width 58 height 11
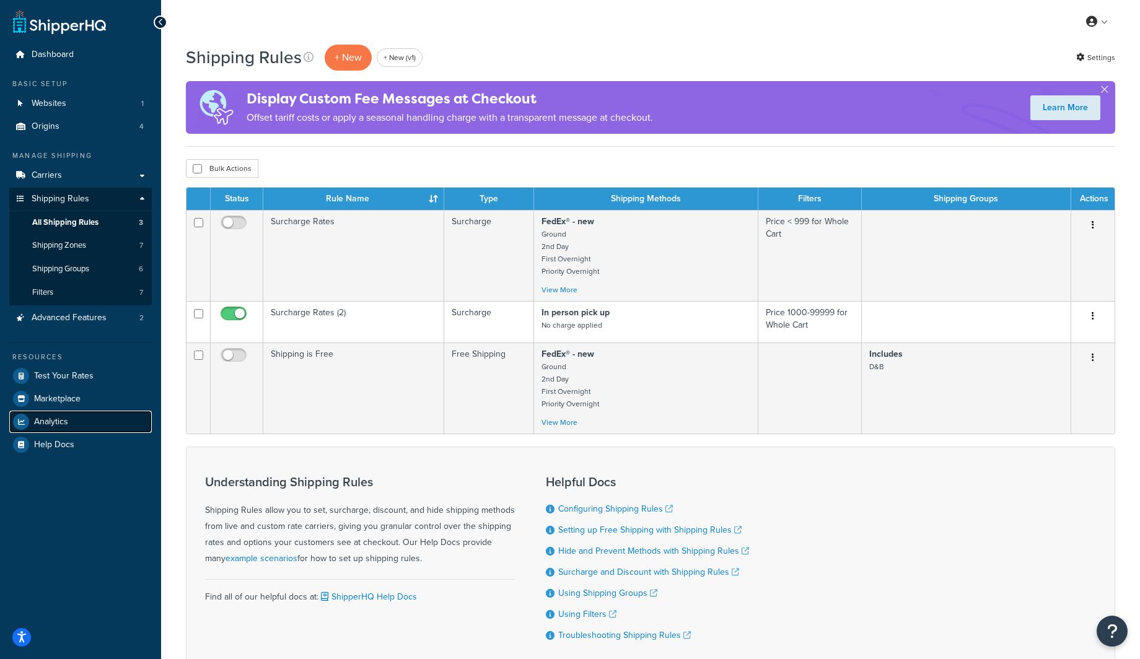
click at [74, 421] on link "Analytics" at bounding box center [80, 422] width 143 height 22
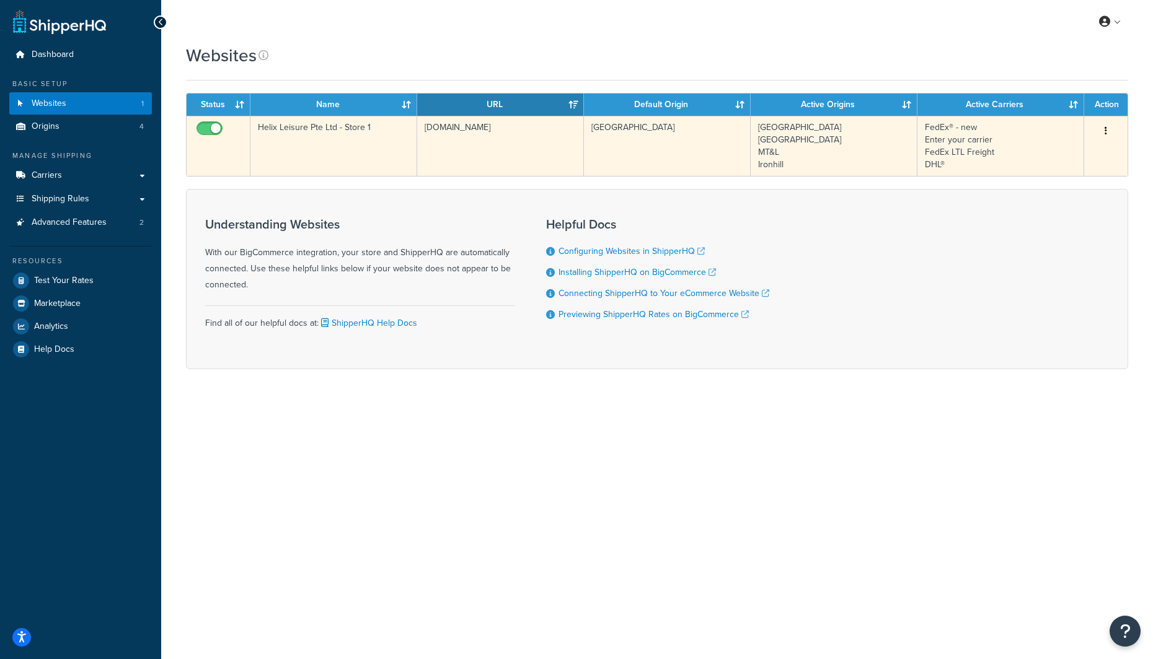
click at [350, 139] on td "Helix Leisure Pte Ltd - Store 1" at bounding box center [333, 146] width 167 height 60
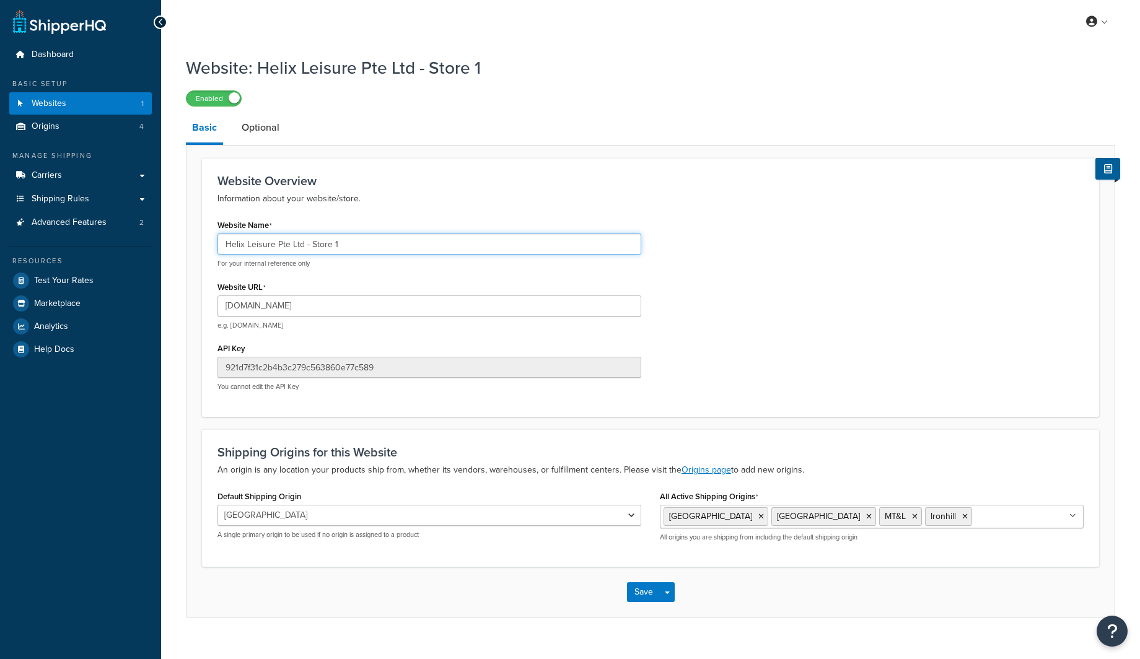
click at [299, 247] on input "Helix Leisure Pte Ltd - Store 1" at bounding box center [430, 244] width 424 height 21
click at [298, 247] on input "Helix Leisure Pte Ltd - Store 1" at bounding box center [430, 244] width 424 height 21
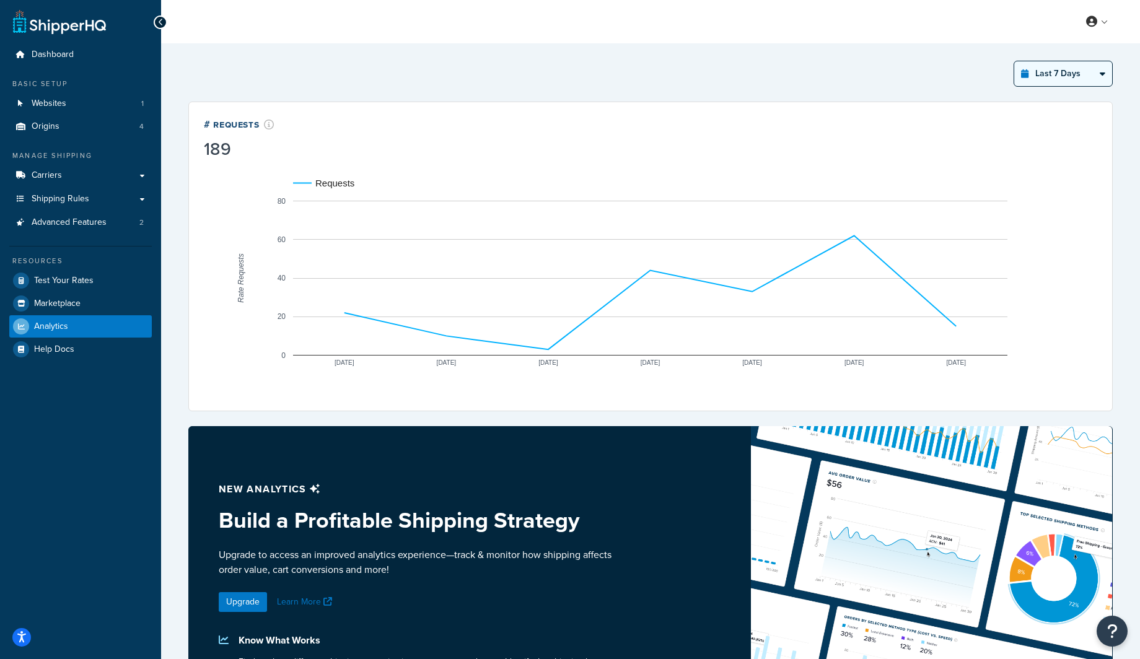
click at [1044, 73] on select "Last 24 Hours Last 7 Days Last 30 Days Last 3 Months Last 6 Months Last 12 Mont…" at bounding box center [1063, 73] width 98 height 25
select select "last_24_hours"
click at [1014, 61] on select "Last 24 Hours Last 7 Days Last 30 Days Last 3 Months Last 6 Months Last 12 Mont…" at bounding box center [1063, 73] width 98 height 25
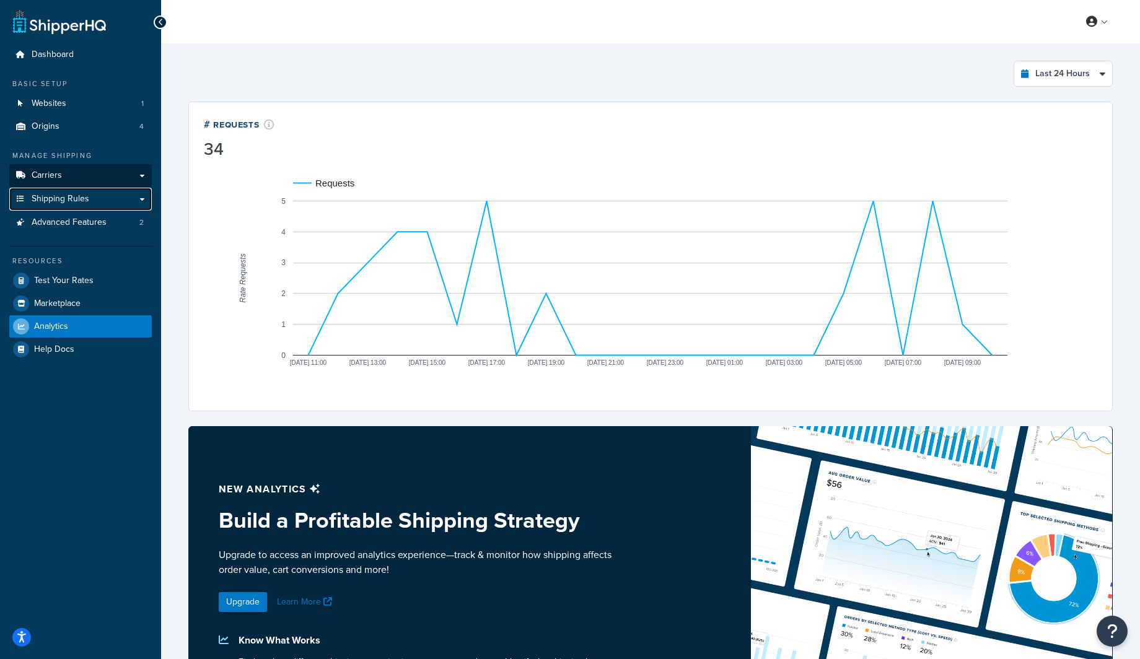
click at [39, 188] on link "Shipping Rules" at bounding box center [80, 199] width 143 height 23
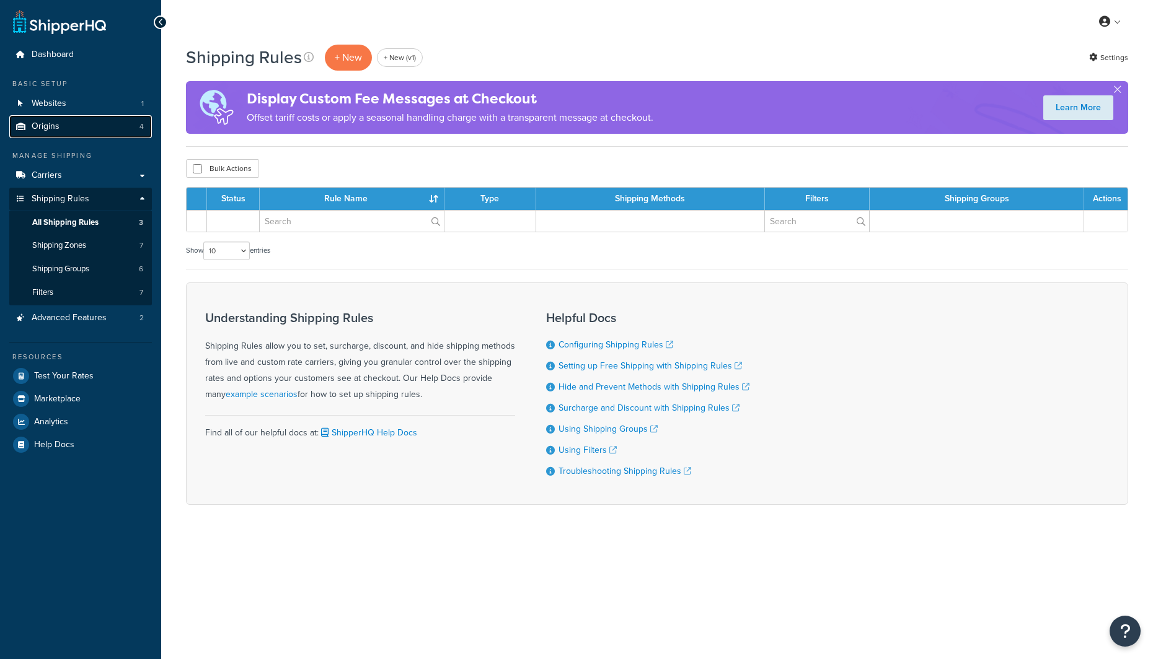
click at [59, 128] on link "Origins 4" at bounding box center [80, 126] width 143 height 23
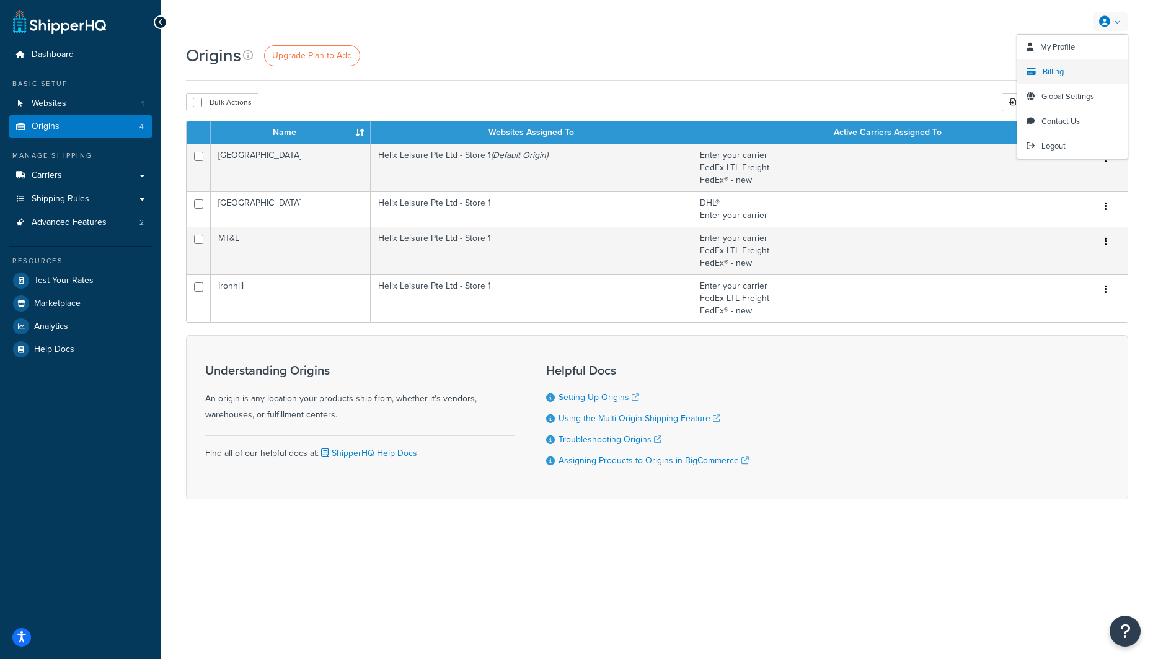
click at [1056, 76] on span "Billing" at bounding box center [1052, 72] width 21 height 12
